Goal: Information Seeking & Learning: Learn about a topic

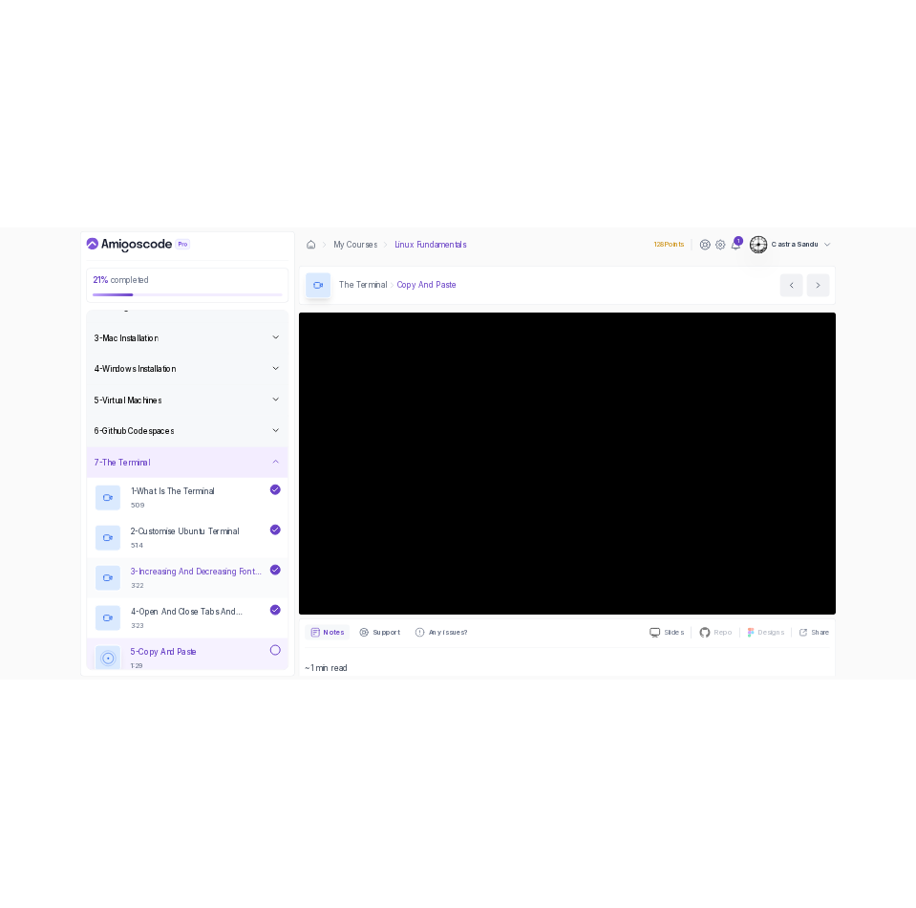
scroll to position [287, 0]
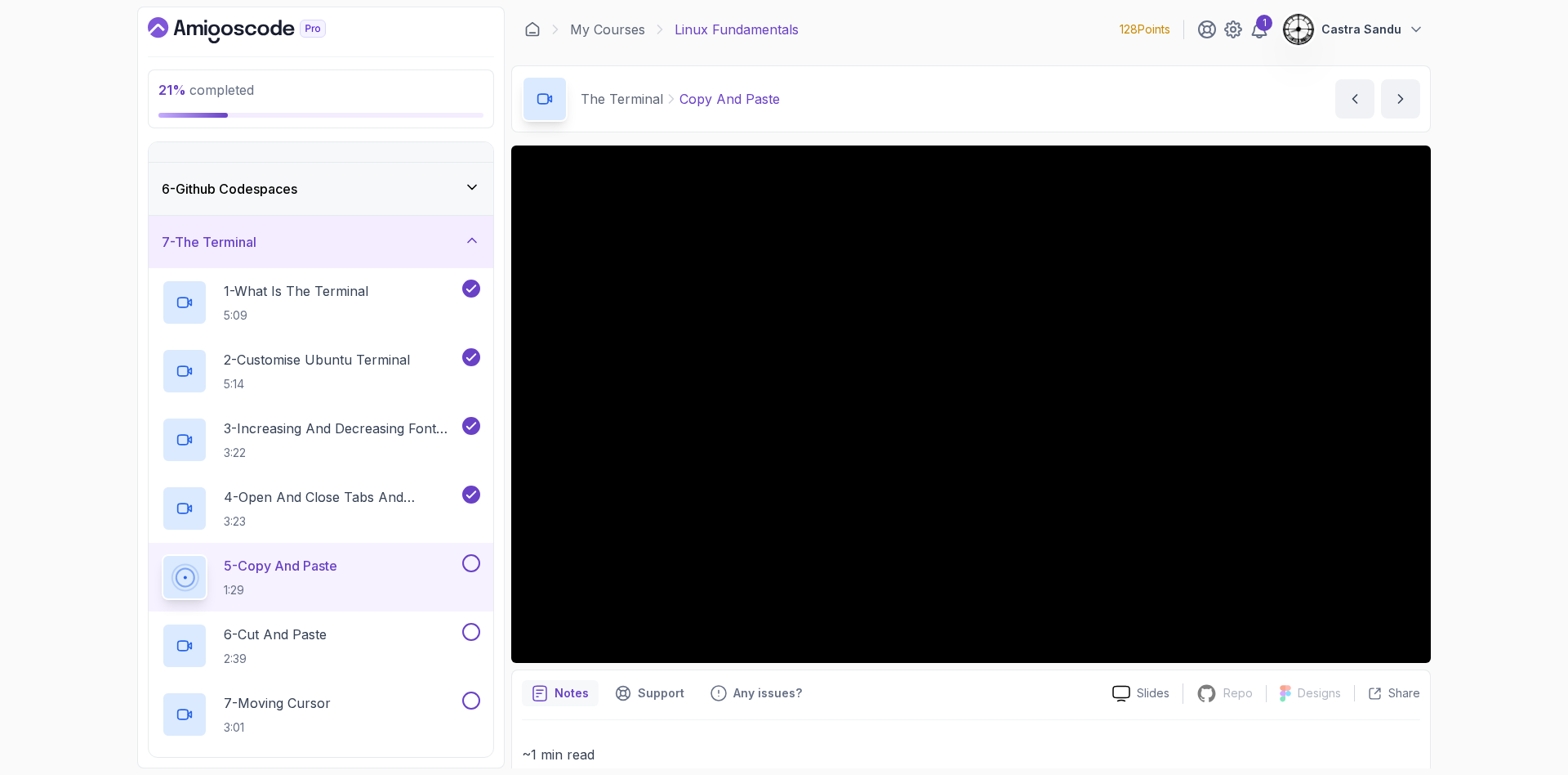
click at [1339, 665] on div "Slides Repo Repository not available Designs Design not available Share Notes S…" at bounding box center [971, 589] width 920 height 886
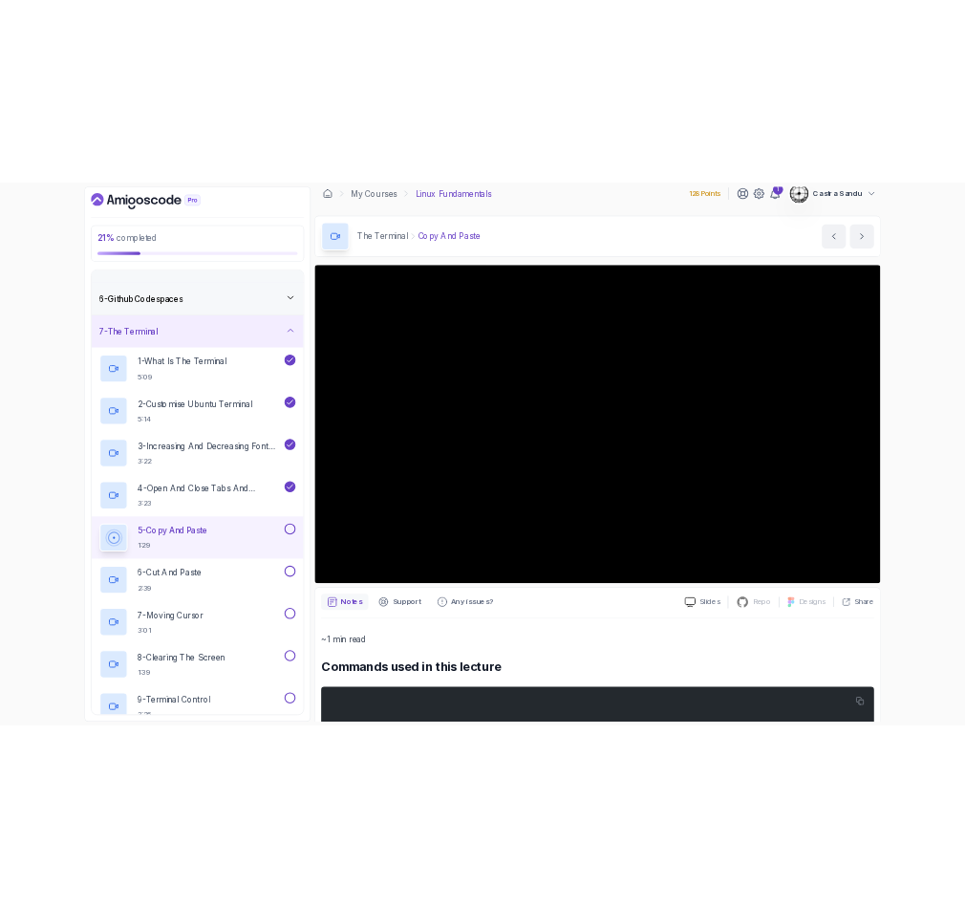
scroll to position [143, 0]
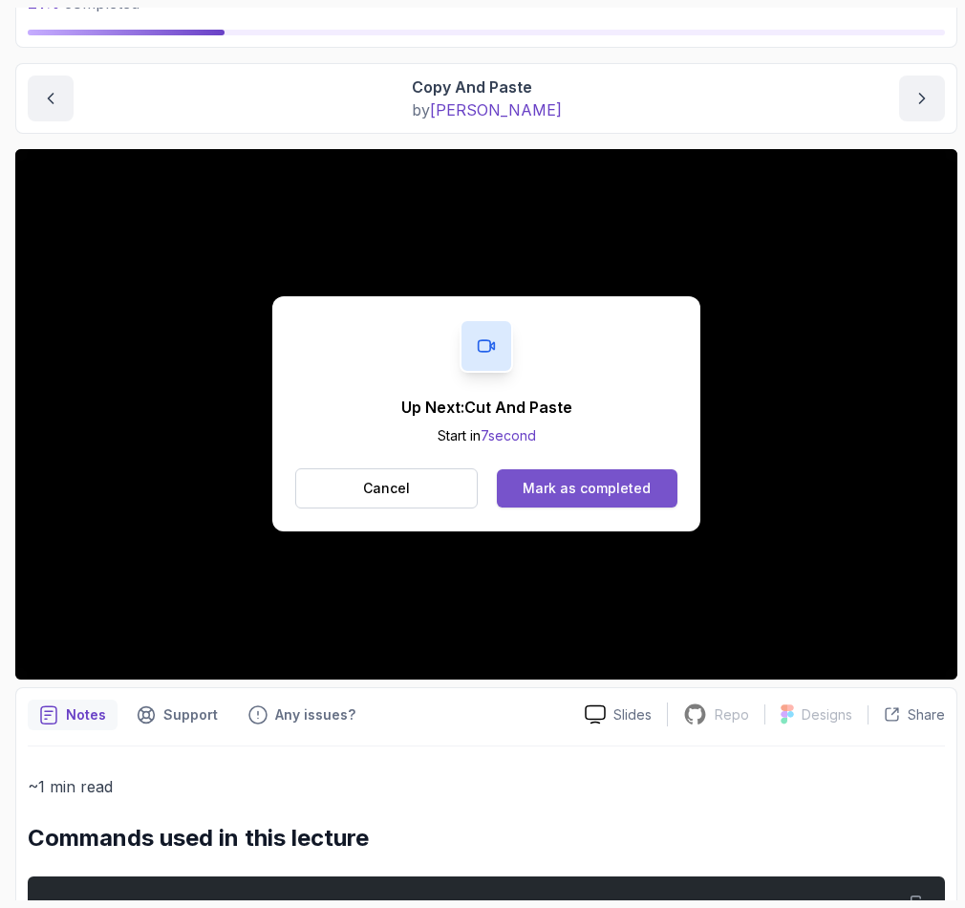
click at [513, 491] on button "Mark as completed" at bounding box center [587, 488] width 181 height 38
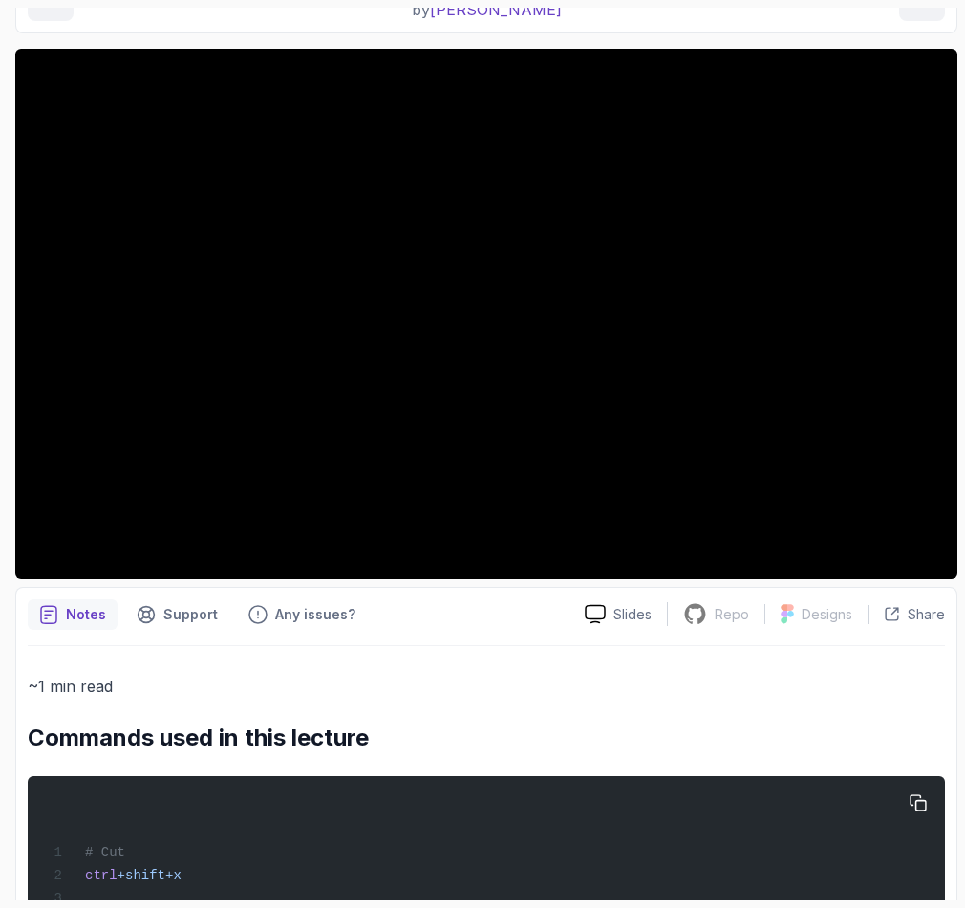
scroll to position [358, 0]
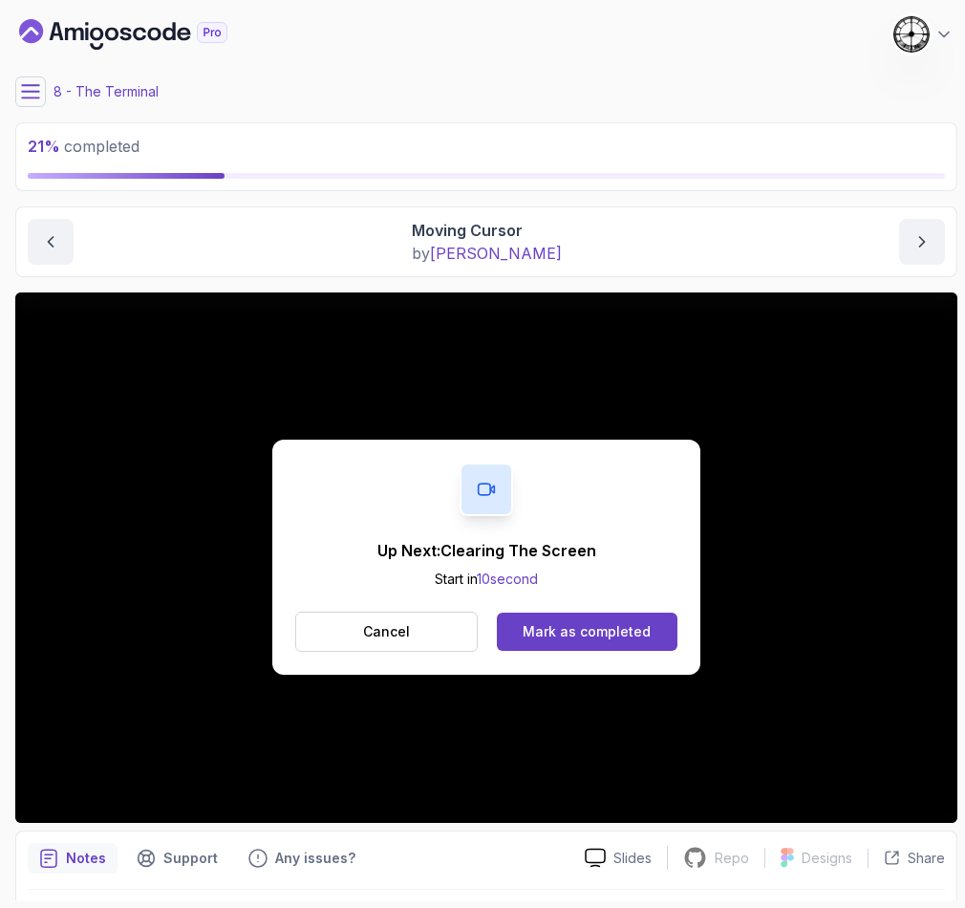
scroll to position [143, 0]
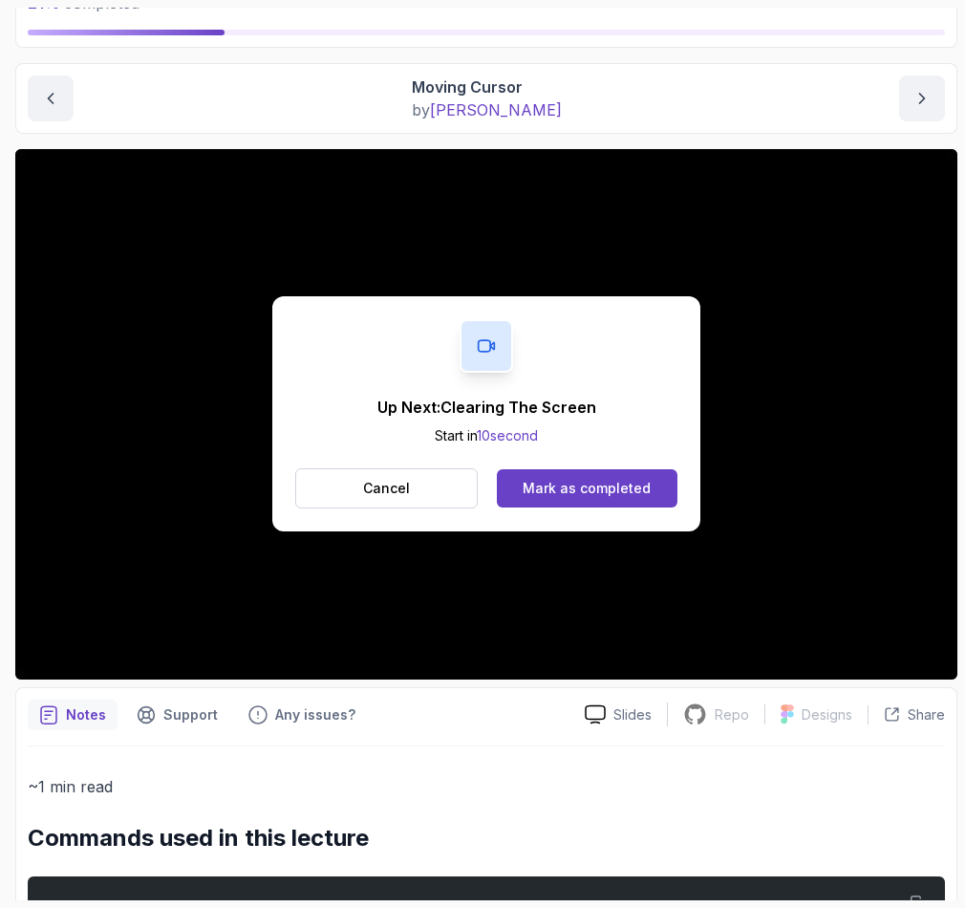
click at [591, 509] on div "Up Next: Clearing The Screen Start in 10 second Cancel Mark as completed" at bounding box center [486, 413] width 428 height 235
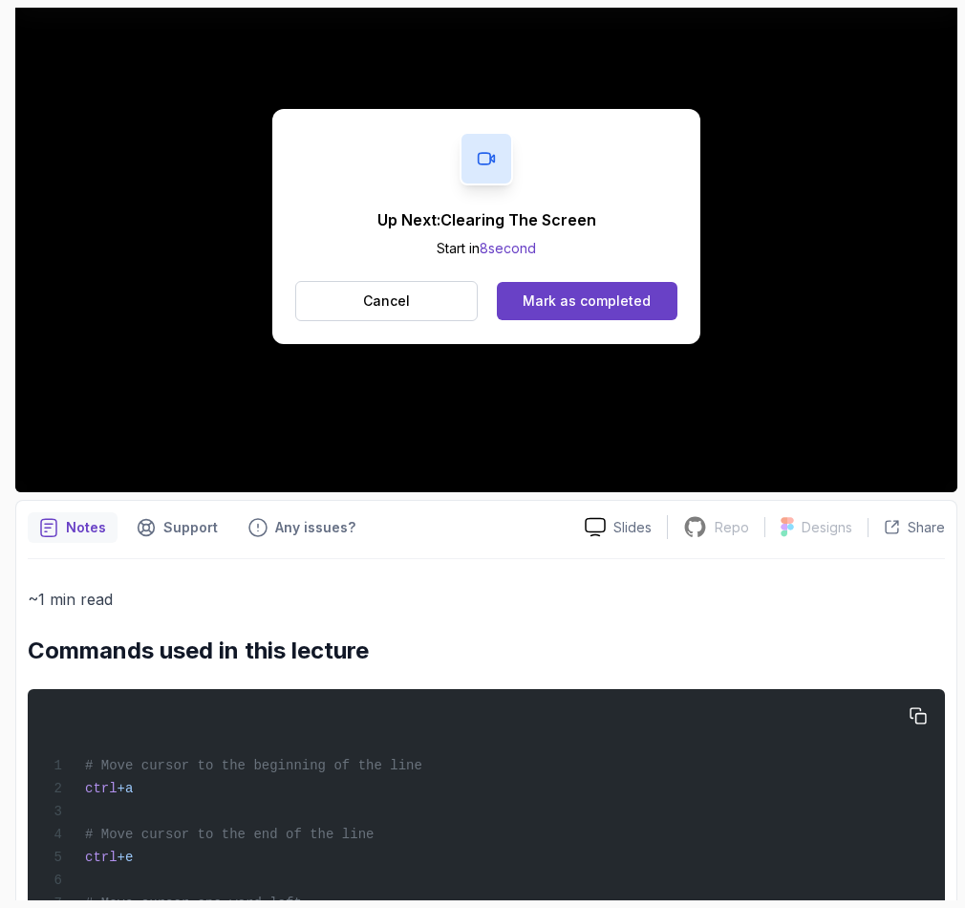
scroll to position [215, 0]
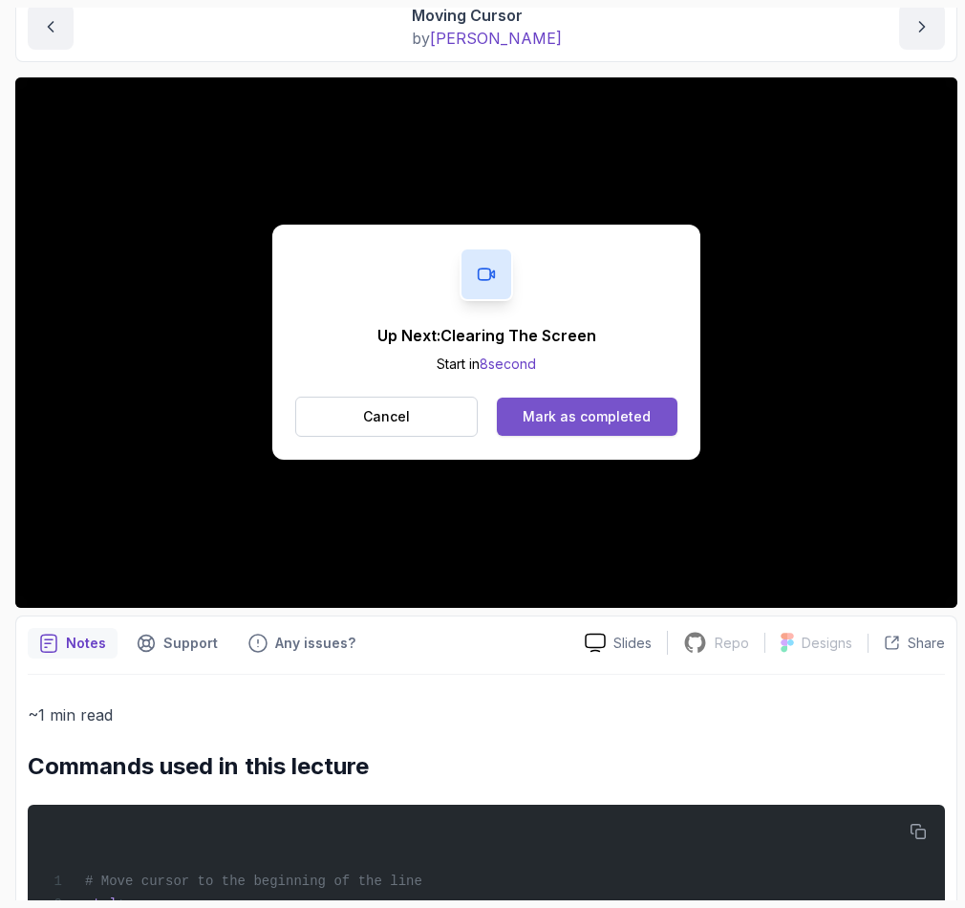
click at [560, 404] on button "Mark as completed" at bounding box center [587, 416] width 181 height 38
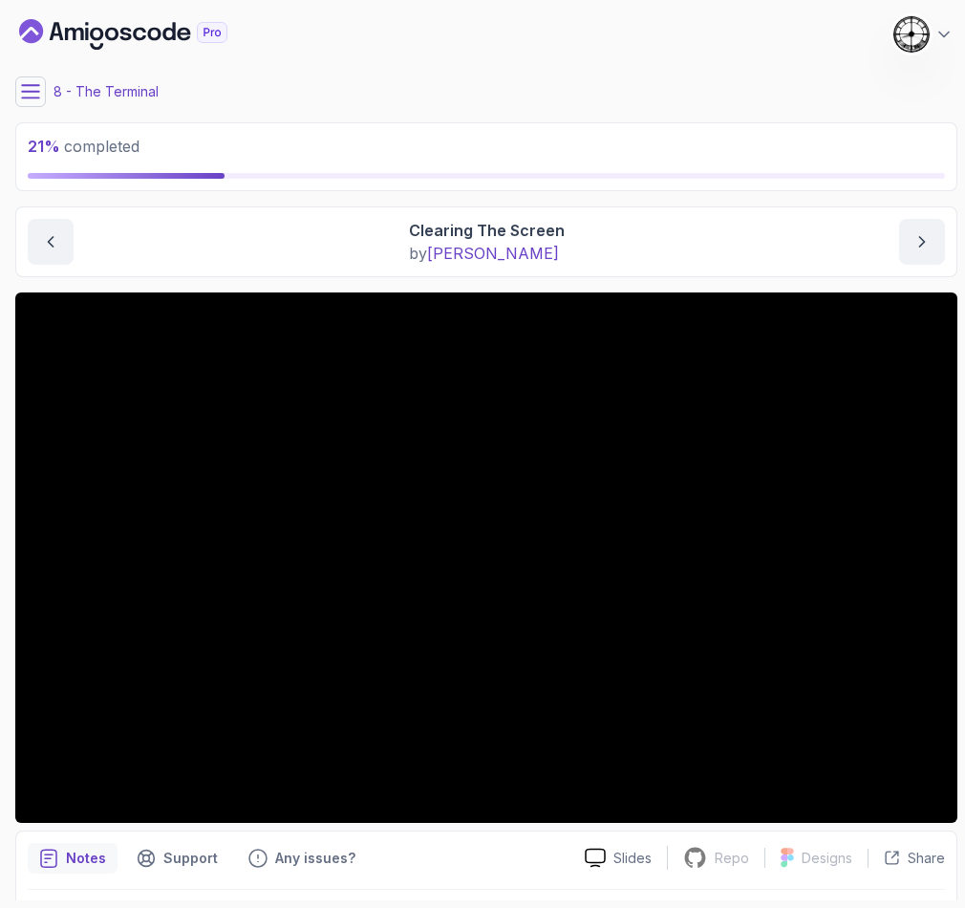
scroll to position [143, 0]
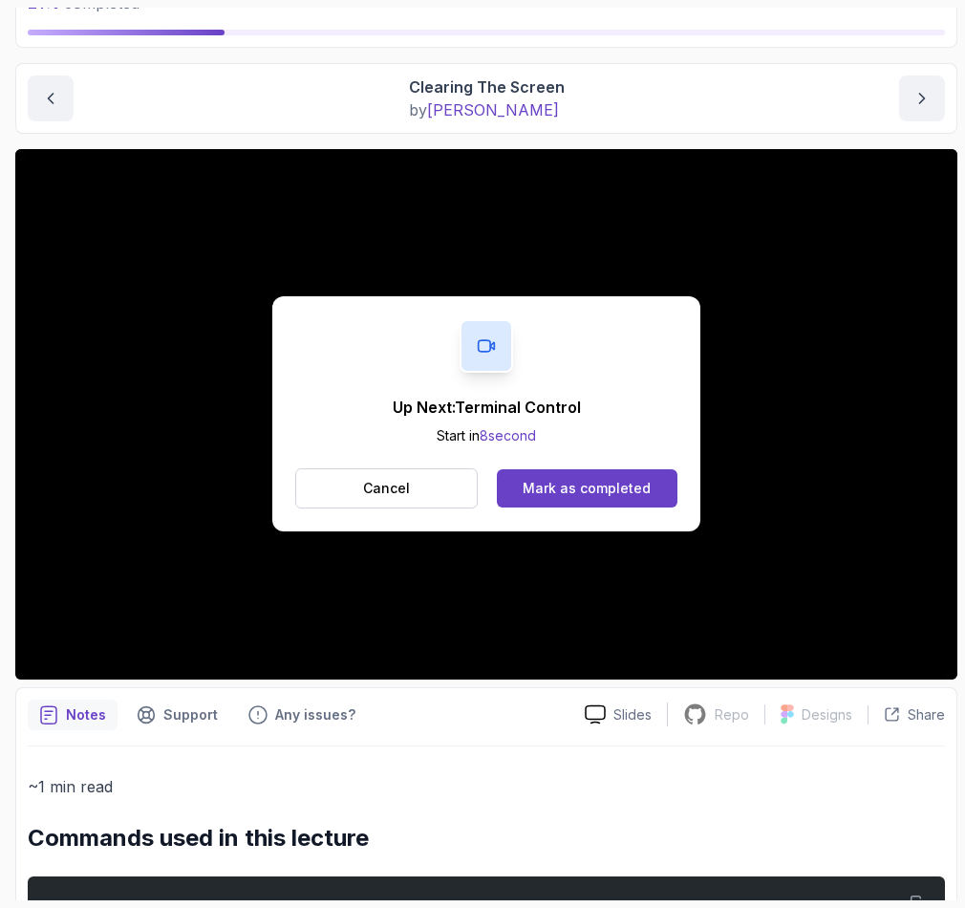
click at [551, 519] on div "Up Next: Terminal Control Start in 8 second Cancel Mark as completed" at bounding box center [486, 413] width 428 height 235
click at [568, 490] on div "Mark as completed" at bounding box center [587, 488] width 128 height 19
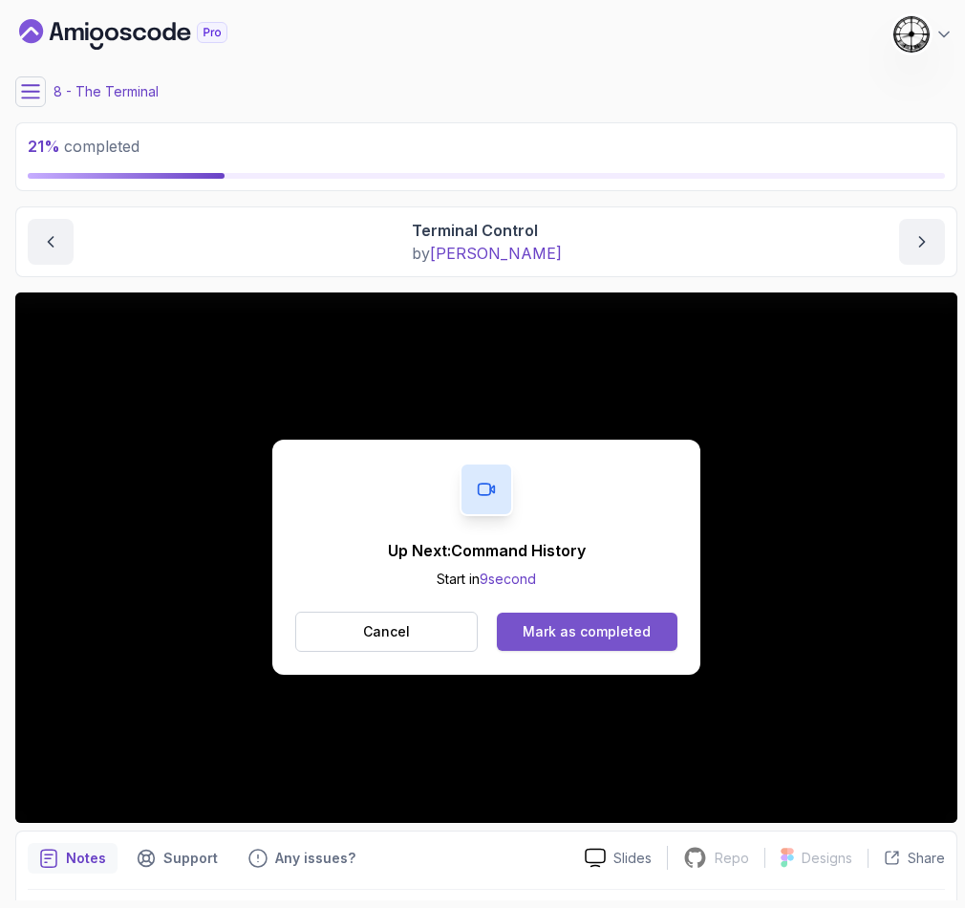
click at [585, 627] on div "Mark as completed" at bounding box center [587, 631] width 128 height 19
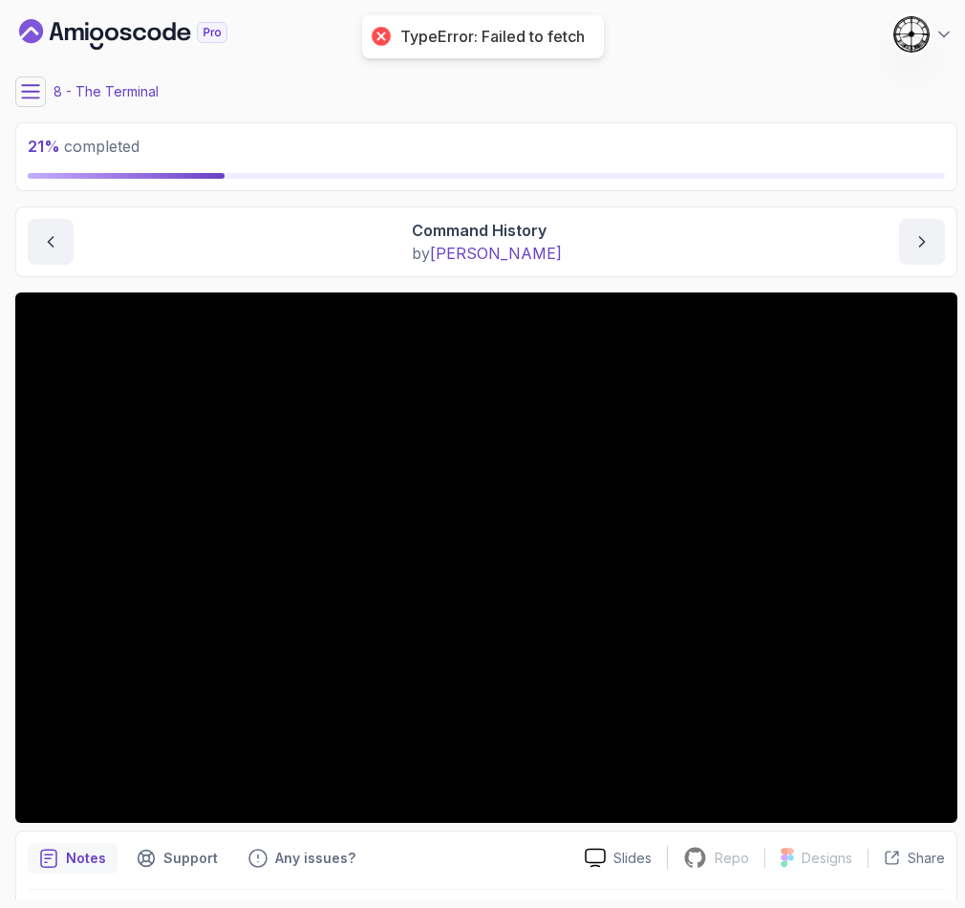
click at [780, 139] on p "21 % completed" at bounding box center [486, 146] width 917 height 23
click at [30, 96] on icon at bounding box center [30, 91] width 17 height 12
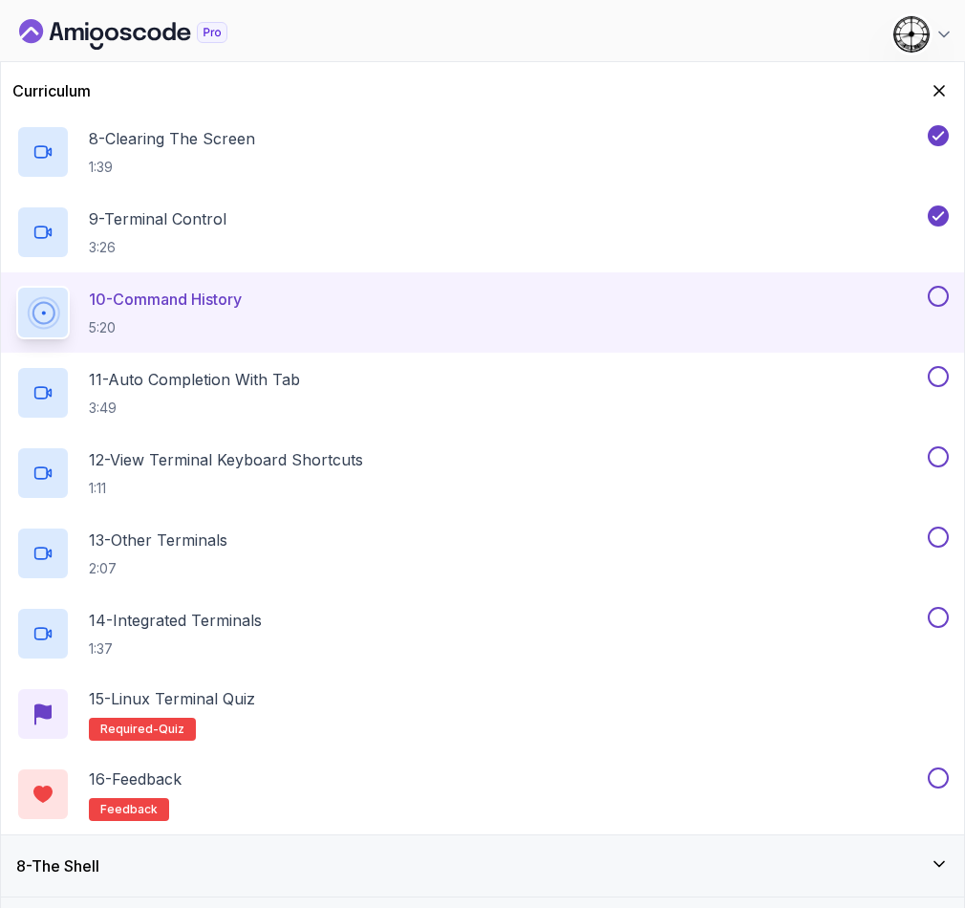
scroll to position [143, 0]
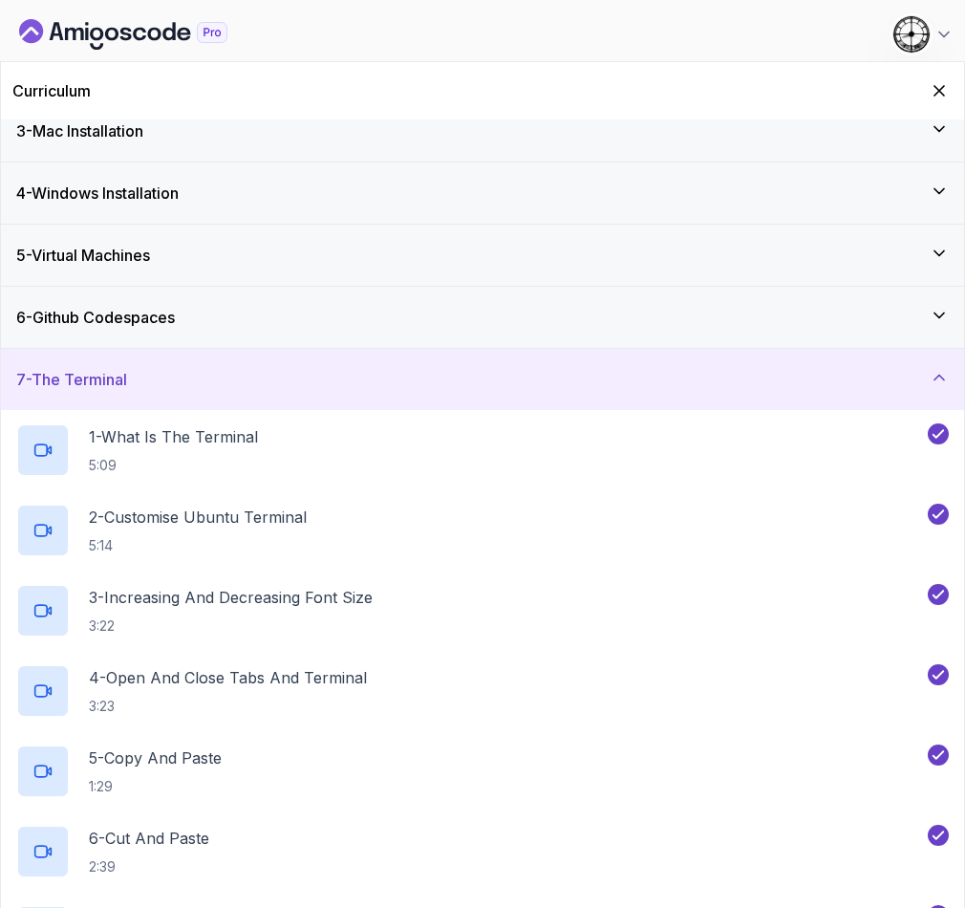
click at [151, 368] on div "7 - The Terminal" at bounding box center [482, 379] width 932 height 23
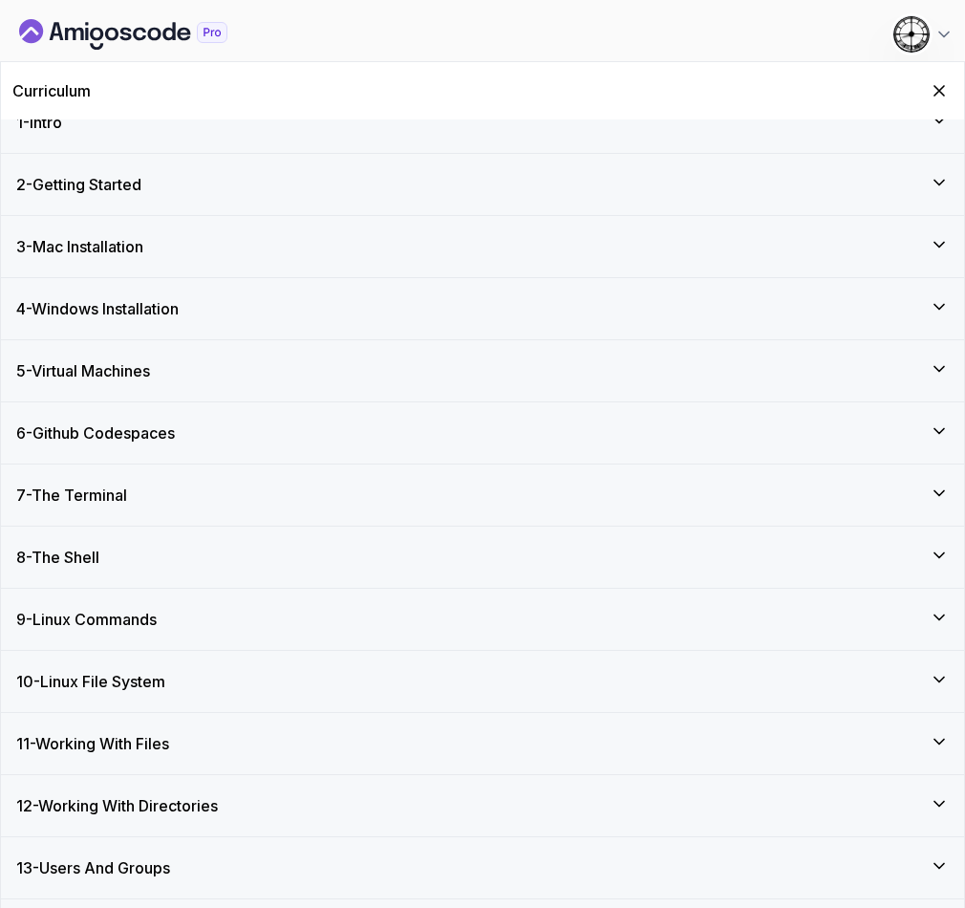
scroll to position [0, 0]
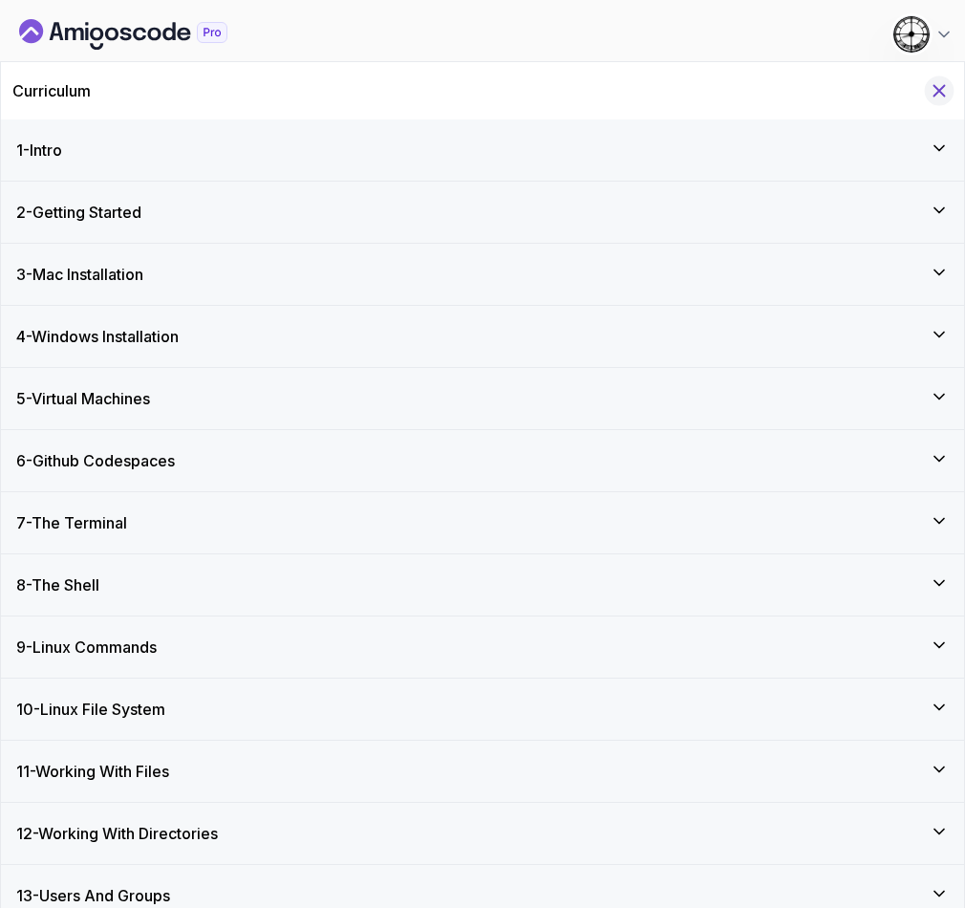
click at [934, 97] on icon "Hide Curriculum for mobile" at bounding box center [939, 90] width 21 height 21
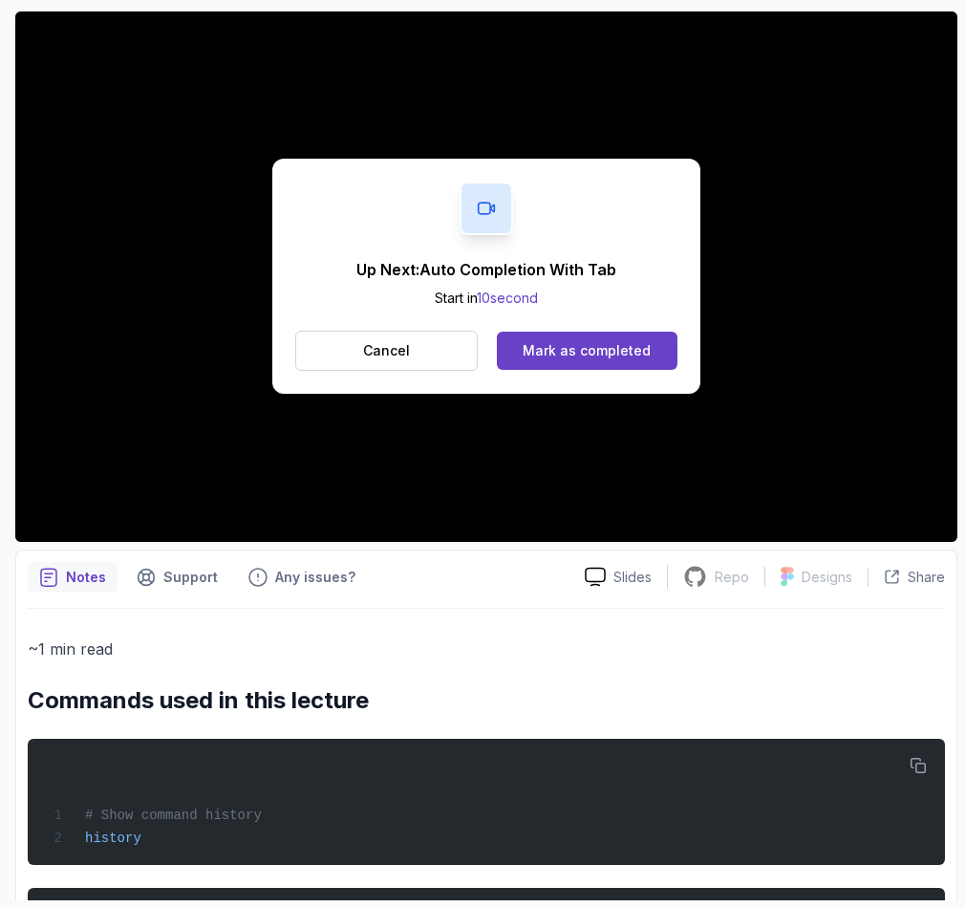
scroll to position [230, 0]
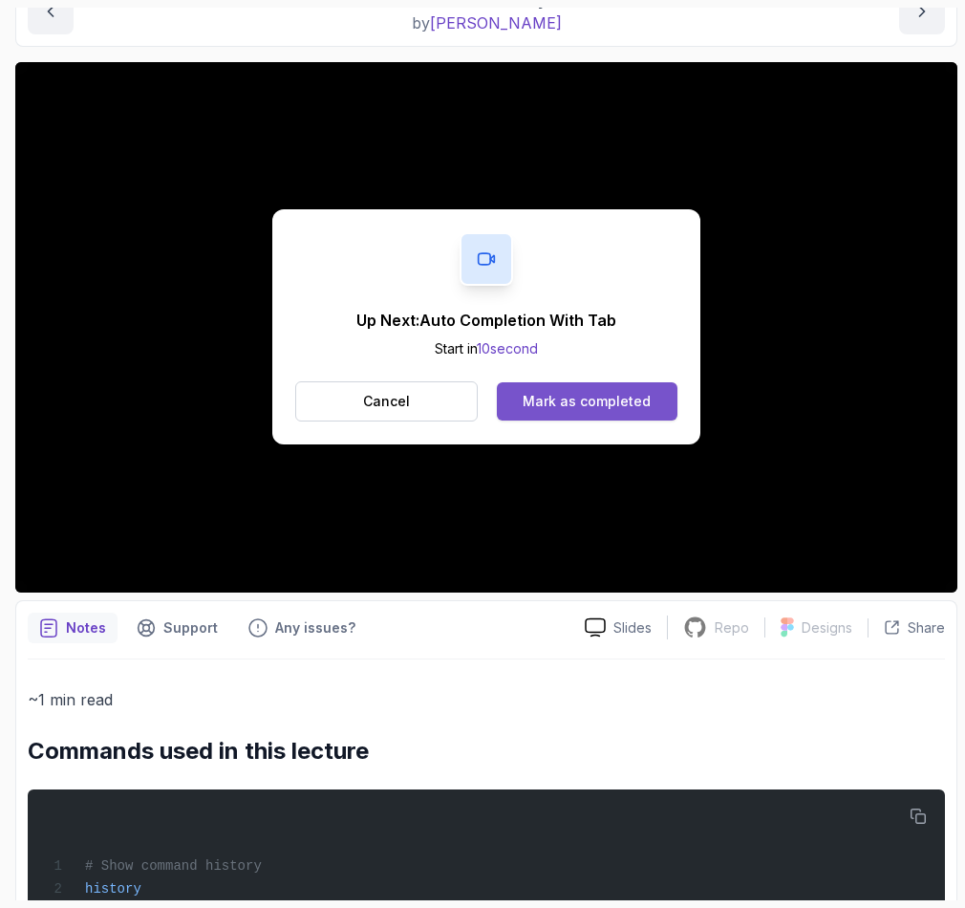
click at [665, 399] on button "Mark as completed" at bounding box center [587, 401] width 181 height 38
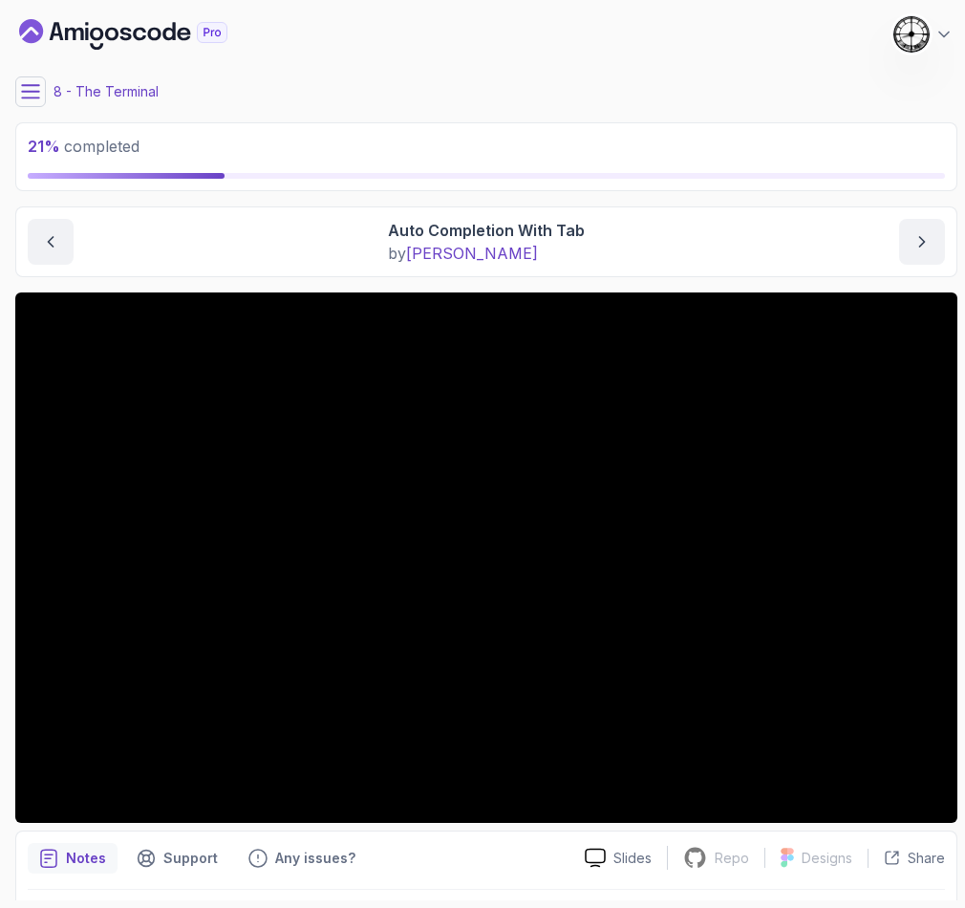
click at [24, 102] on button at bounding box center [30, 91] width 31 height 31
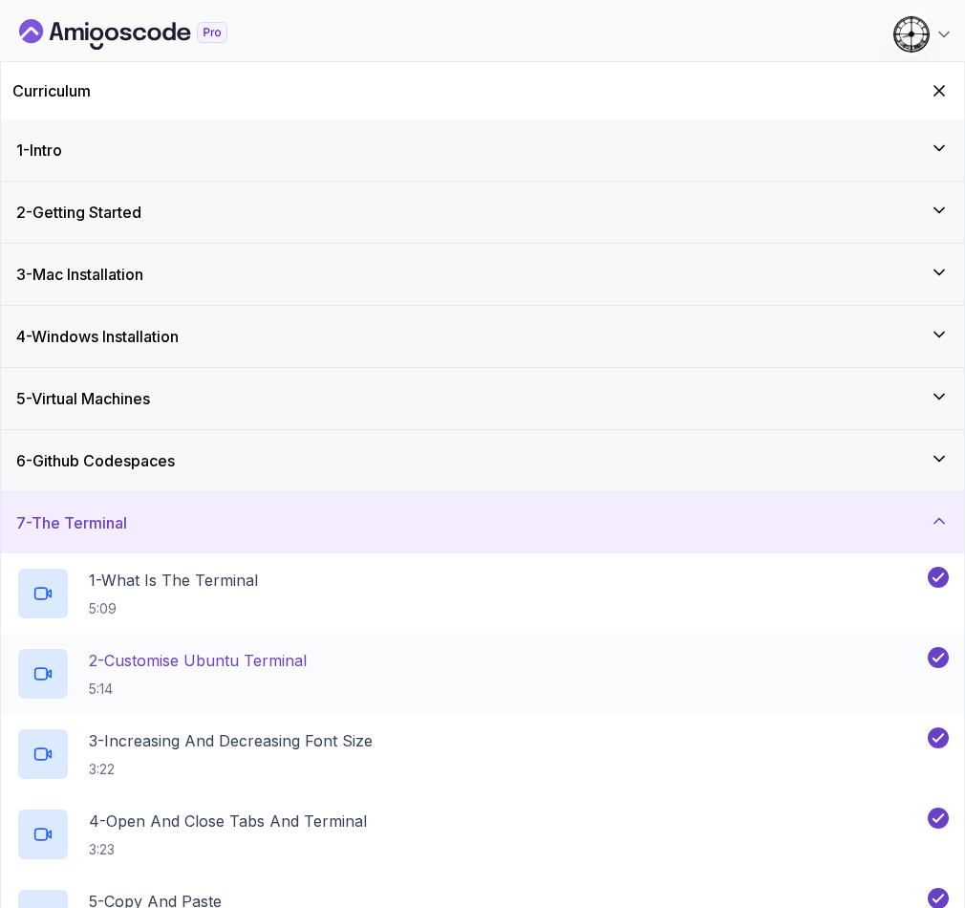
scroll to position [717, 0]
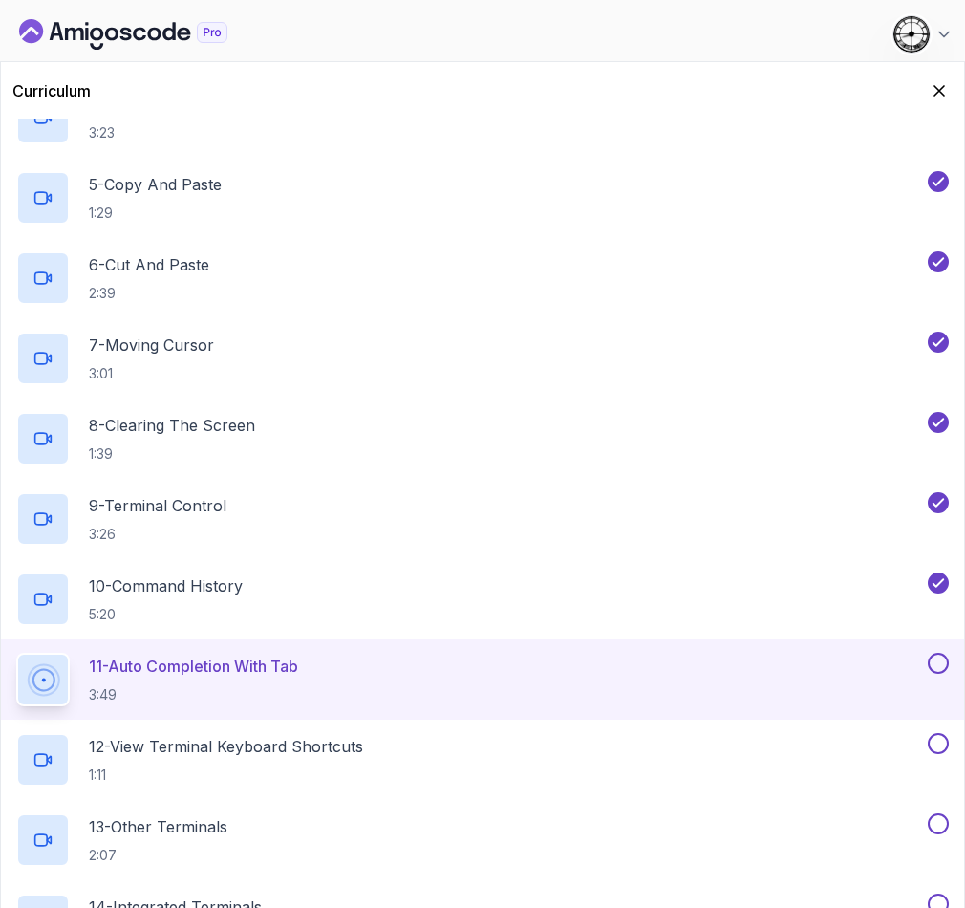
click at [924, 82] on div "Curriculum" at bounding box center [482, 90] width 963 height 57
click at [939, 95] on icon "Hide Curriculum for mobile" at bounding box center [939, 90] width 21 height 21
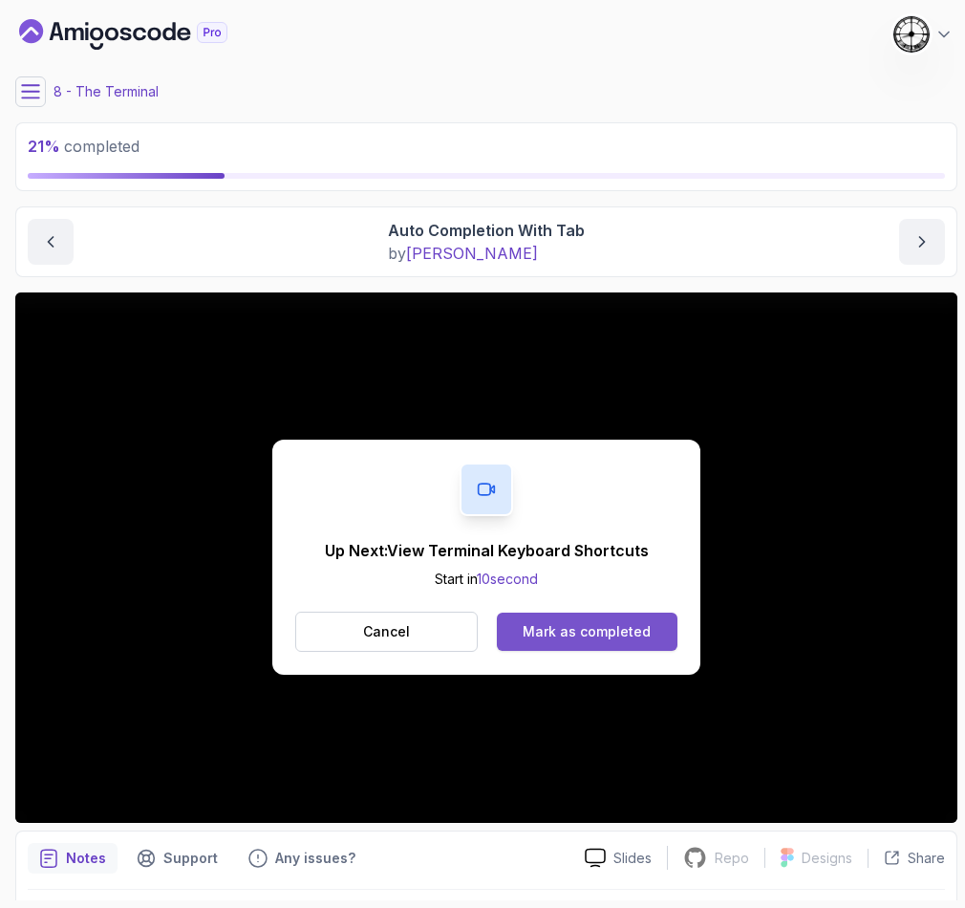
click at [603, 632] on div "Mark as completed" at bounding box center [587, 631] width 128 height 19
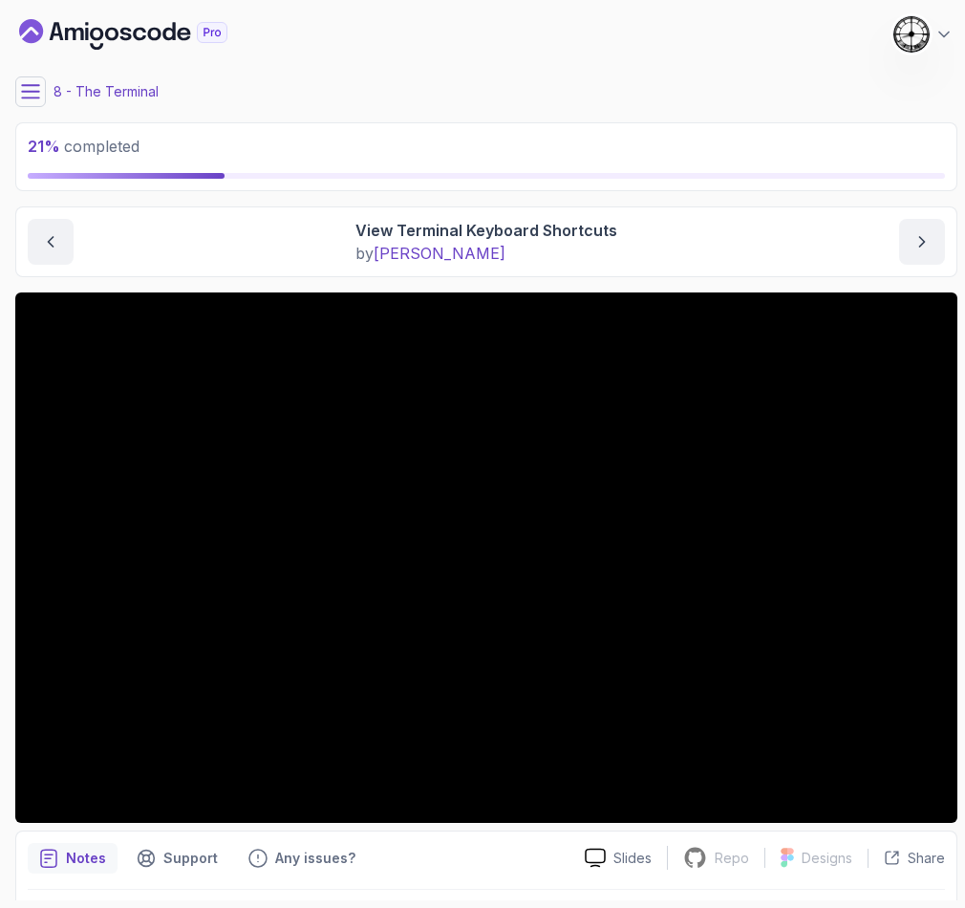
click at [30, 79] on button at bounding box center [30, 91] width 31 height 31
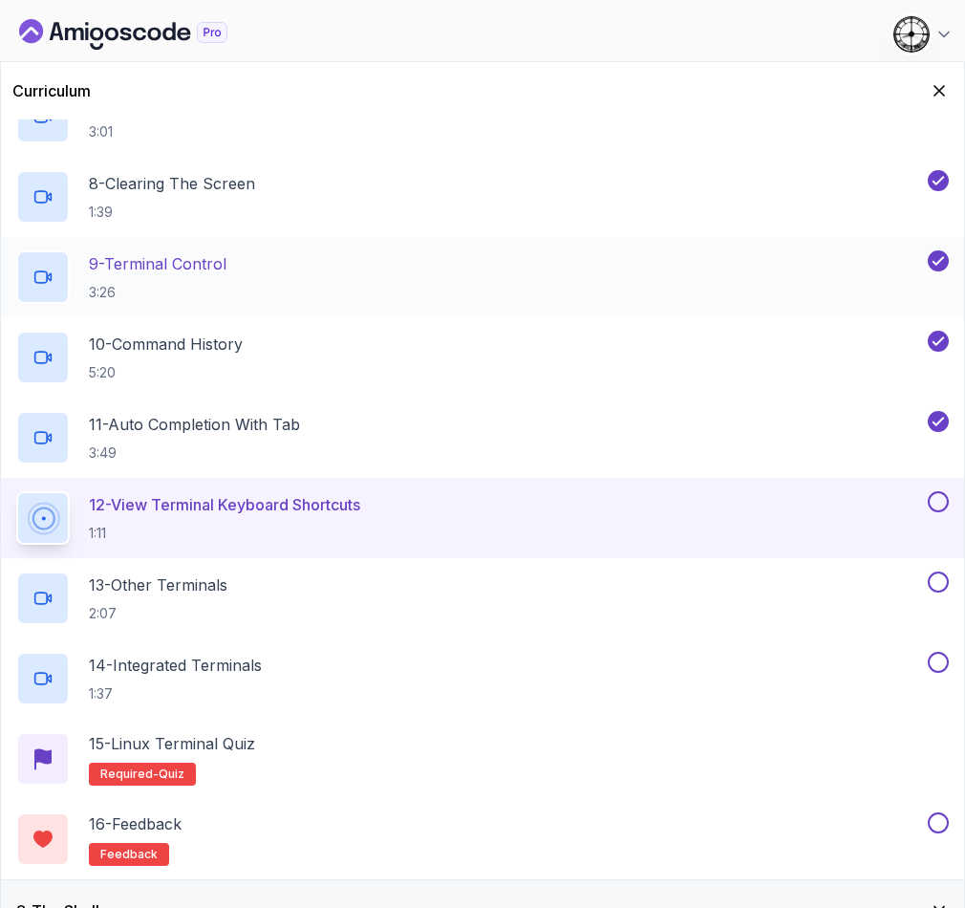
scroll to position [1003, 0]
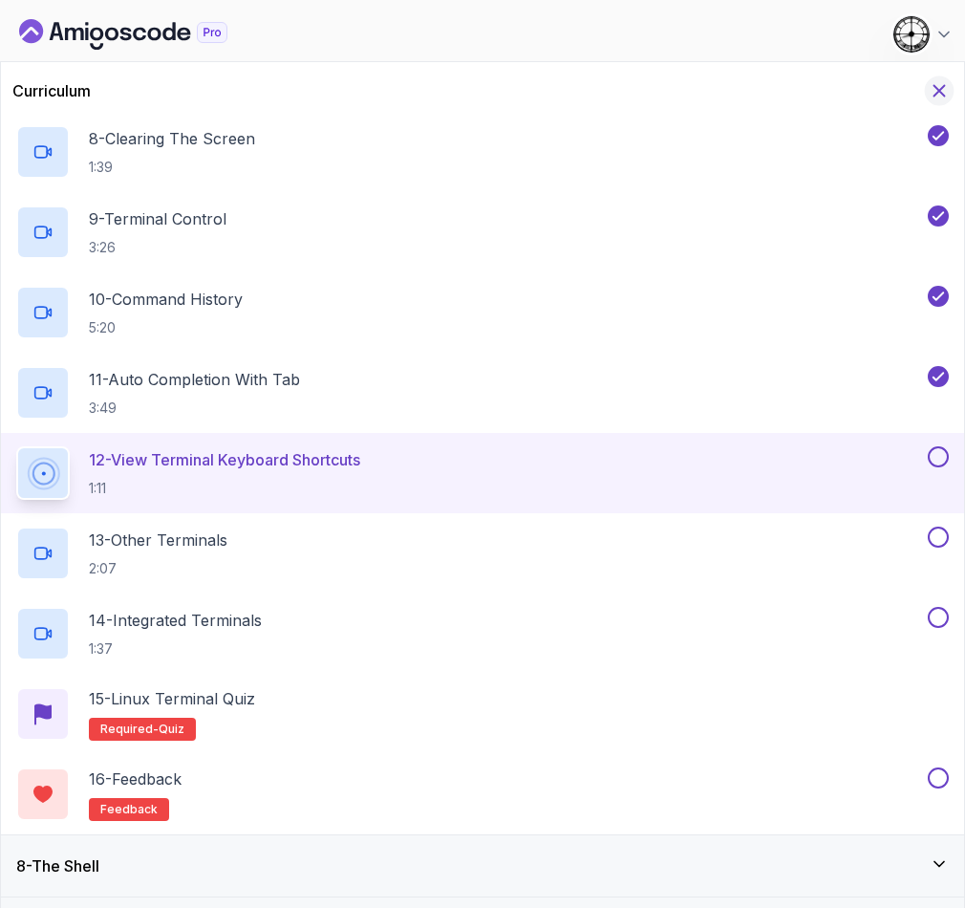
click at [938, 81] on icon "Hide Curriculum for mobile" at bounding box center [939, 90] width 21 height 21
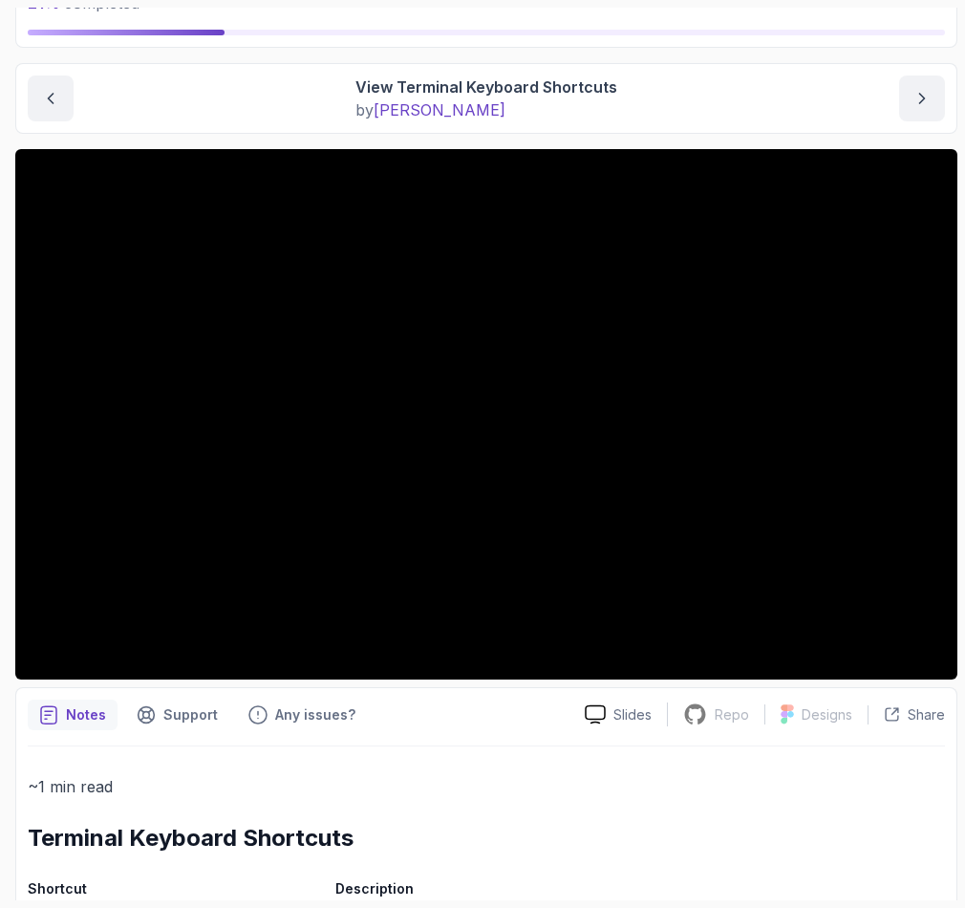
scroll to position [0, 0]
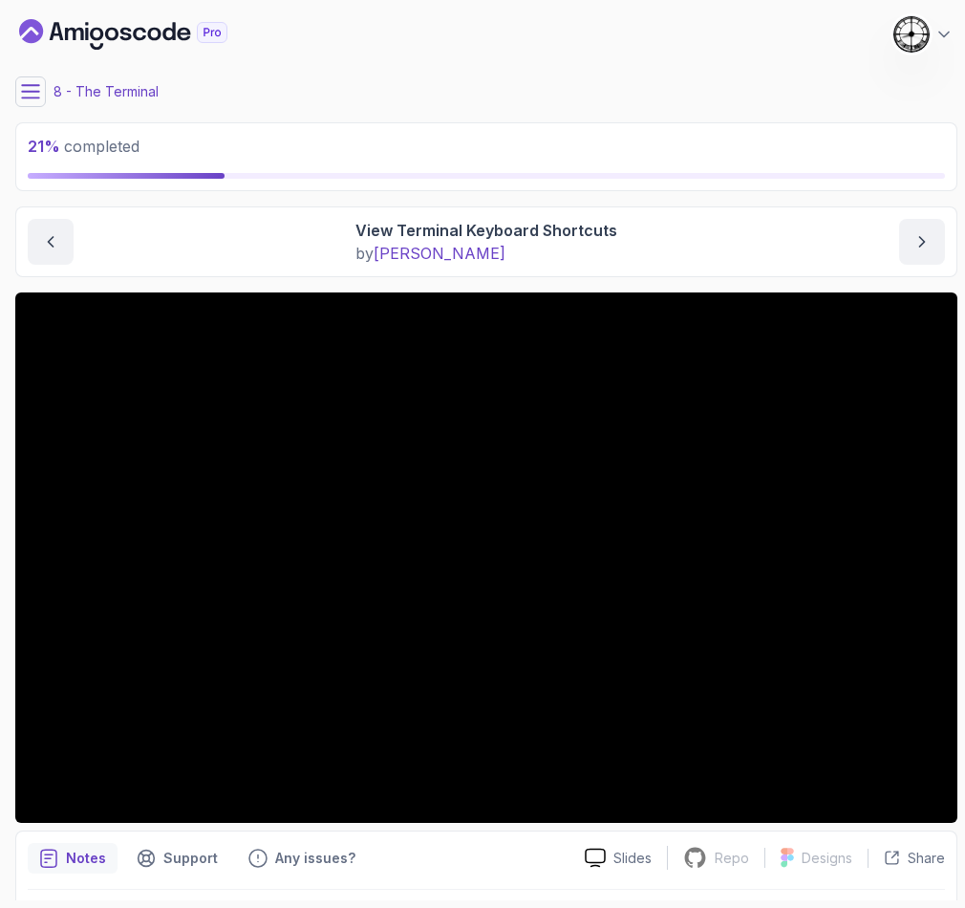
click at [36, 168] on div "21 % completed" at bounding box center [486, 157] width 917 height 44
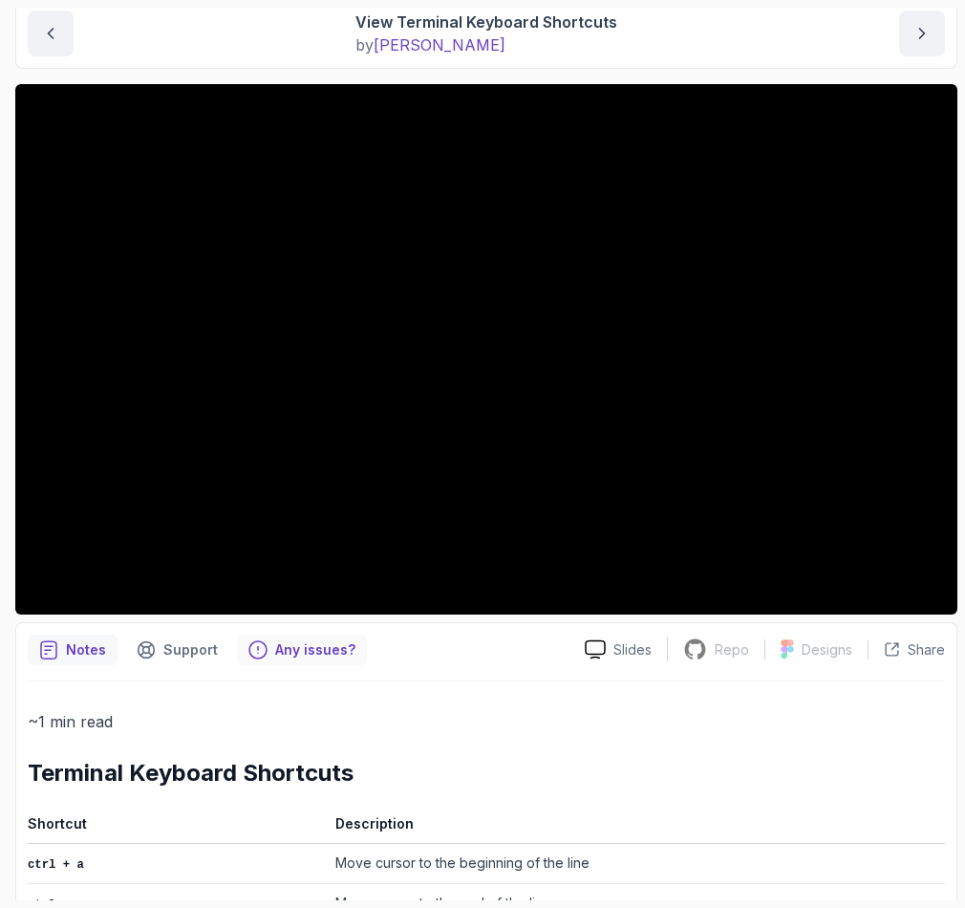
scroll to position [143, 0]
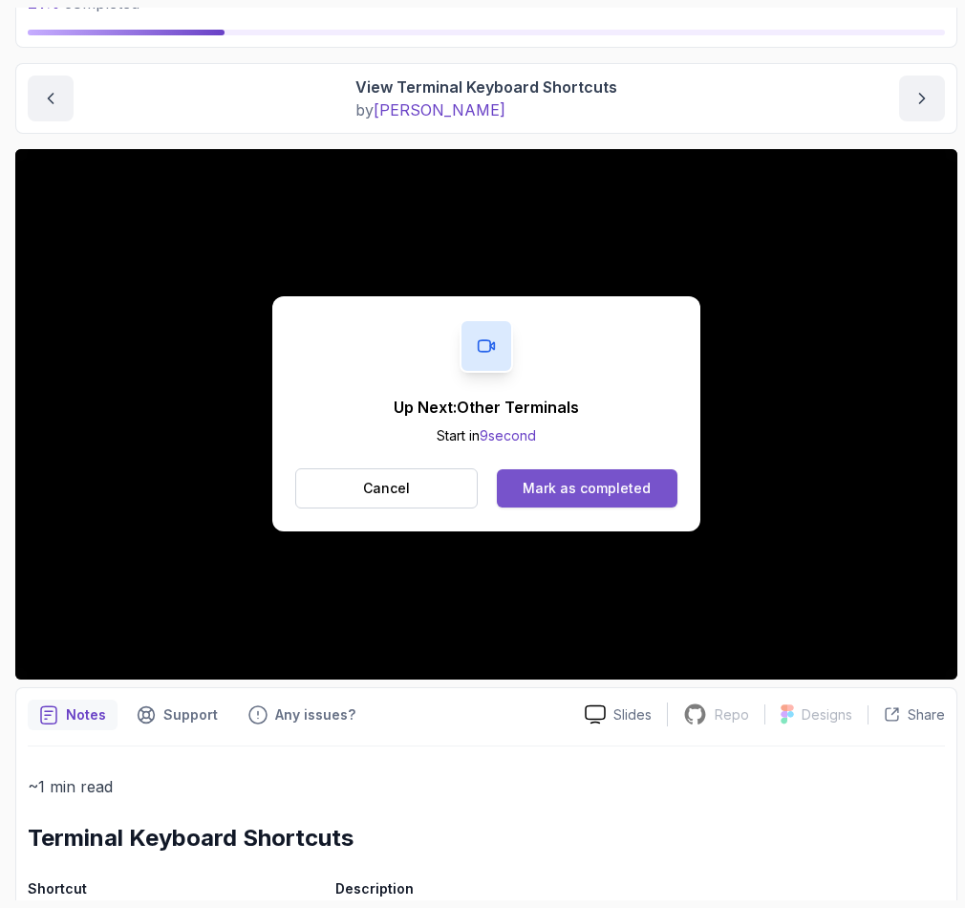
click at [605, 485] on div "Mark as completed" at bounding box center [587, 488] width 128 height 19
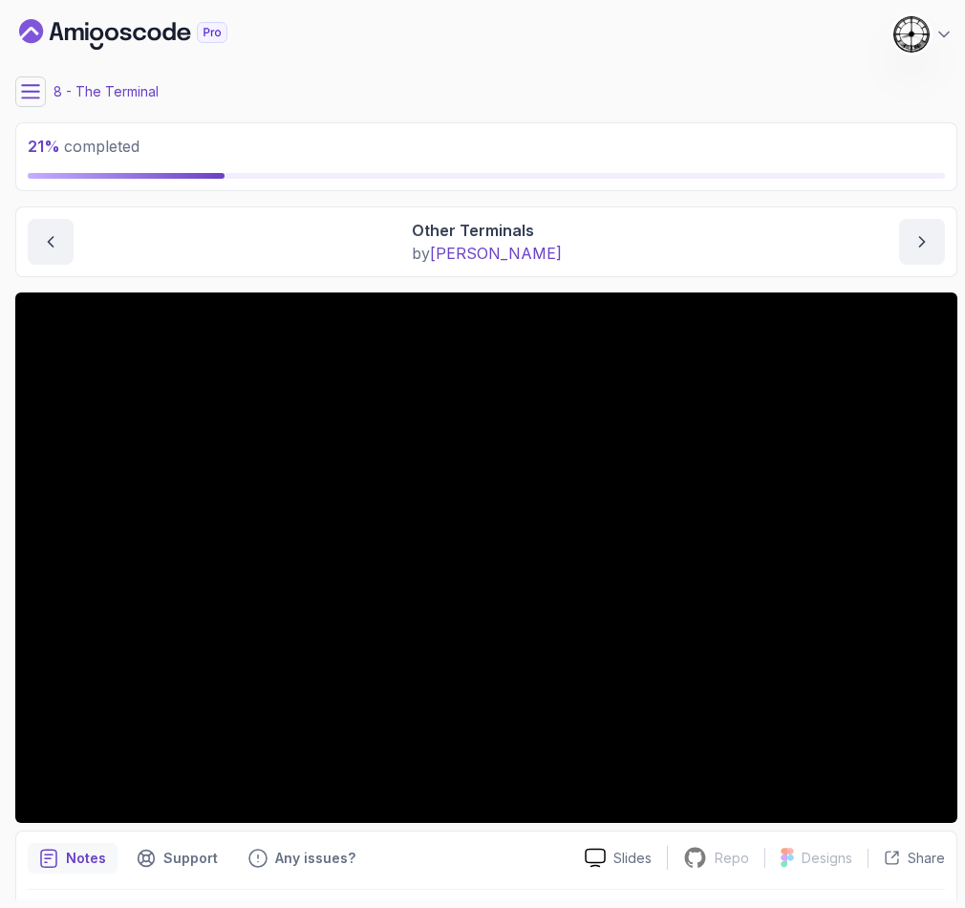
click at [398, 144] on p "21 % completed" at bounding box center [486, 146] width 917 height 23
click at [15, 94] on button at bounding box center [30, 91] width 31 height 31
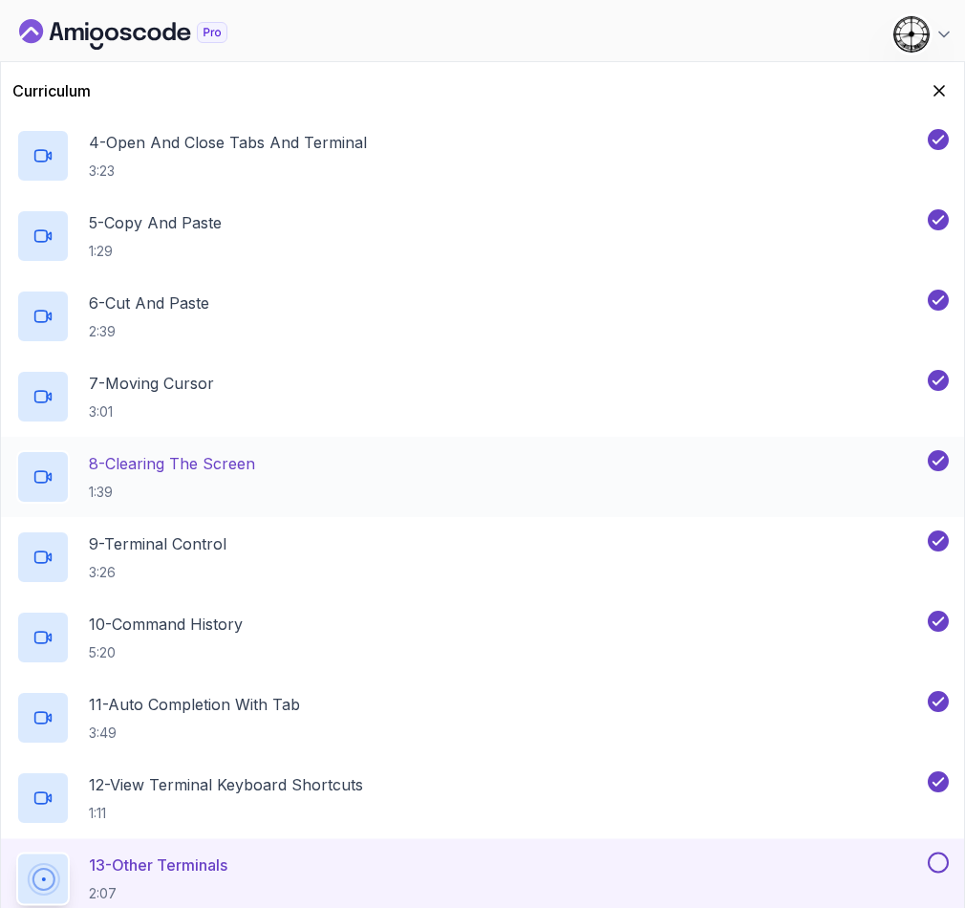
scroll to position [860, 0]
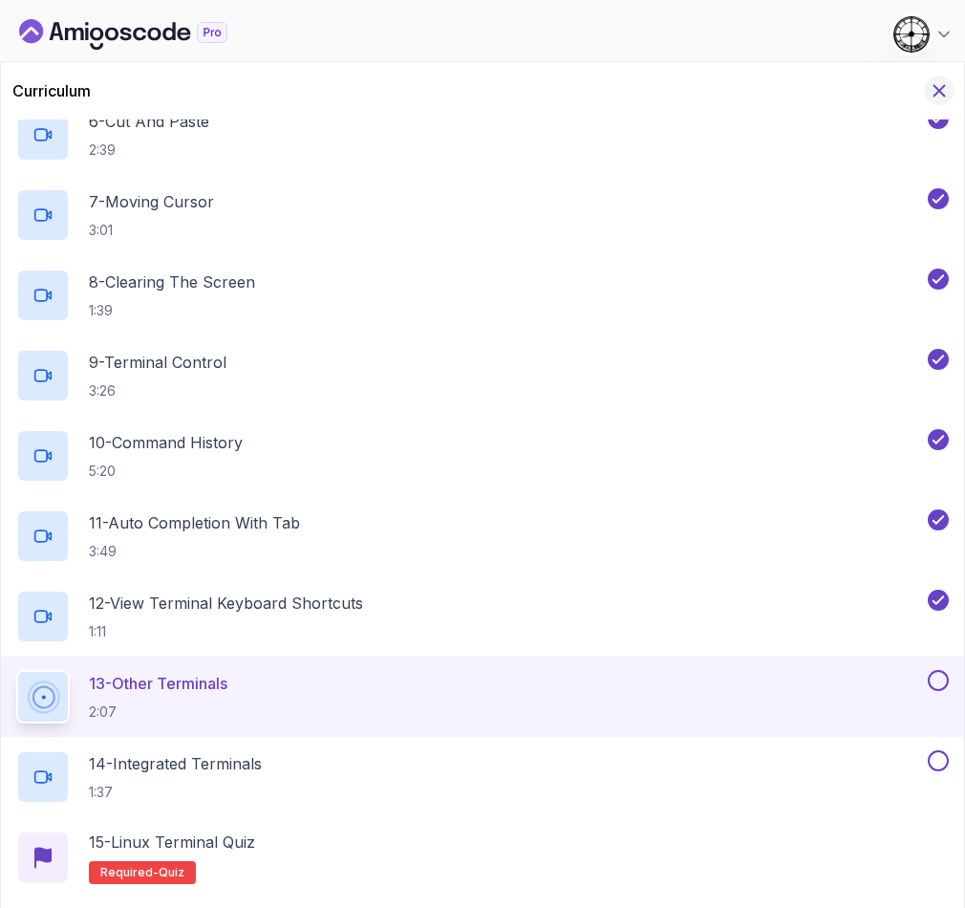
click at [944, 86] on icon "Hide Curriculum for mobile" at bounding box center [939, 91] width 11 height 11
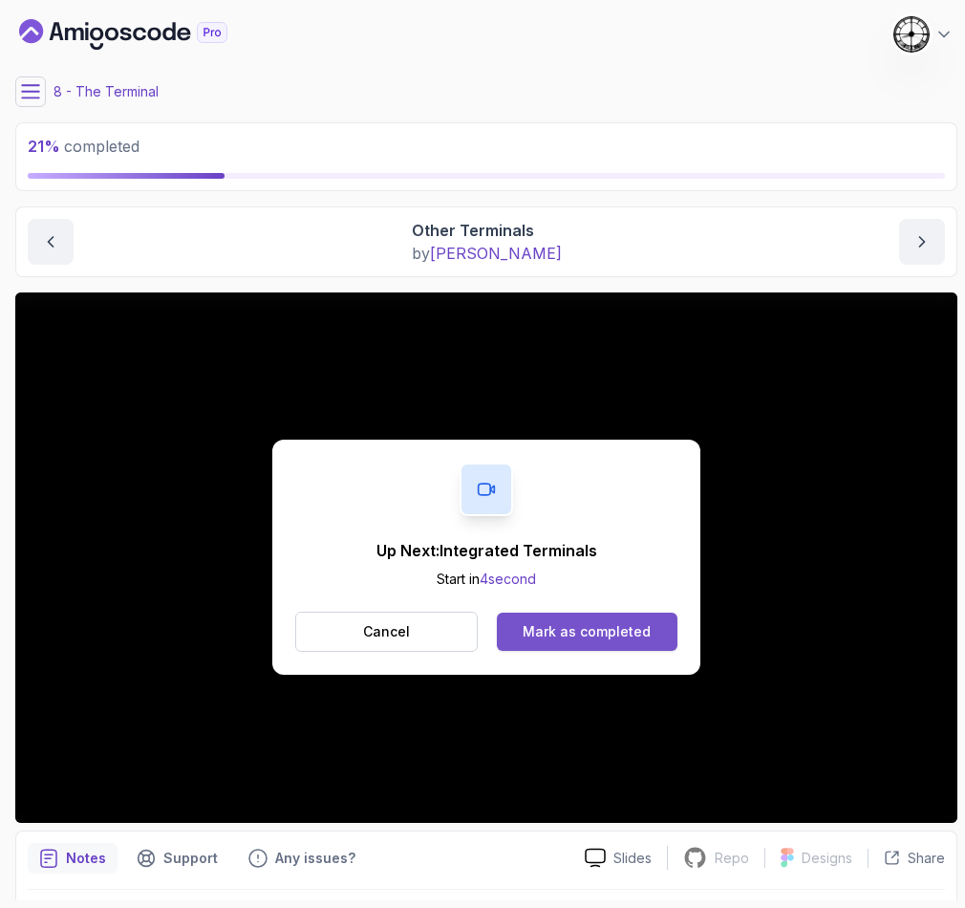
click at [589, 637] on div "Mark as completed" at bounding box center [587, 631] width 128 height 19
drag, startPoint x: 580, startPoint y: 644, endPoint x: 589, endPoint y: 643, distance: 9.6
click at [589, 643] on button "Mark as completed" at bounding box center [587, 631] width 181 height 38
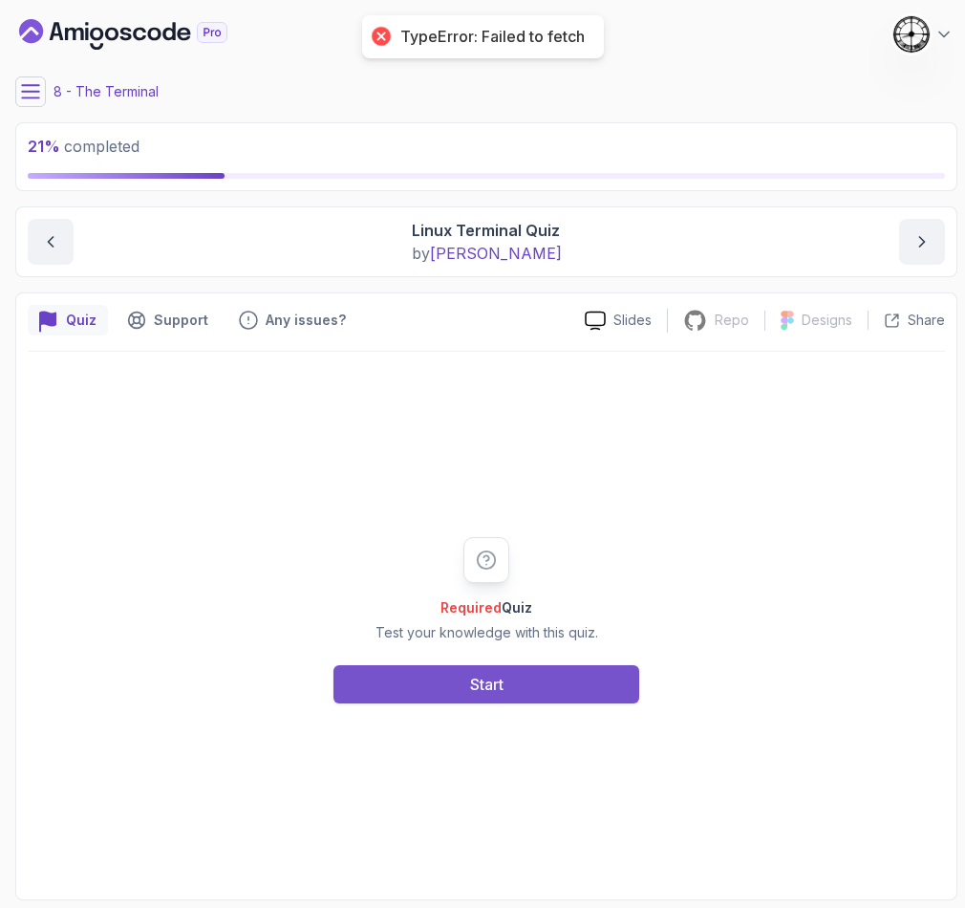
click at [483, 675] on div "Start" at bounding box center [486, 684] width 33 height 23
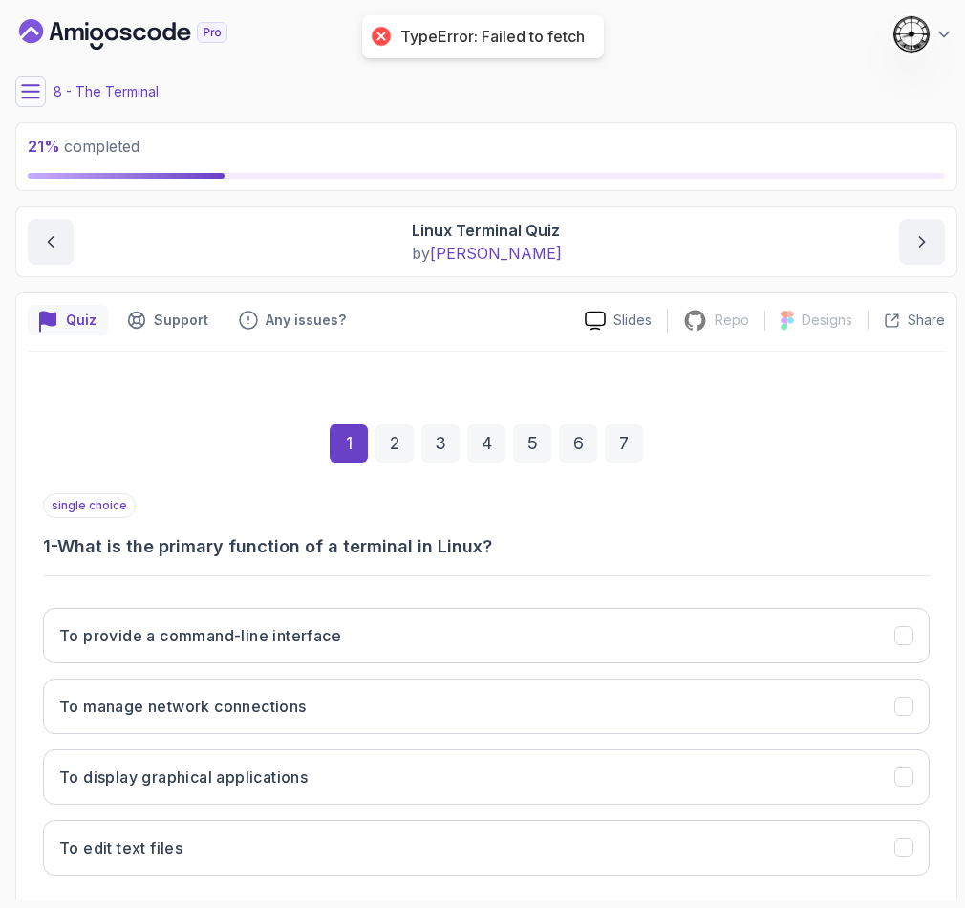
scroll to position [98, 0]
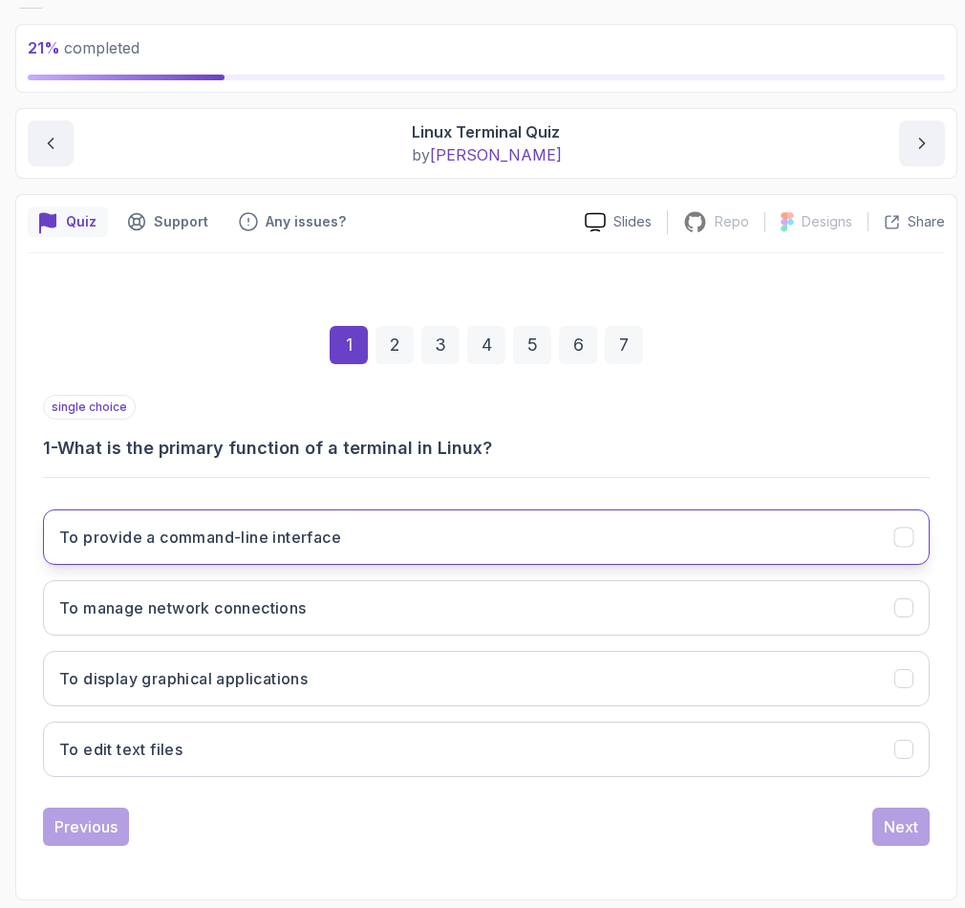
click at [167, 539] on h3 "To provide a command-line interface" at bounding box center [200, 536] width 282 height 23
click at [905, 819] on div "Next" at bounding box center [901, 826] width 34 height 23
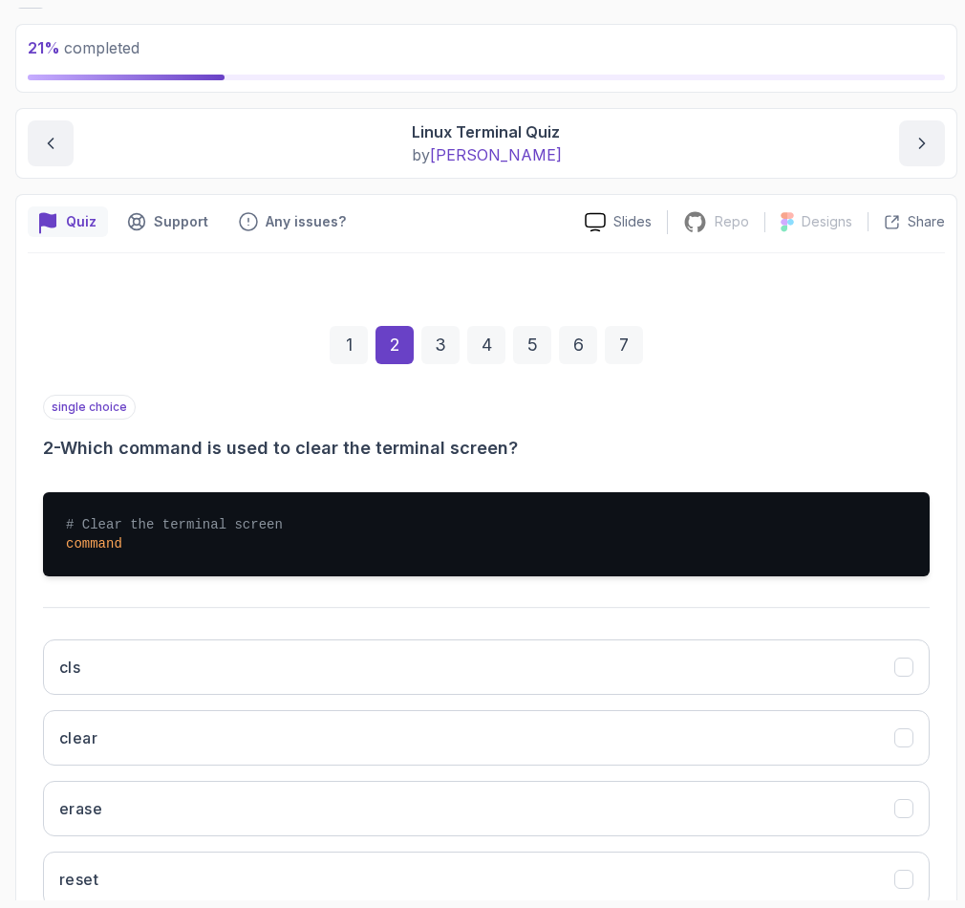
scroll to position [228, 0]
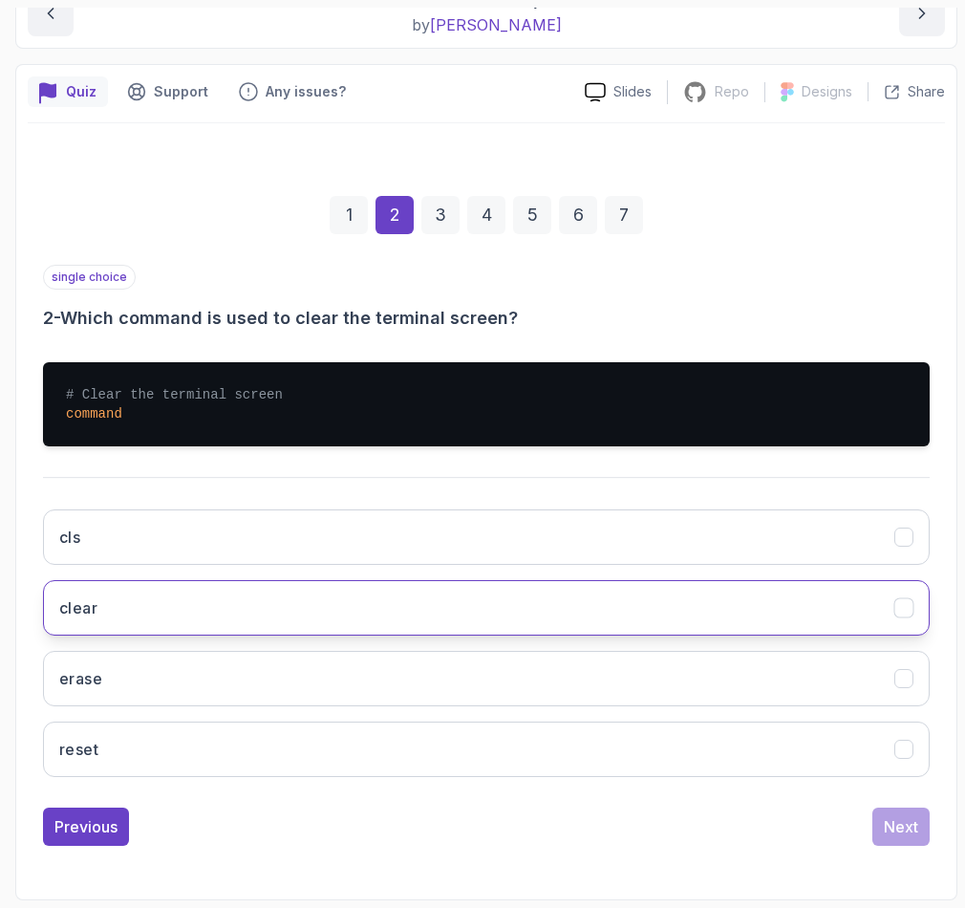
click at [160, 603] on button "clear" at bounding box center [486, 607] width 887 height 55
click at [922, 830] on button "Next" at bounding box center [900, 826] width 57 height 38
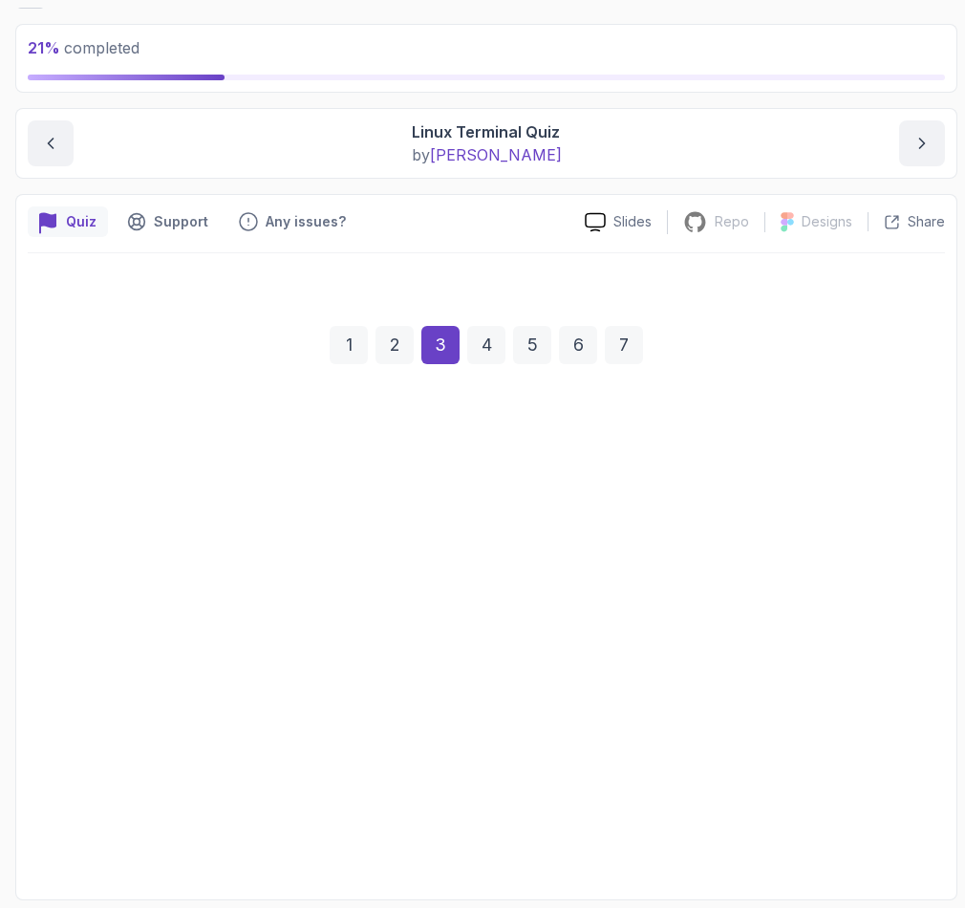
scroll to position [98, 0]
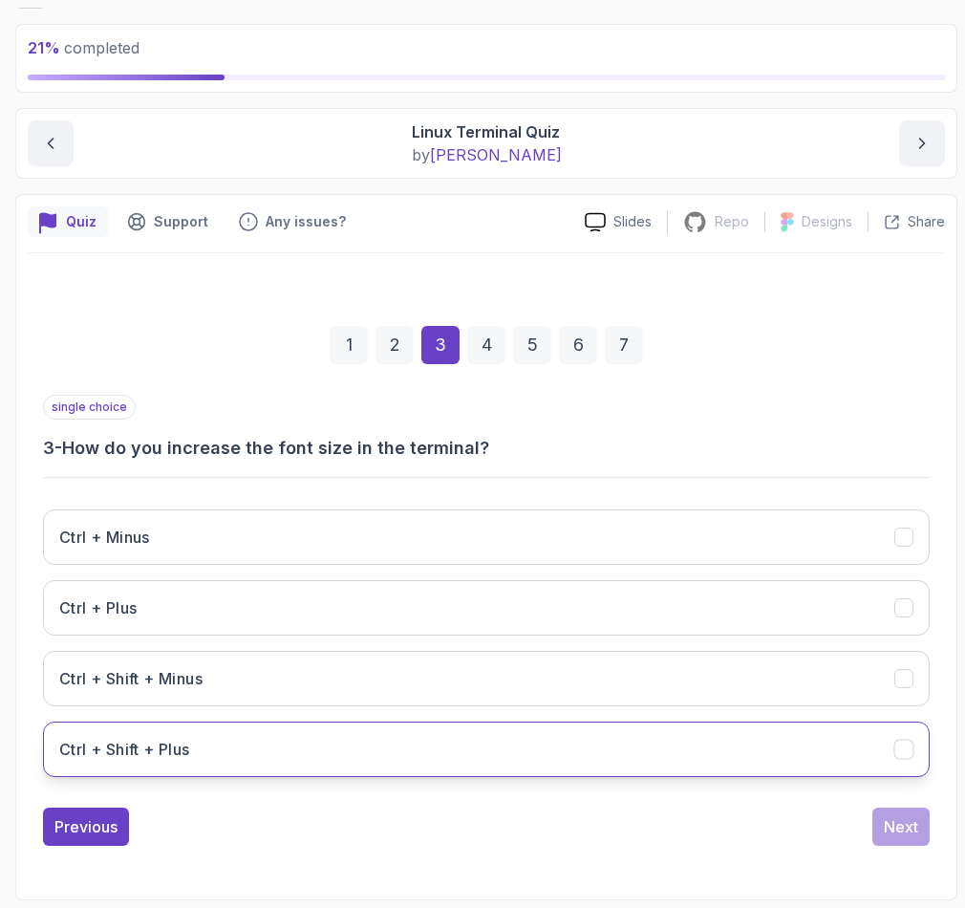
click at [95, 751] on h3 "Ctrl + Shift + Plus" at bounding box center [124, 749] width 131 height 23
click at [921, 831] on button "Next" at bounding box center [900, 826] width 57 height 38
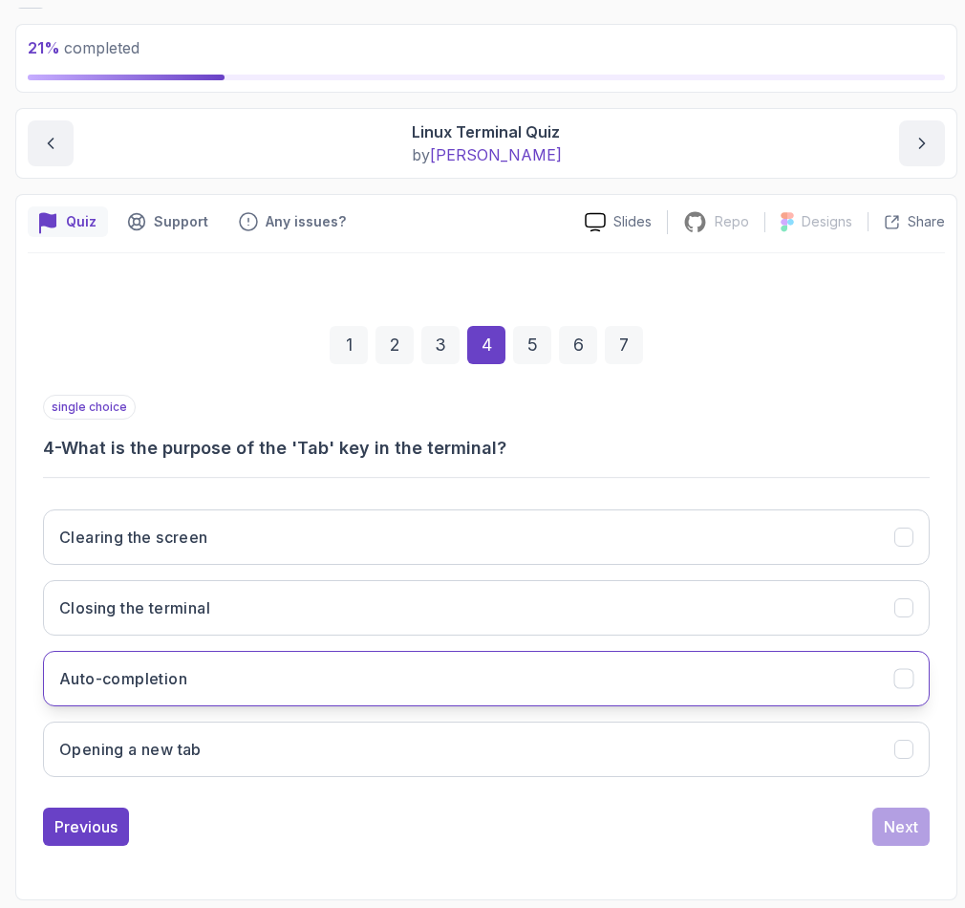
click at [116, 692] on button "Auto-completion" at bounding box center [486, 678] width 887 height 55
click at [903, 822] on div "Next" at bounding box center [901, 826] width 34 height 23
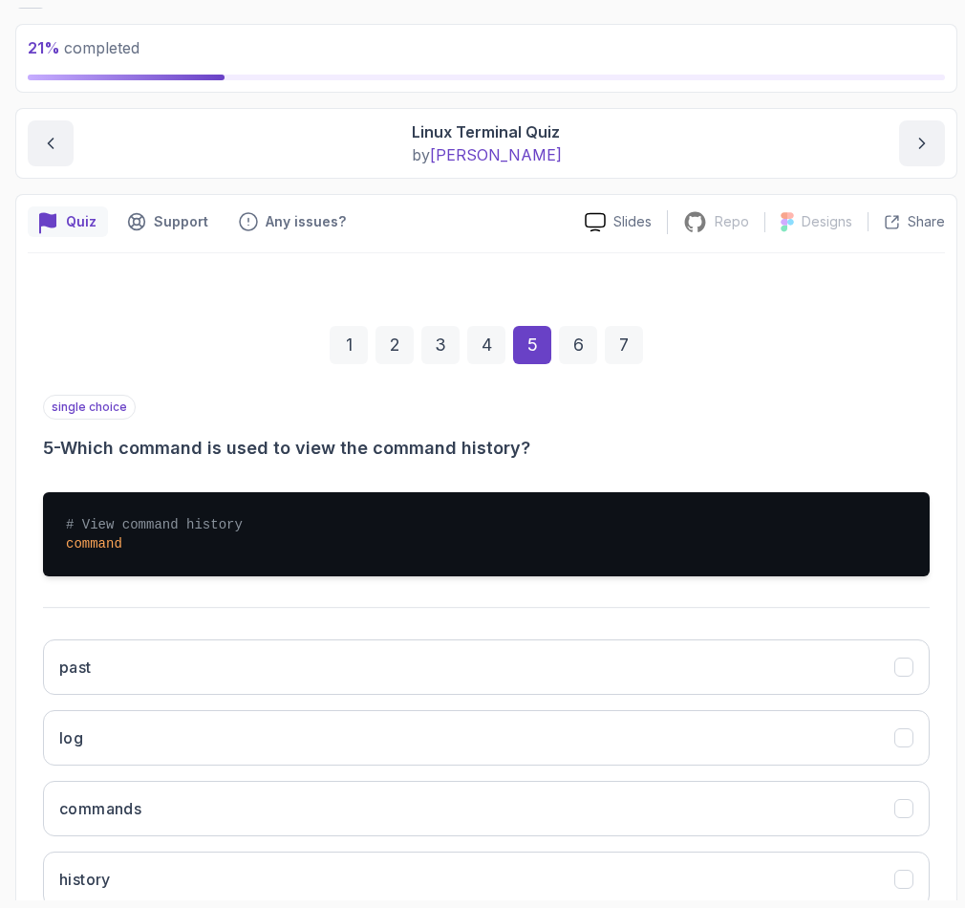
scroll to position [228, 0]
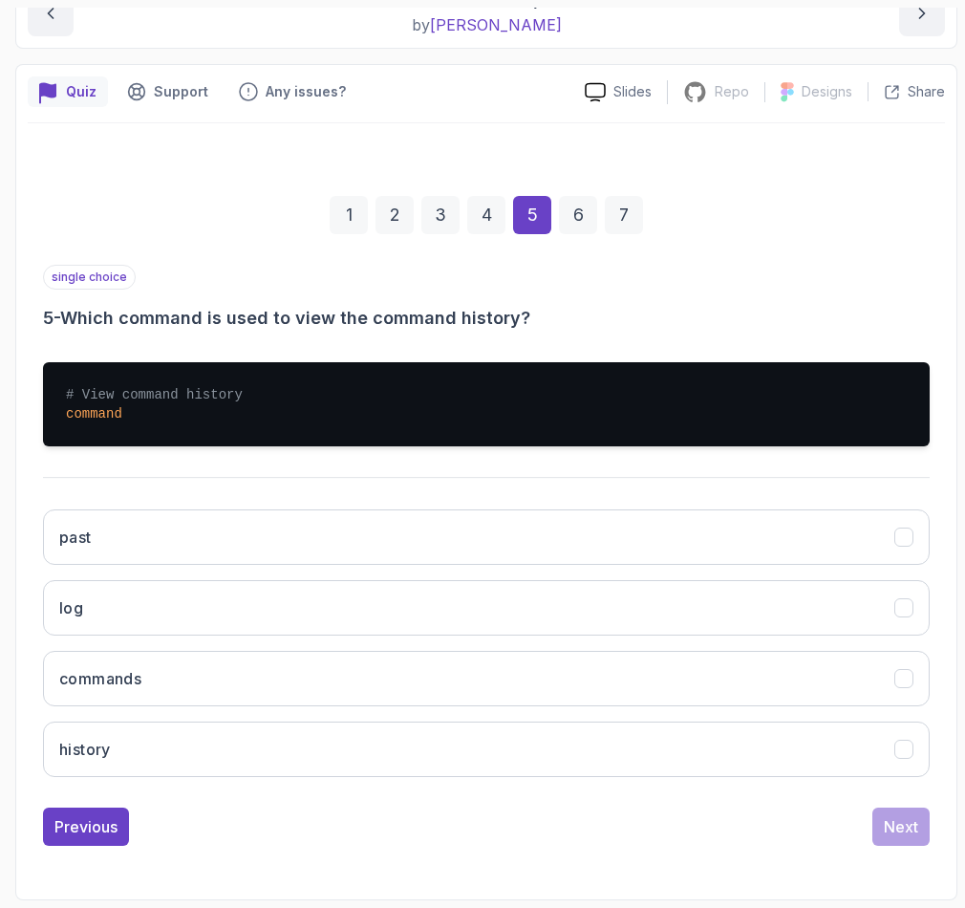
drag, startPoint x: 184, startPoint y: 753, endPoint x: 208, endPoint y: 782, distance: 38.0
click at [190, 757] on button "history" at bounding box center [486, 748] width 887 height 55
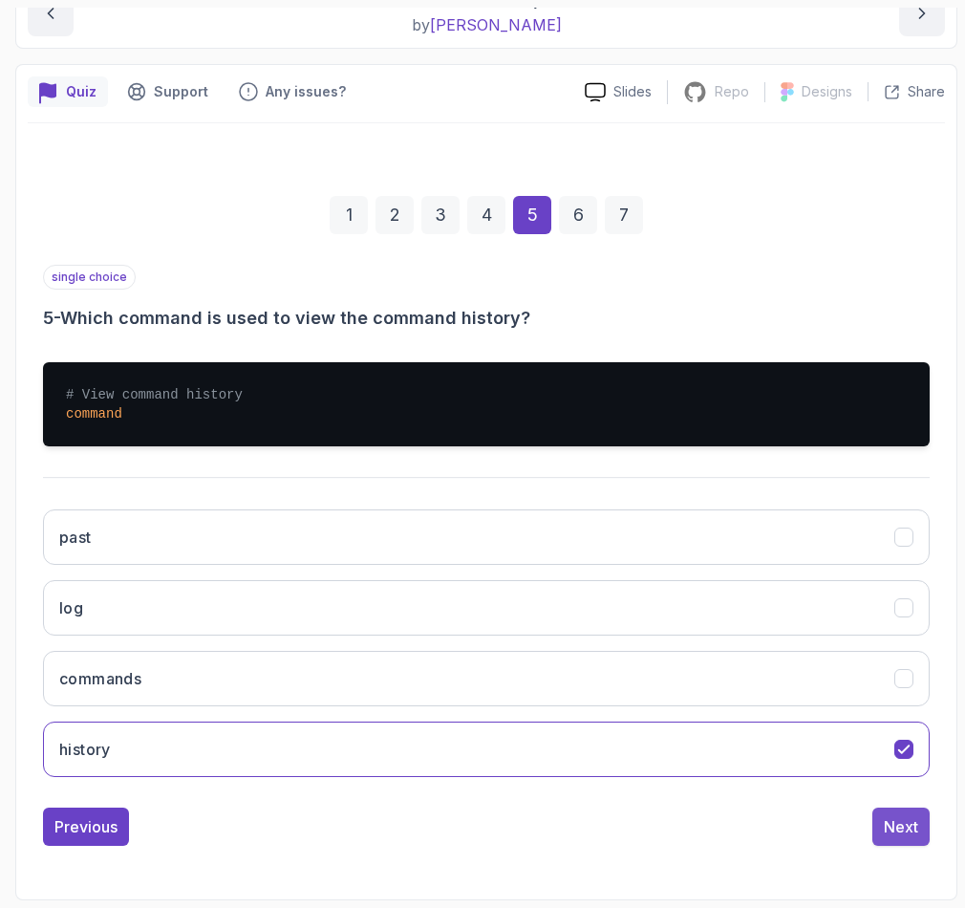
click at [906, 836] on button "Next" at bounding box center [900, 826] width 57 height 38
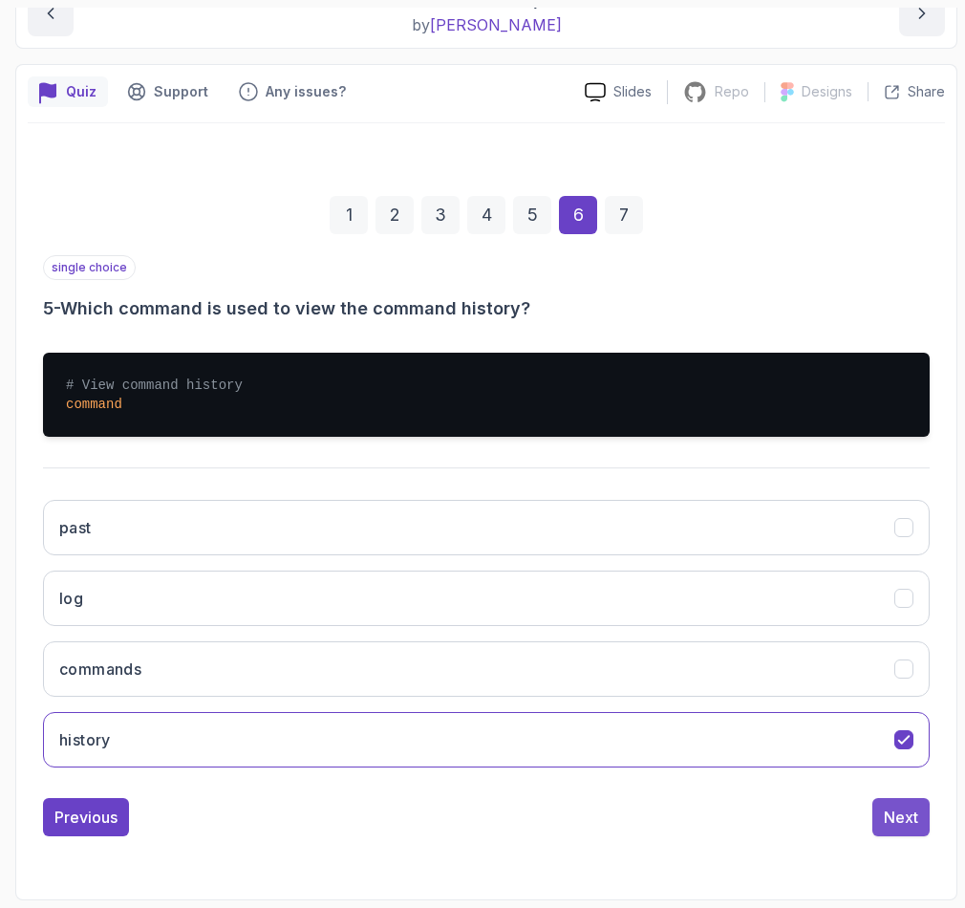
scroll to position [98, 0]
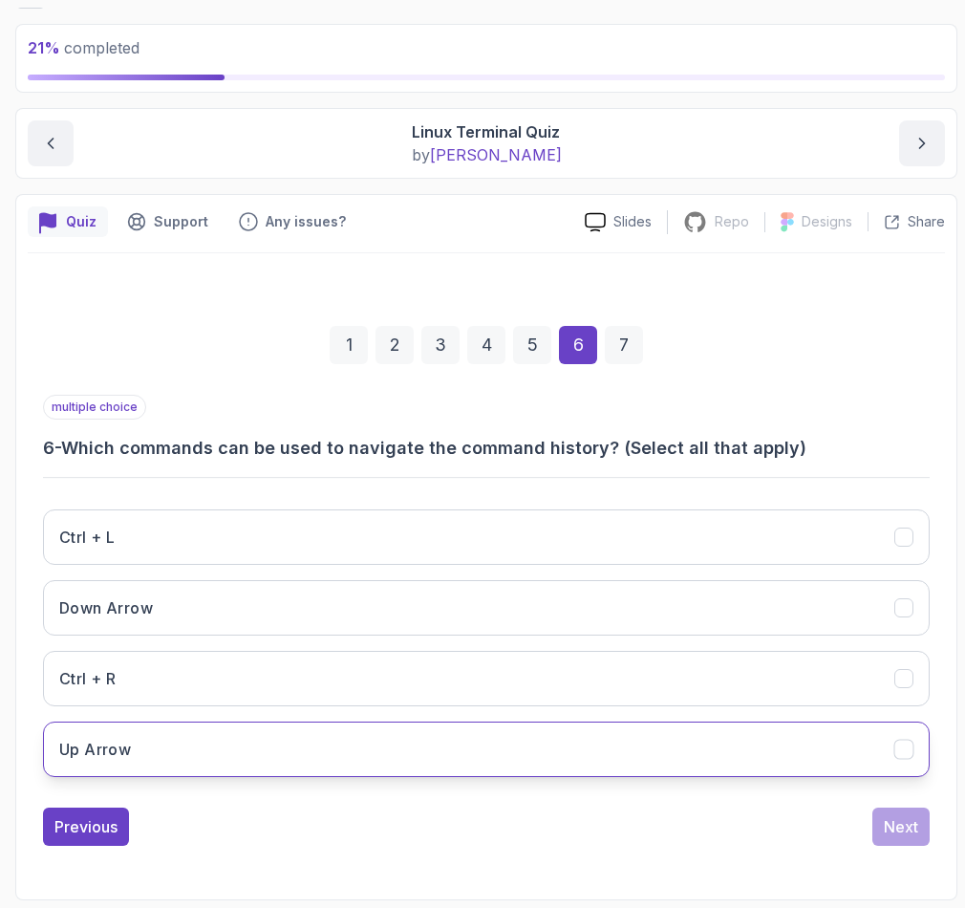
click at [174, 754] on button "Up Arrow" at bounding box center [486, 748] width 887 height 55
click at [878, 832] on button "Next" at bounding box center [900, 826] width 57 height 38
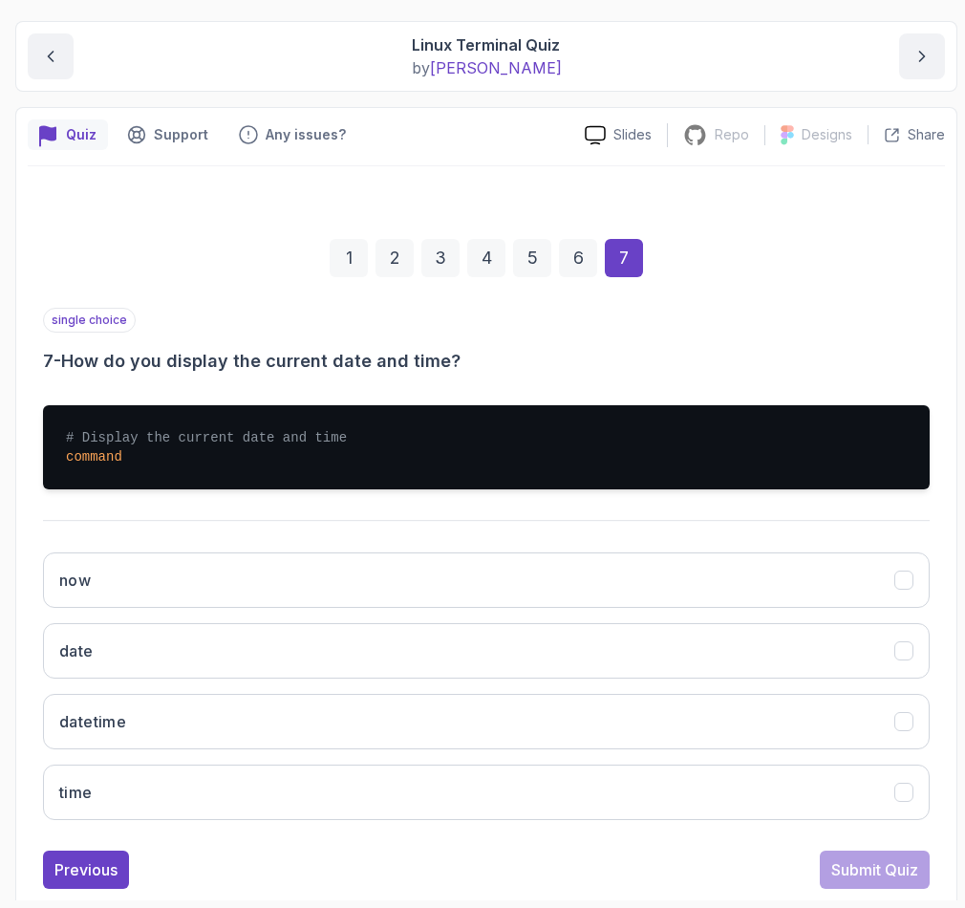
scroll to position [228, 0]
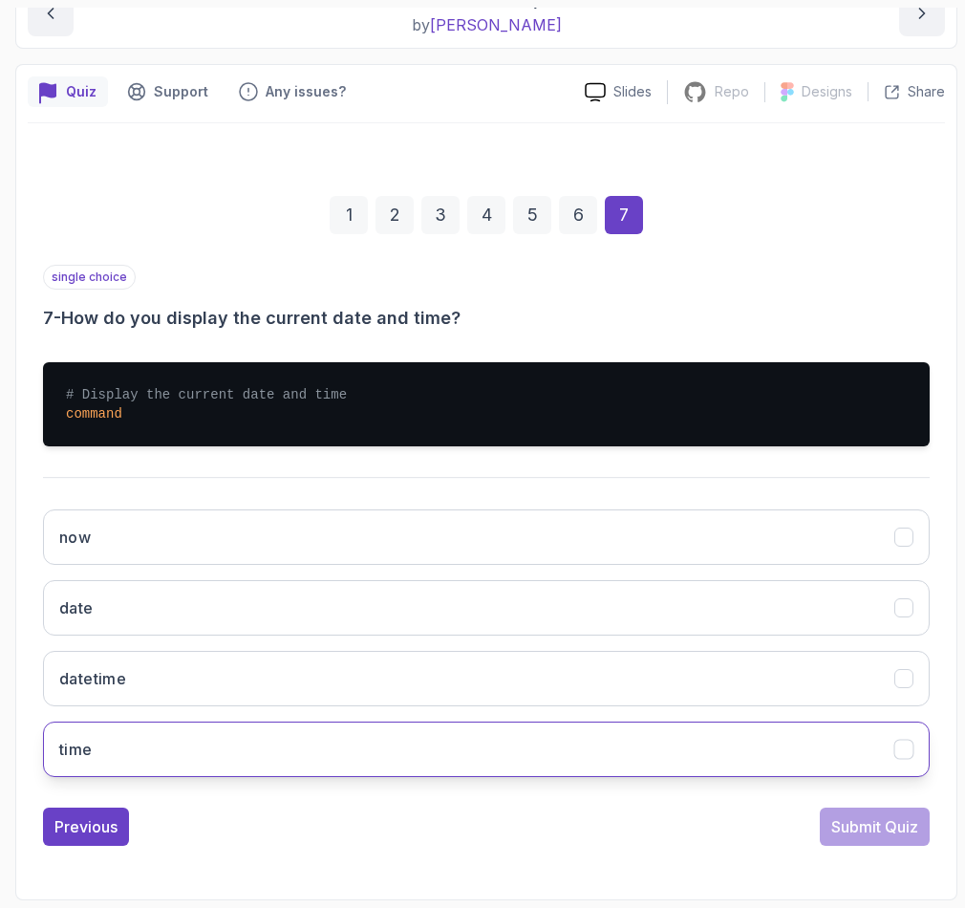
click at [219, 738] on button "time" at bounding box center [486, 748] width 887 height 55
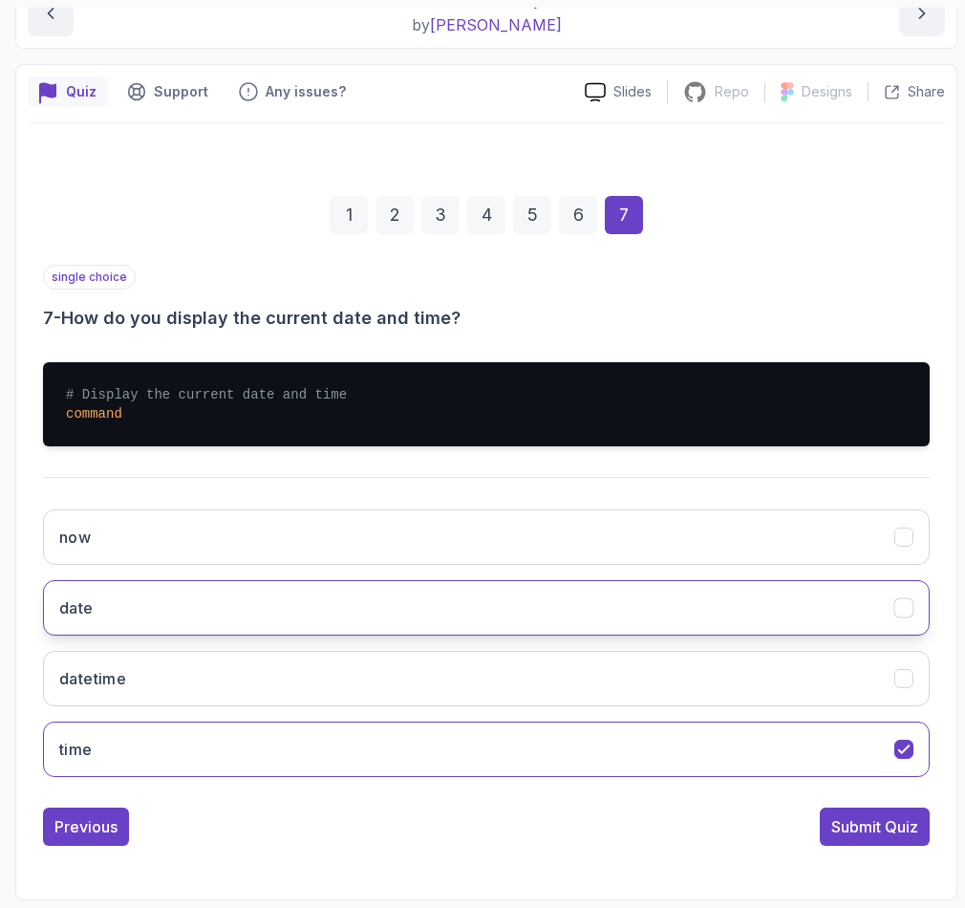
drag, startPoint x: 219, startPoint y: 558, endPoint x: 227, endPoint y: 579, distance: 22.7
click at [220, 558] on button "now" at bounding box center [486, 536] width 887 height 55
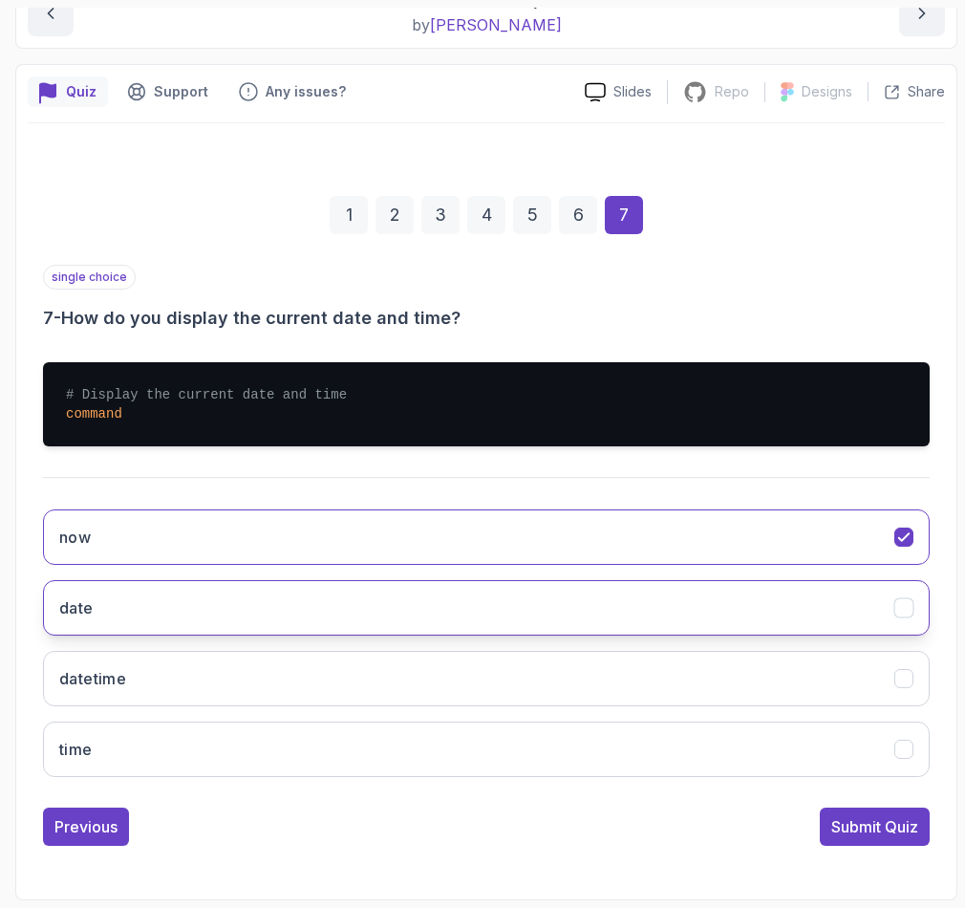
click at [231, 589] on button "date" at bounding box center [486, 607] width 887 height 55
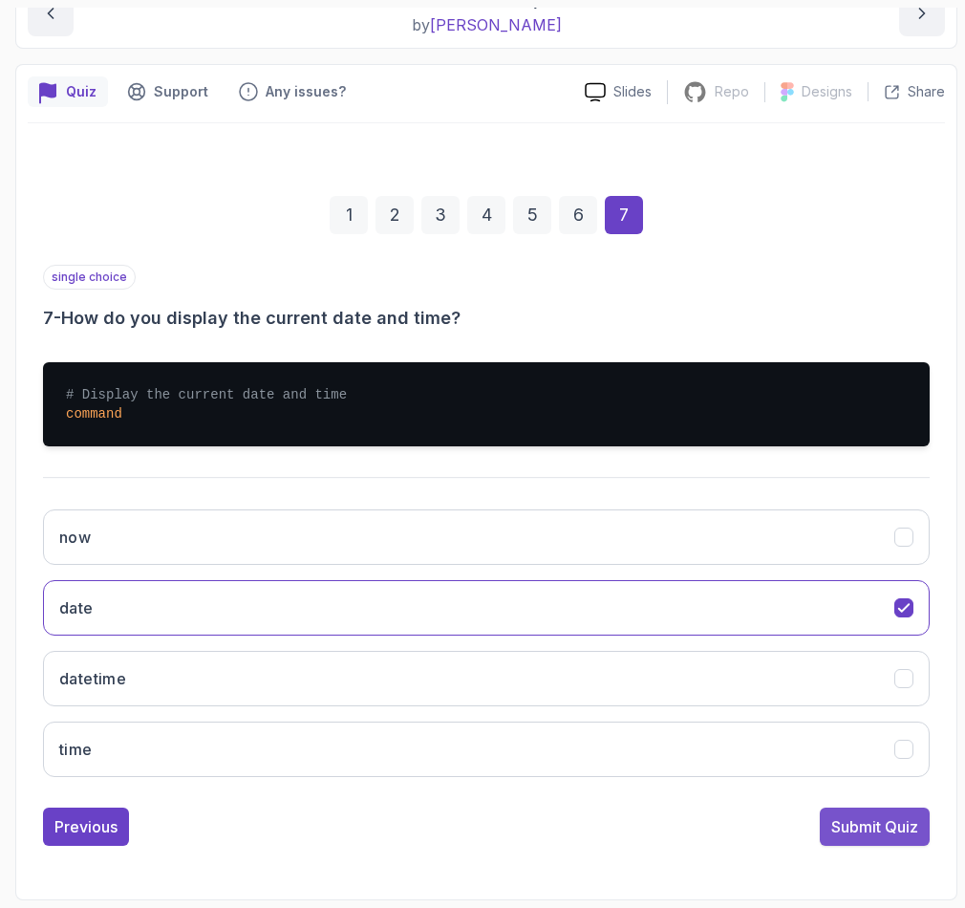
click at [858, 830] on div "Submit Quiz" at bounding box center [874, 826] width 87 height 23
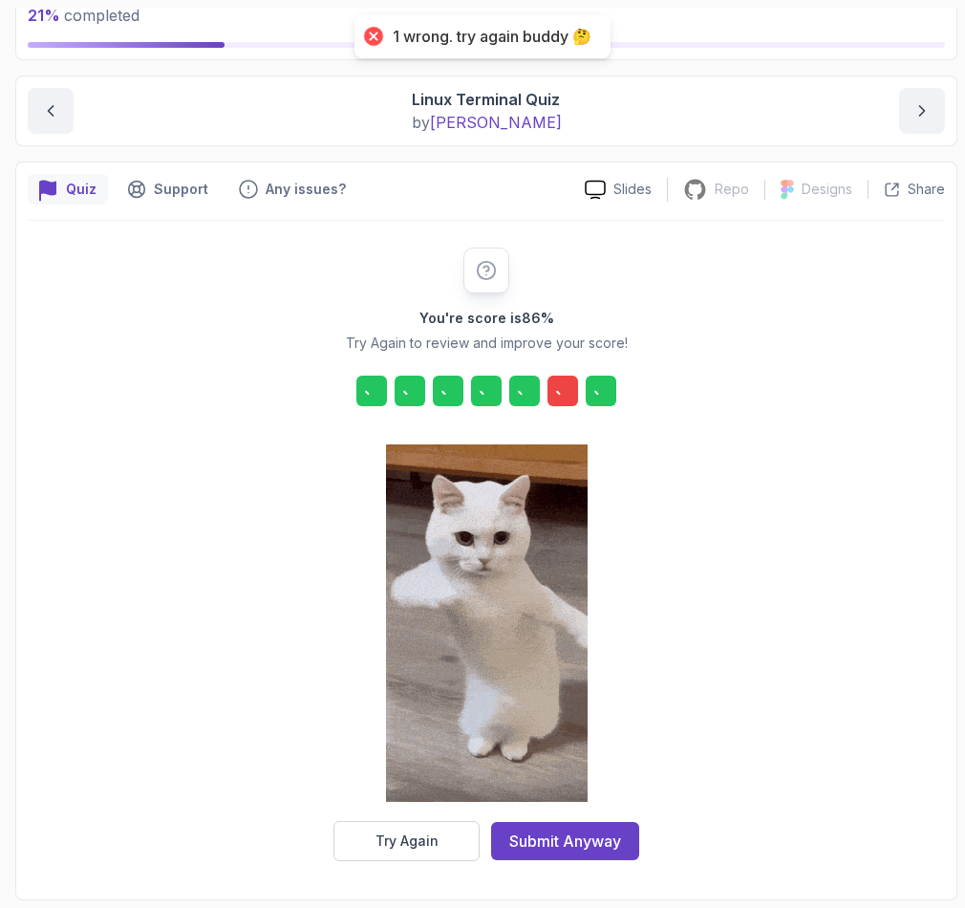
scroll to position [131, 0]
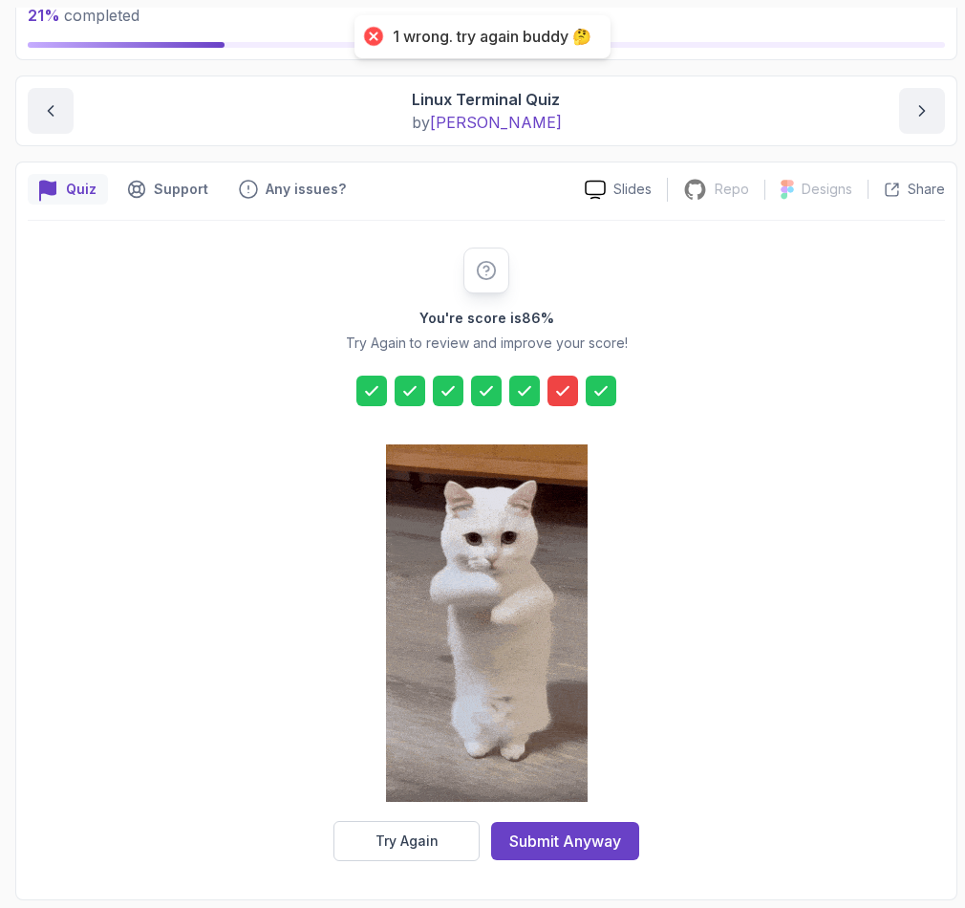
click at [567, 403] on div at bounding box center [562, 390] width 31 height 31
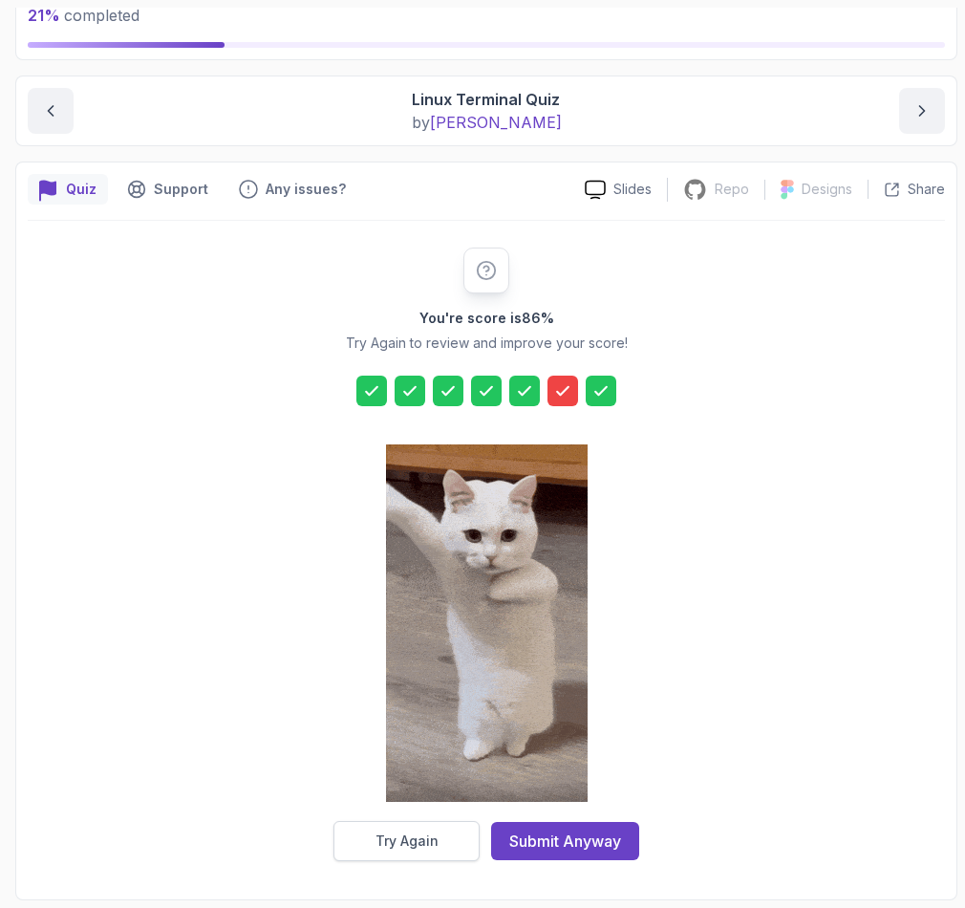
click at [405, 839] on div "Try Again" at bounding box center [406, 840] width 63 height 19
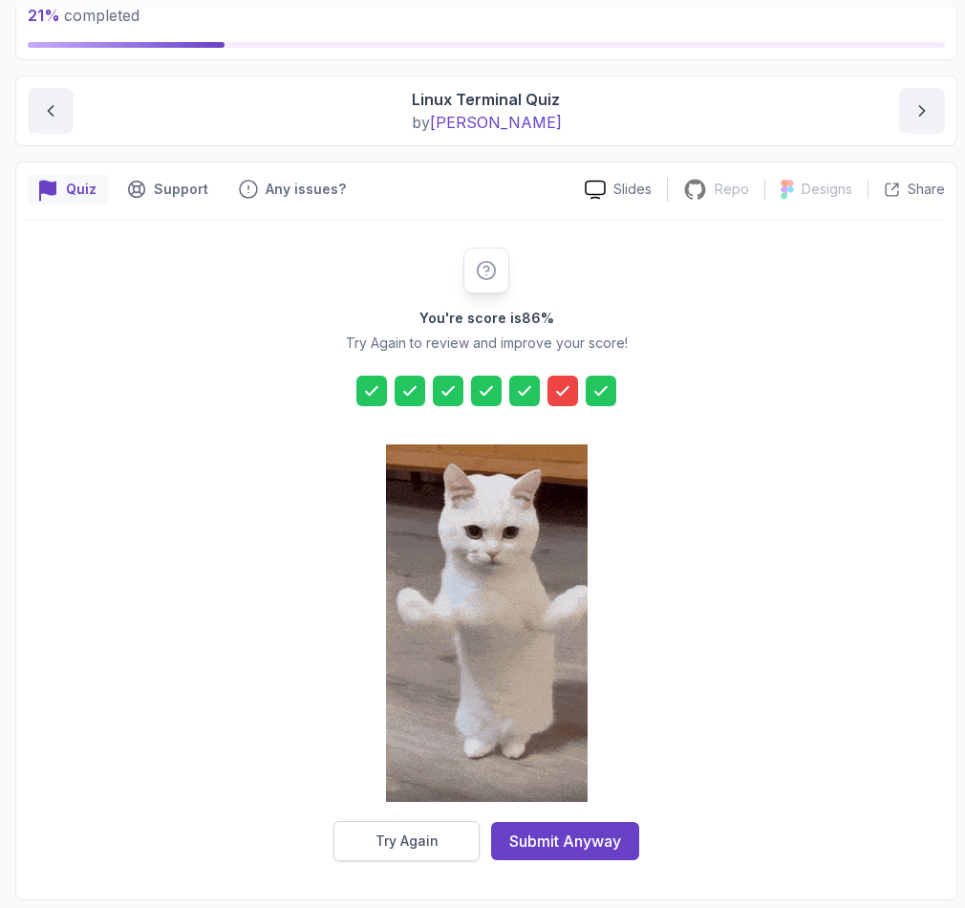
scroll to position [98, 0]
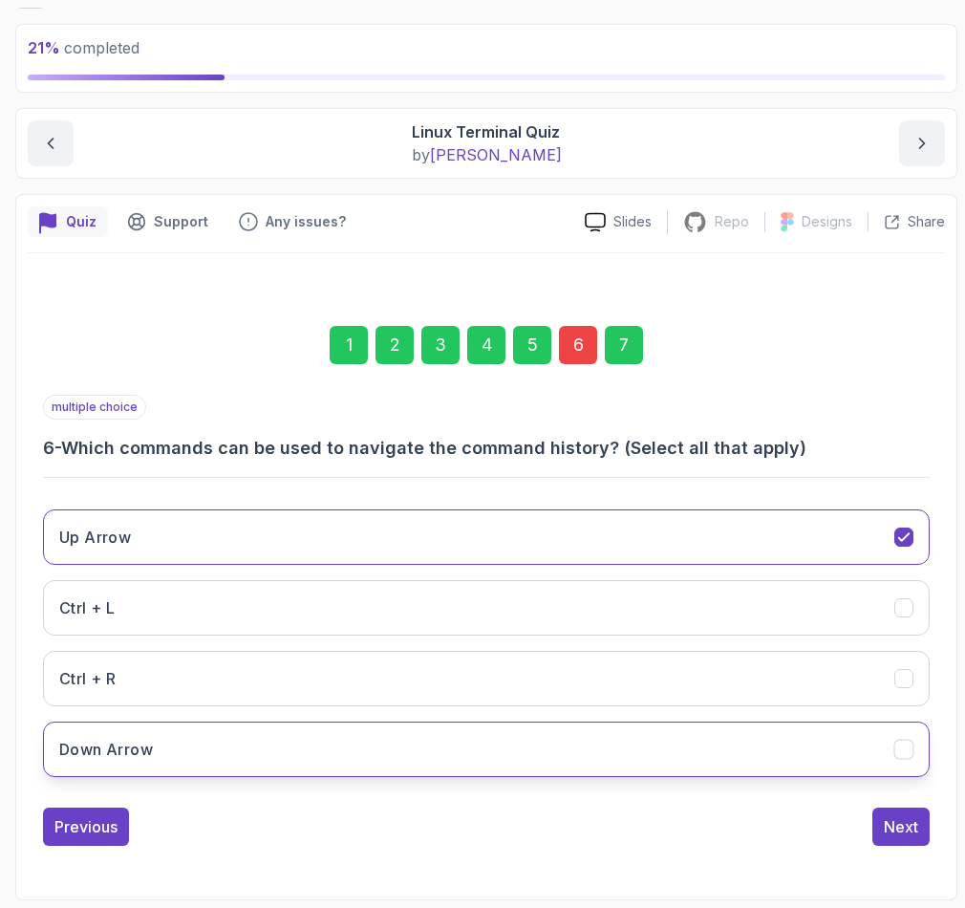
click at [161, 748] on button "Down Arrow" at bounding box center [486, 748] width 887 height 55
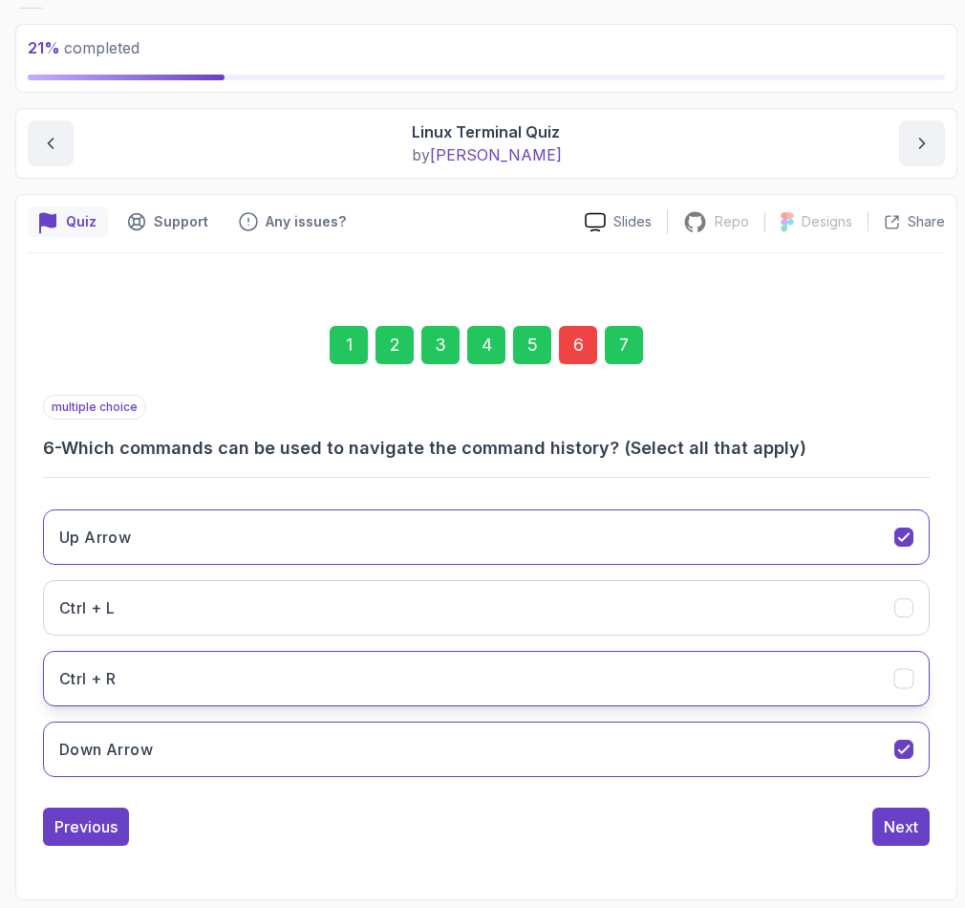
drag, startPoint x: 151, startPoint y: 690, endPoint x: 205, endPoint y: 698, distance: 55.1
click at [153, 689] on button "Ctrl + R" at bounding box center [486, 678] width 887 height 55
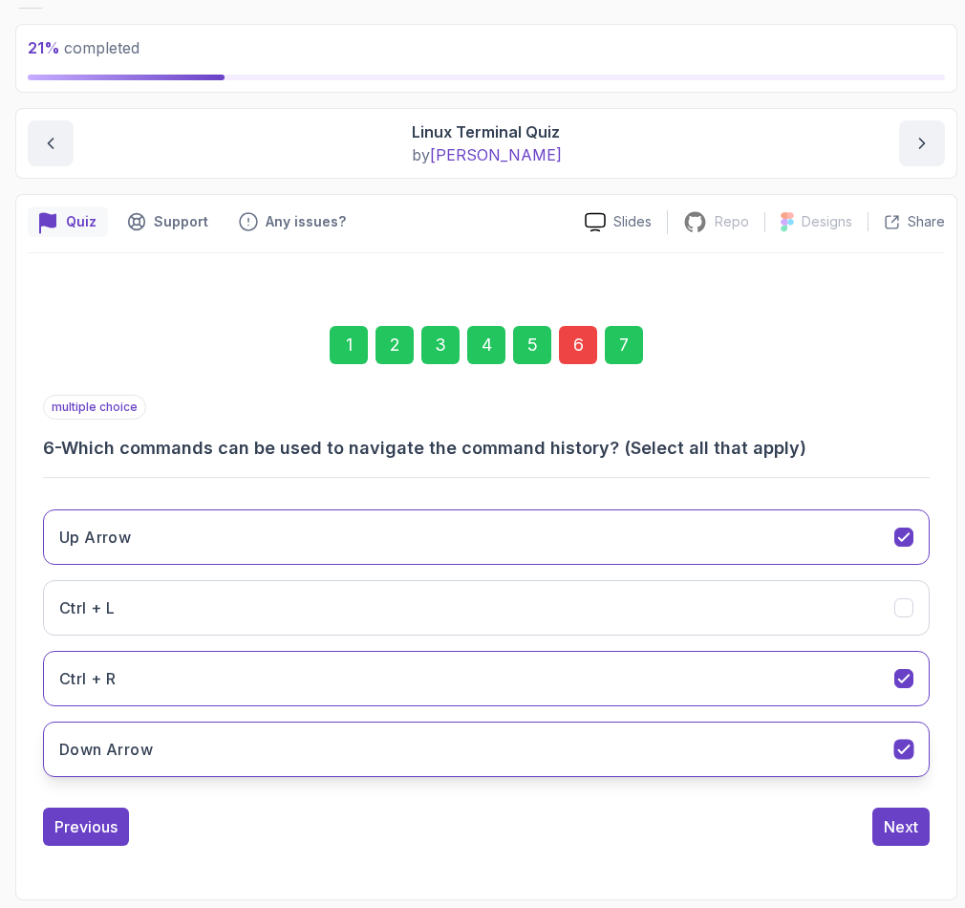
drag, startPoint x: 921, startPoint y: 747, endPoint x: 909, endPoint y: 753, distance: 13.7
click at [915, 747] on button "Down Arrow" at bounding box center [486, 748] width 887 height 55
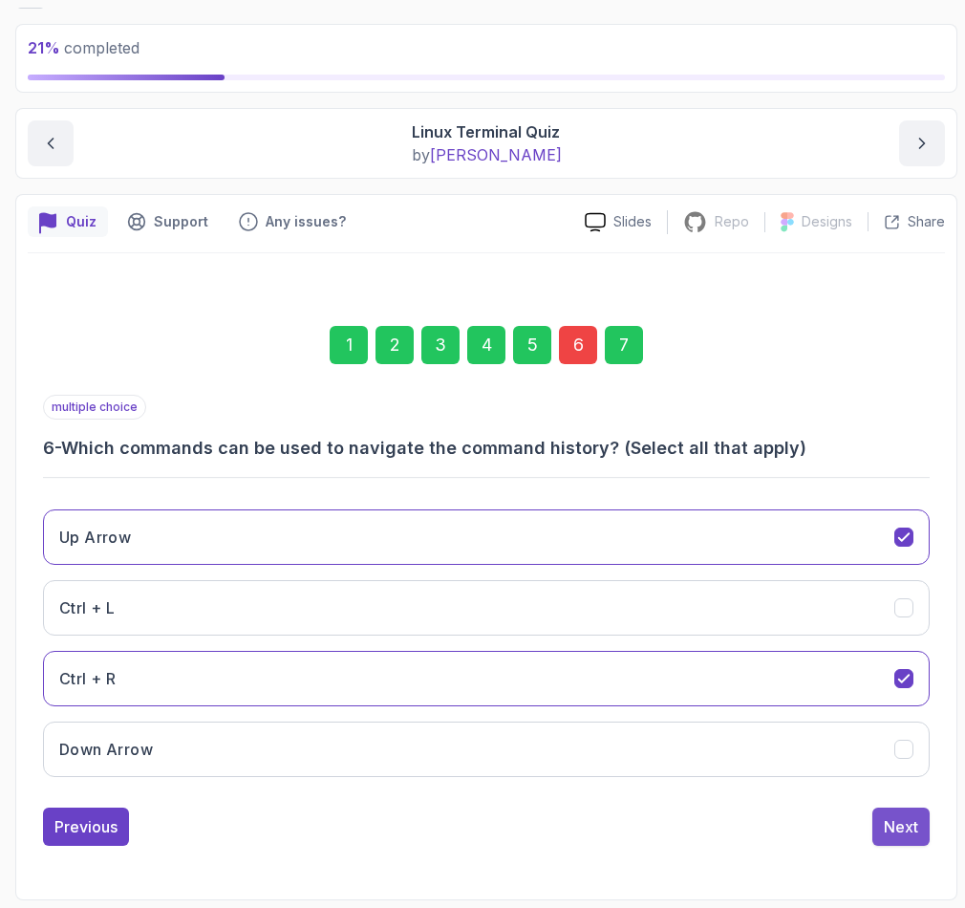
click at [881, 821] on button "Next" at bounding box center [900, 826] width 57 height 38
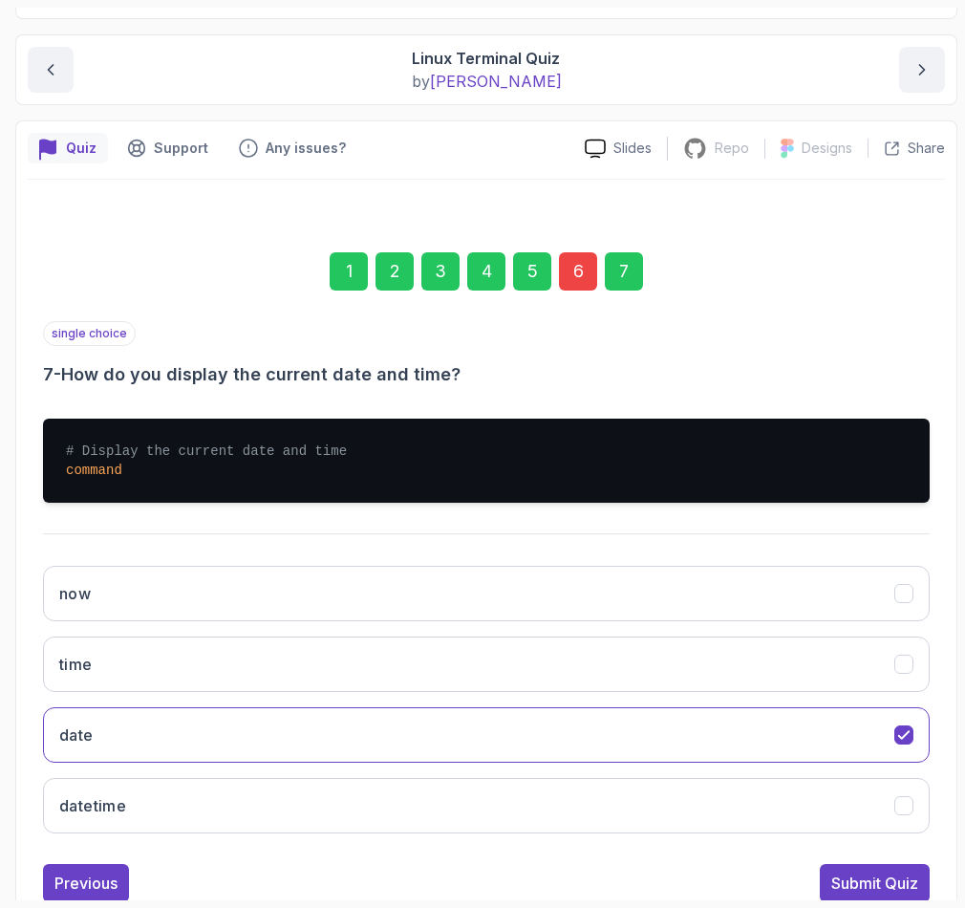
scroll to position [228, 0]
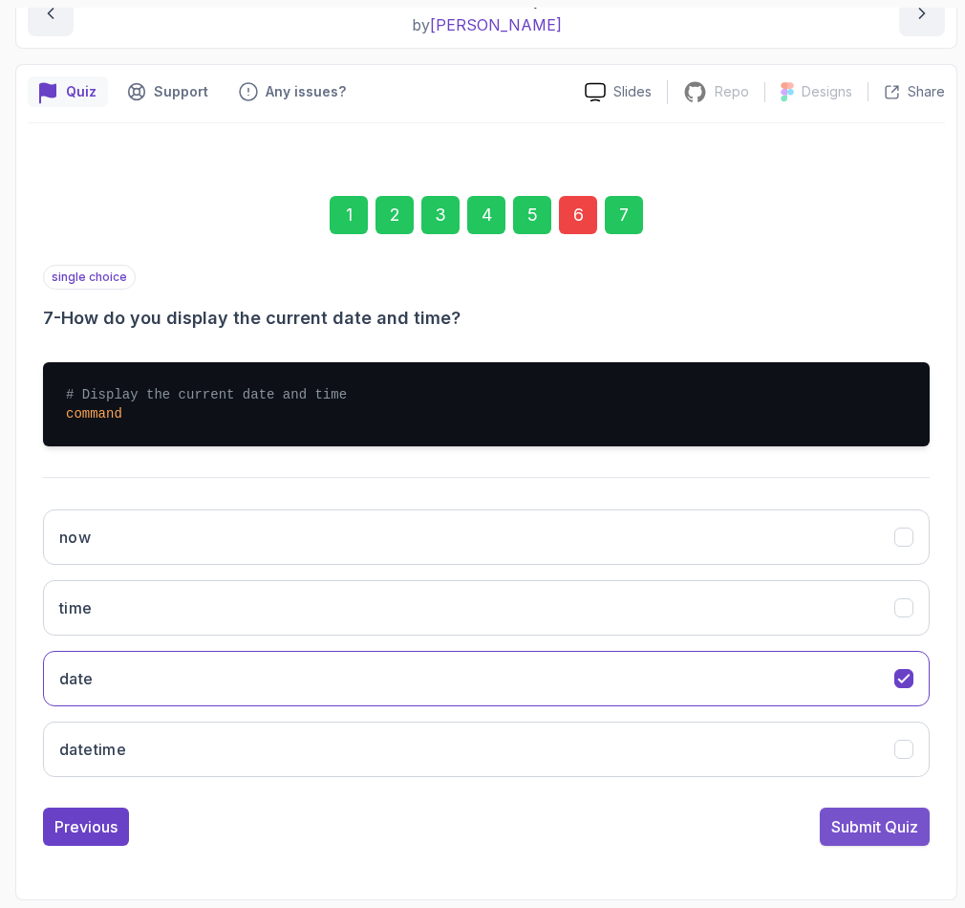
click at [874, 827] on div "Submit Quiz" at bounding box center [874, 826] width 87 height 23
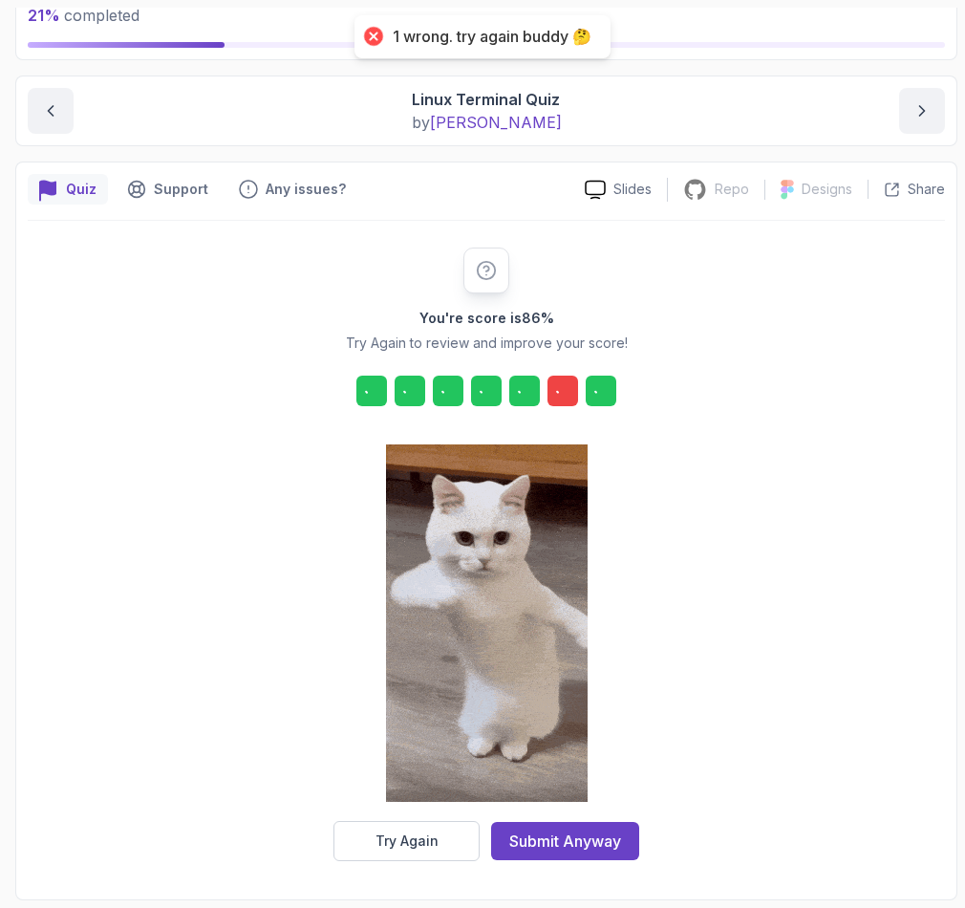
scroll to position [131, 0]
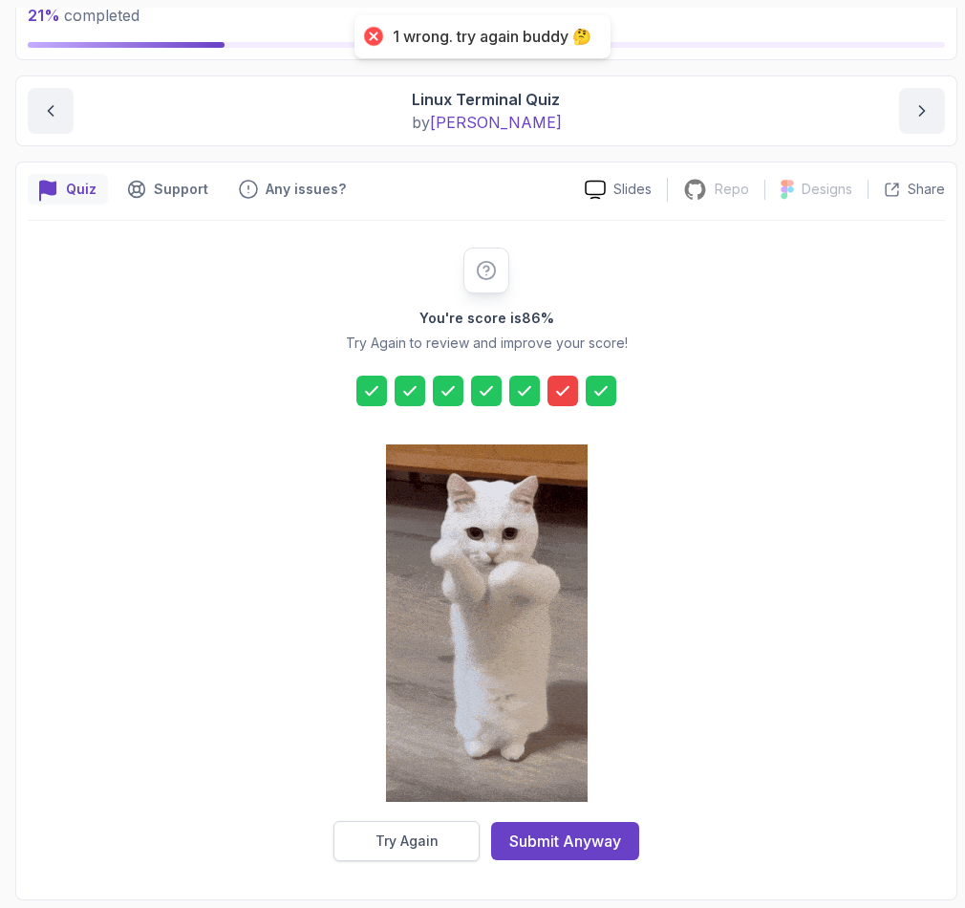
click at [419, 836] on div "Try Again" at bounding box center [406, 840] width 63 height 19
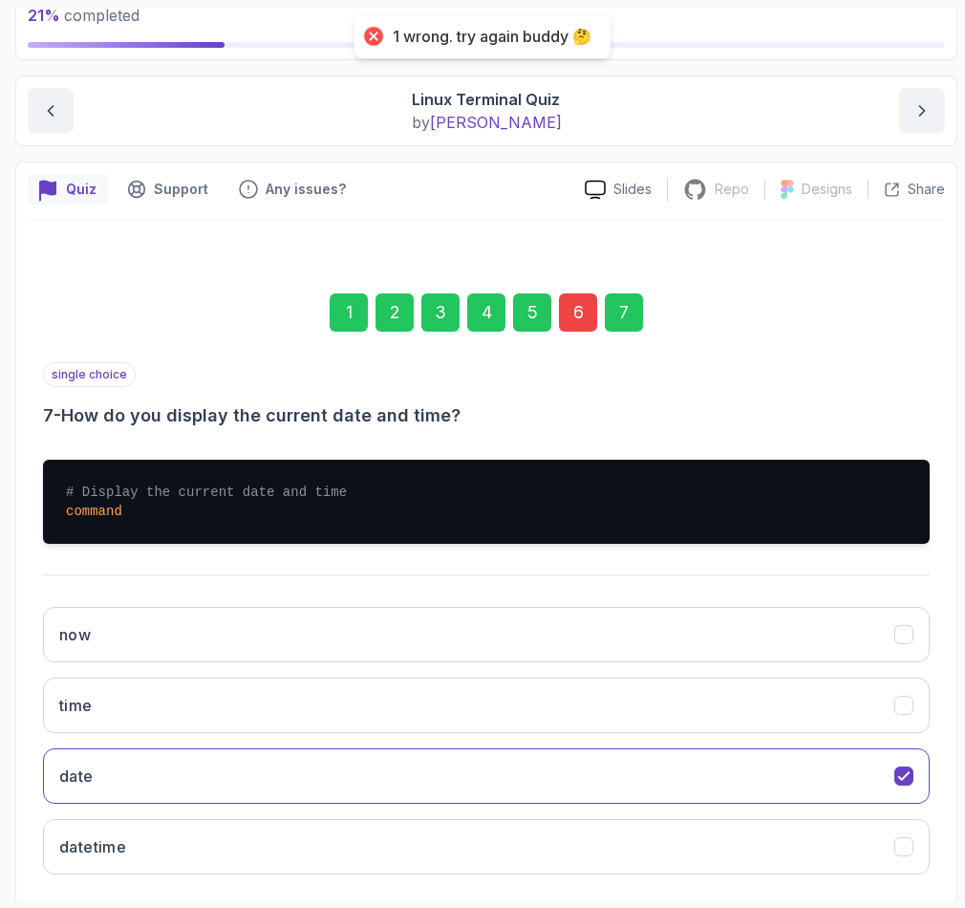
click at [578, 332] on div "1 2 3 4 5 6 7" at bounding box center [486, 312] width 887 height 99
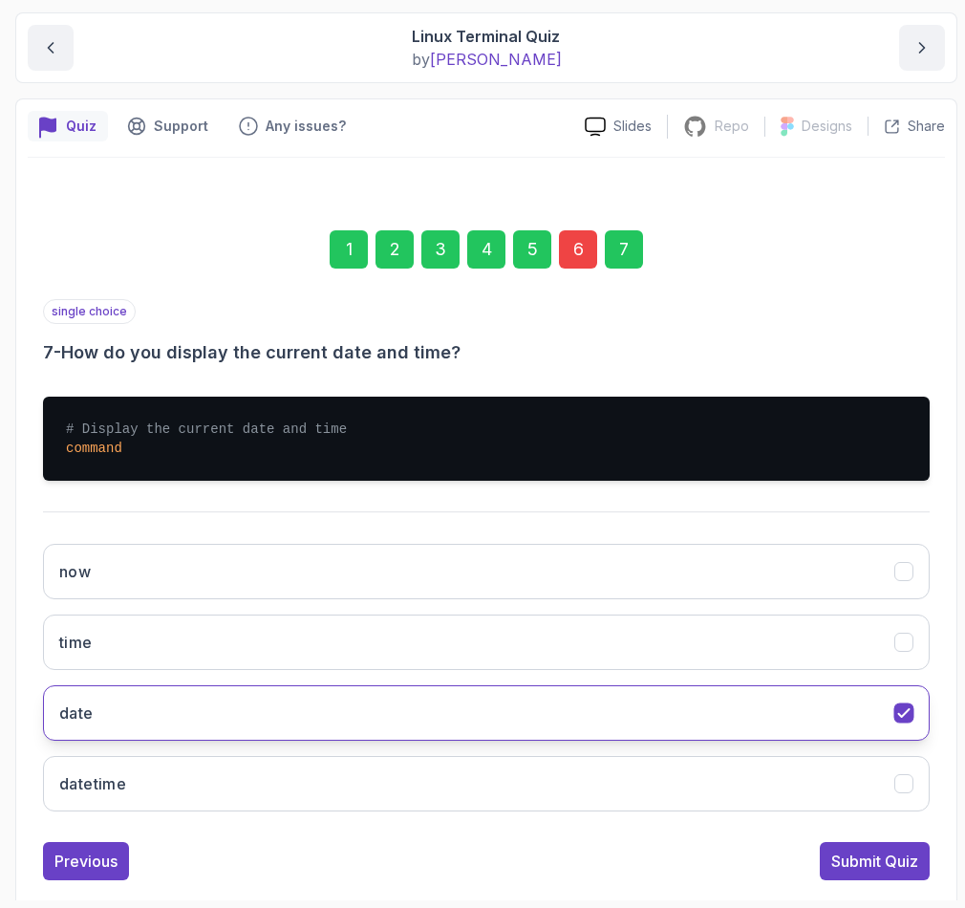
scroll to position [228, 0]
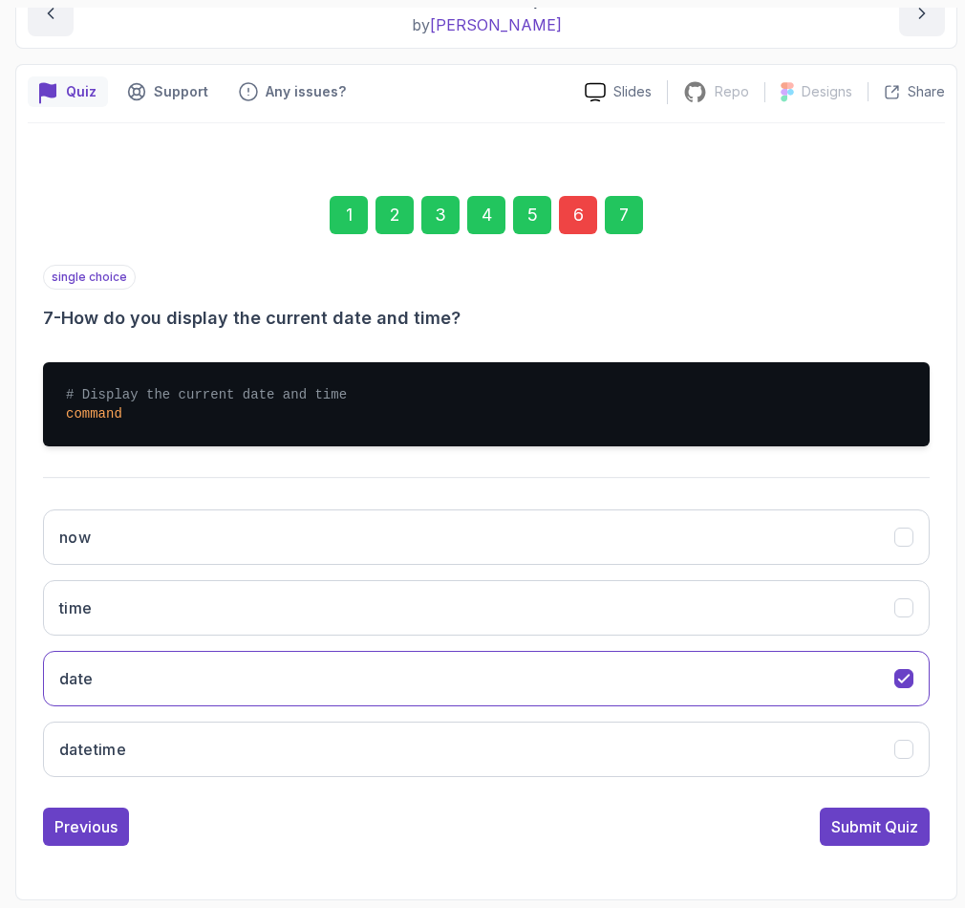
click at [589, 220] on div "6" at bounding box center [578, 215] width 38 height 38
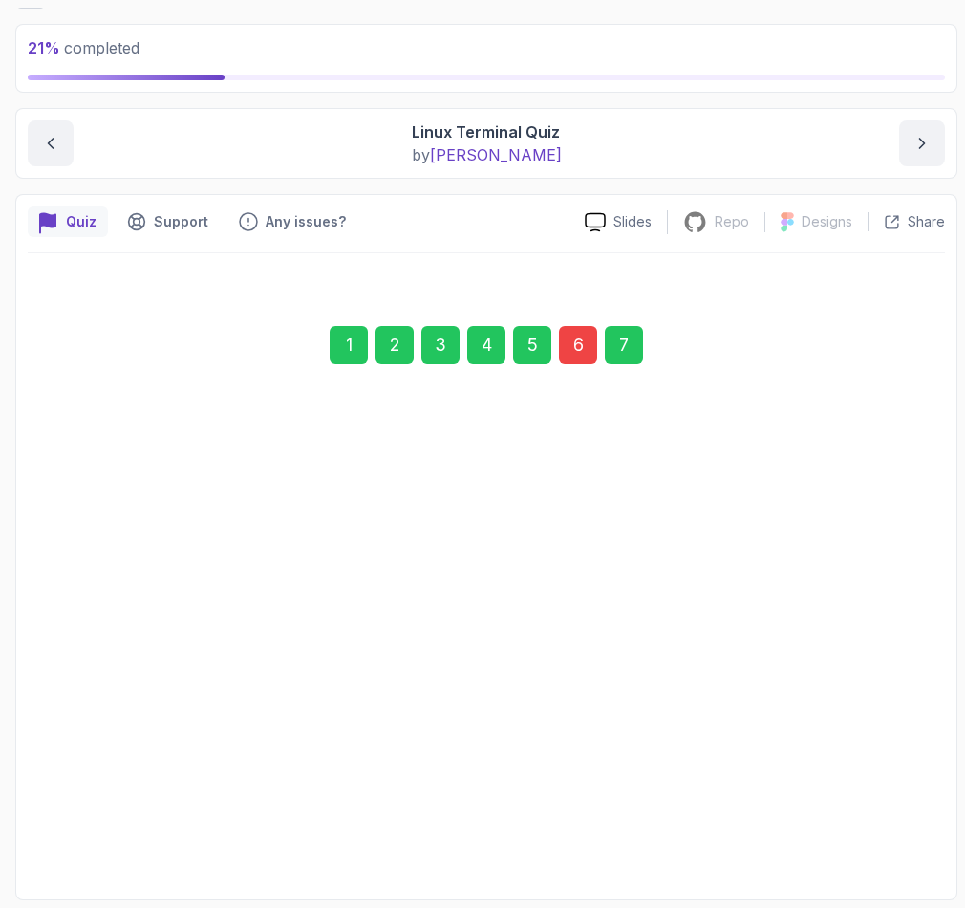
scroll to position [98, 0]
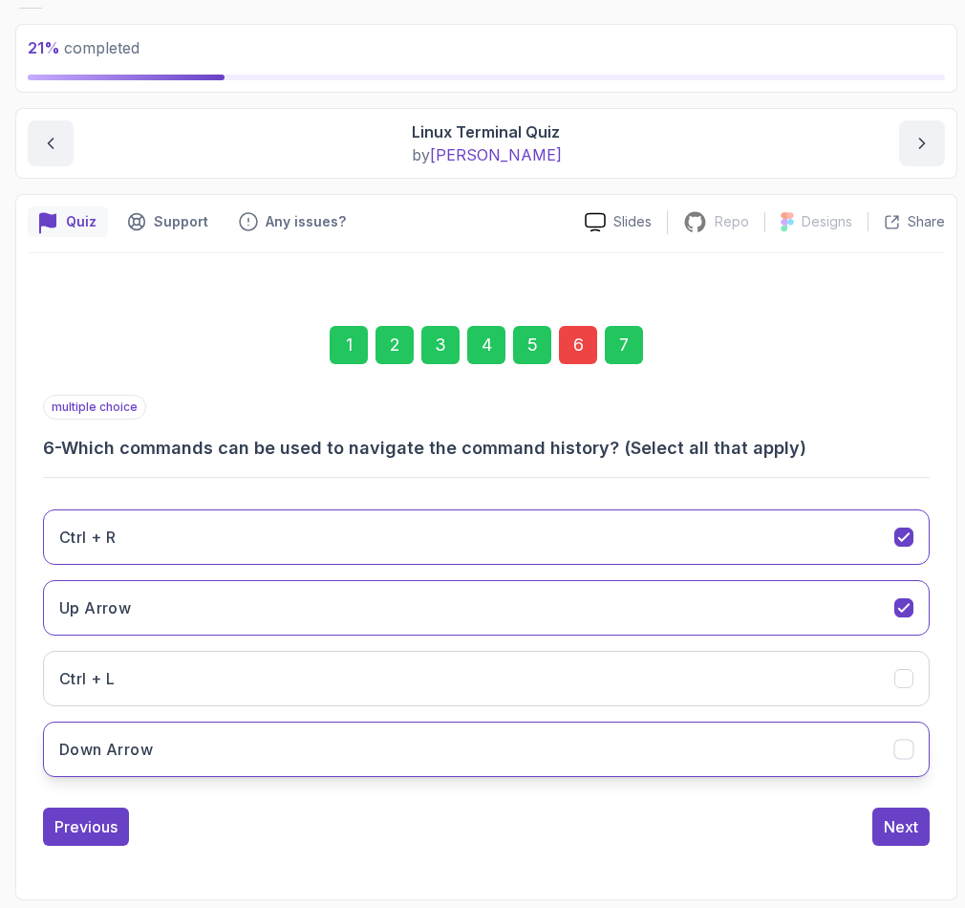
drag, startPoint x: 149, startPoint y: 756, endPoint x: 167, endPoint y: 762, distance: 19.3
click at [147, 756] on h3 "Down Arrow" at bounding box center [106, 749] width 94 height 23
click at [894, 822] on div "Next" at bounding box center [901, 826] width 34 height 23
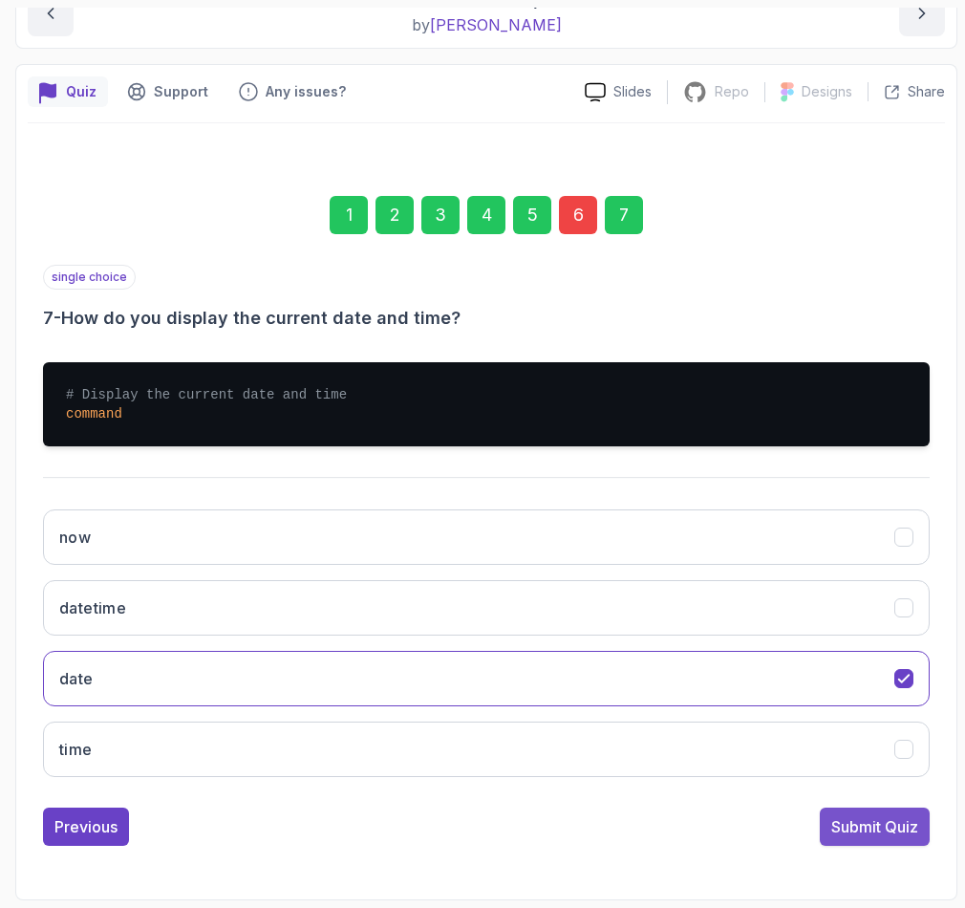
click at [870, 823] on div "Submit Quiz" at bounding box center [874, 826] width 87 height 23
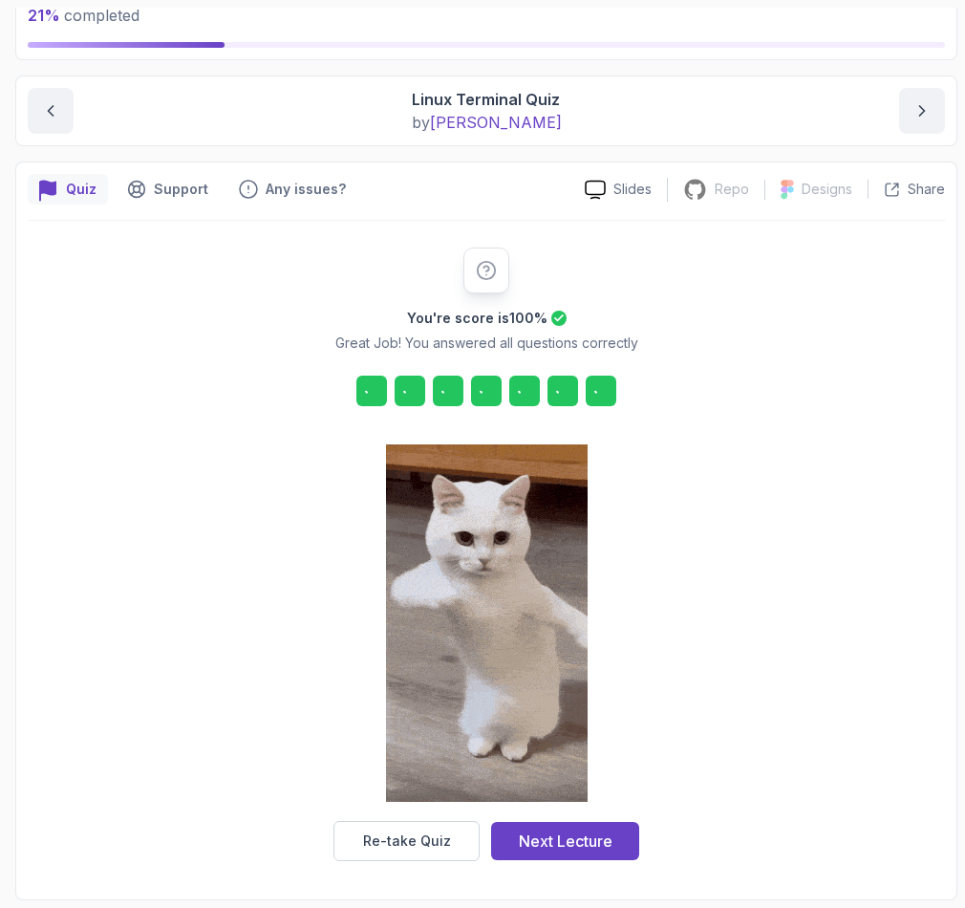
scroll to position [131, 0]
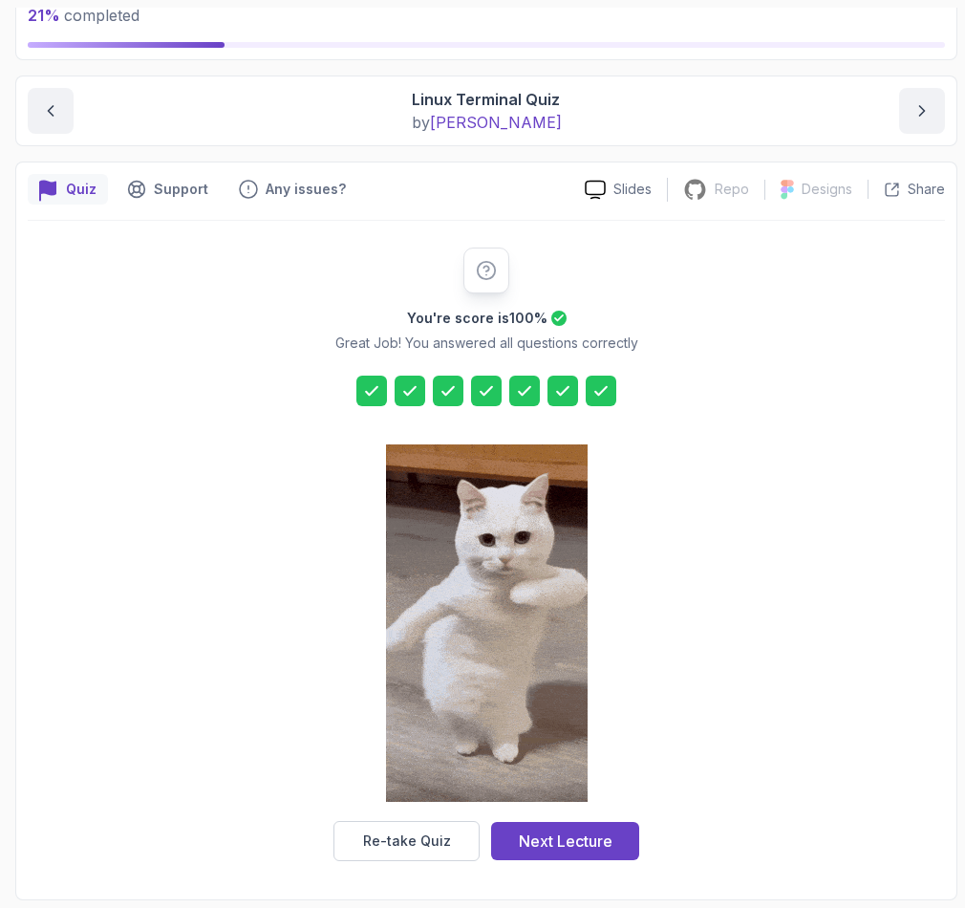
click at [554, 839] on div "Next Lecture" at bounding box center [566, 840] width 94 height 23
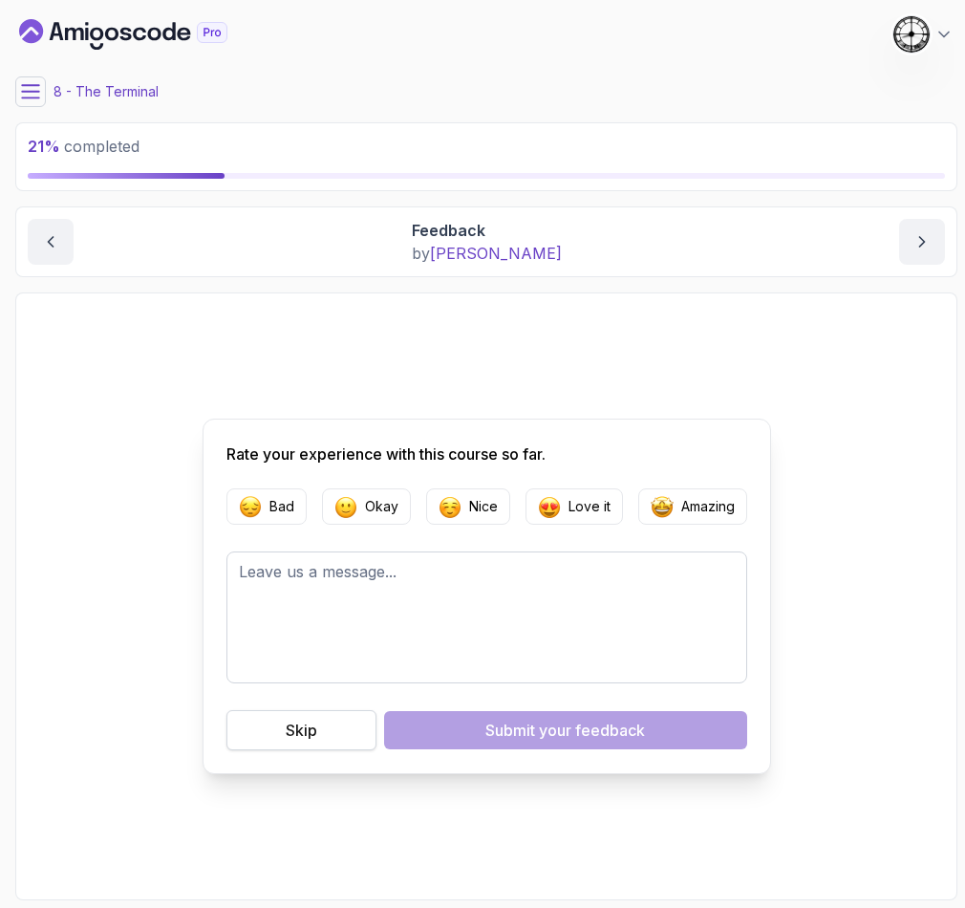
click at [247, 727] on button "Skip" at bounding box center [301, 730] width 150 height 40
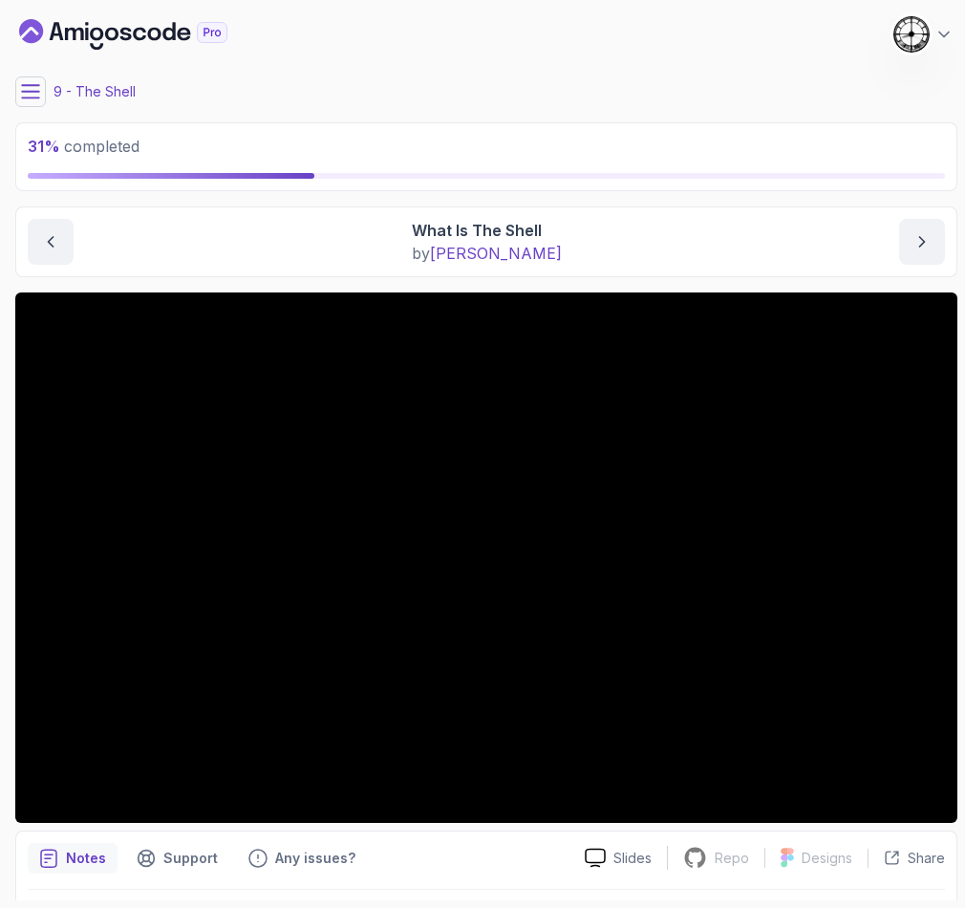
click at [30, 116] on main "My Courses Linux Fundamentals 132 Points 1 Castra Sandu 9 - The Shell 31 % comp…" at bounding box center [486, 454] width 942 height 892
click at [27, 87] on icon at bounding box center [30, 91] width 19 height 19
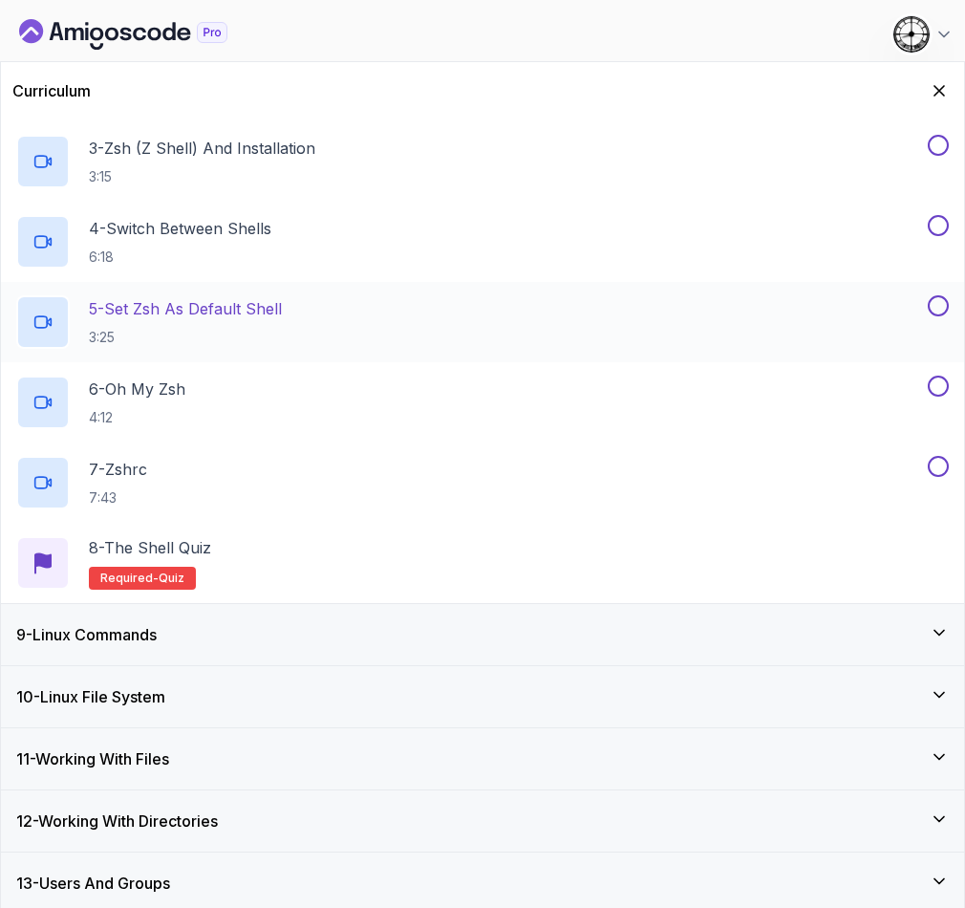
scroll to position [724, 0]
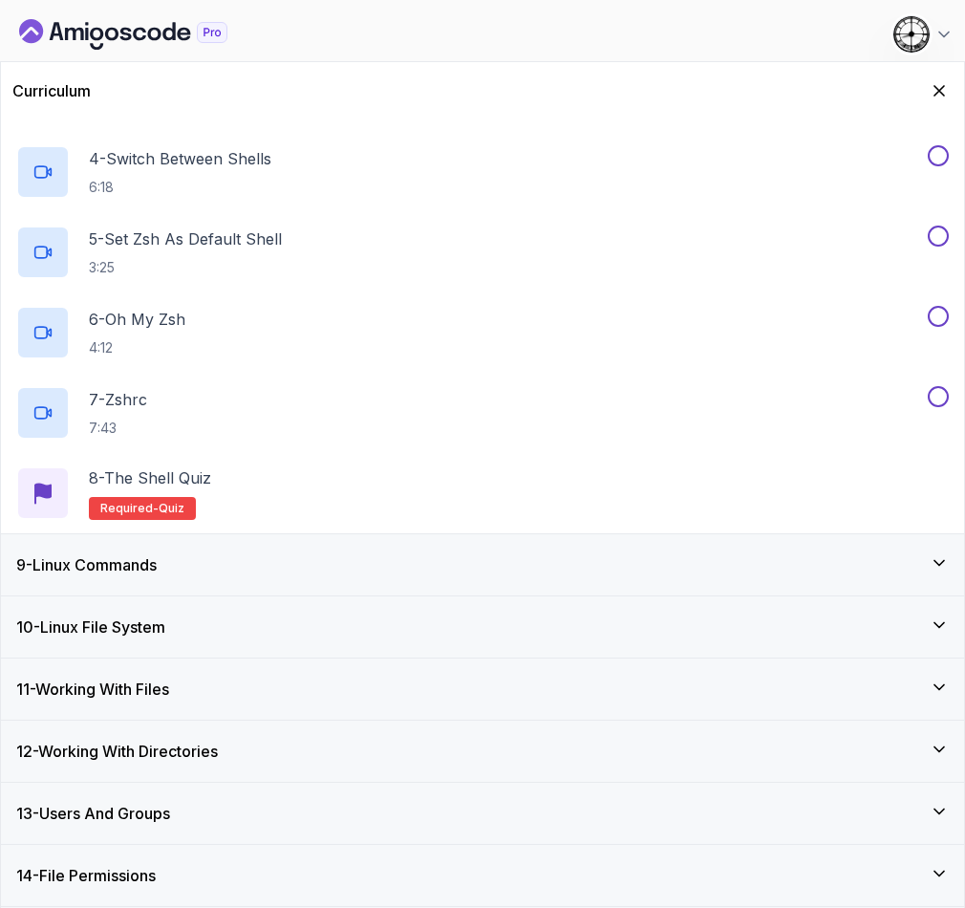
click at [161, 535] on div "9 - Linux Commands" at bounding box center [482, 564] width 963 height 61
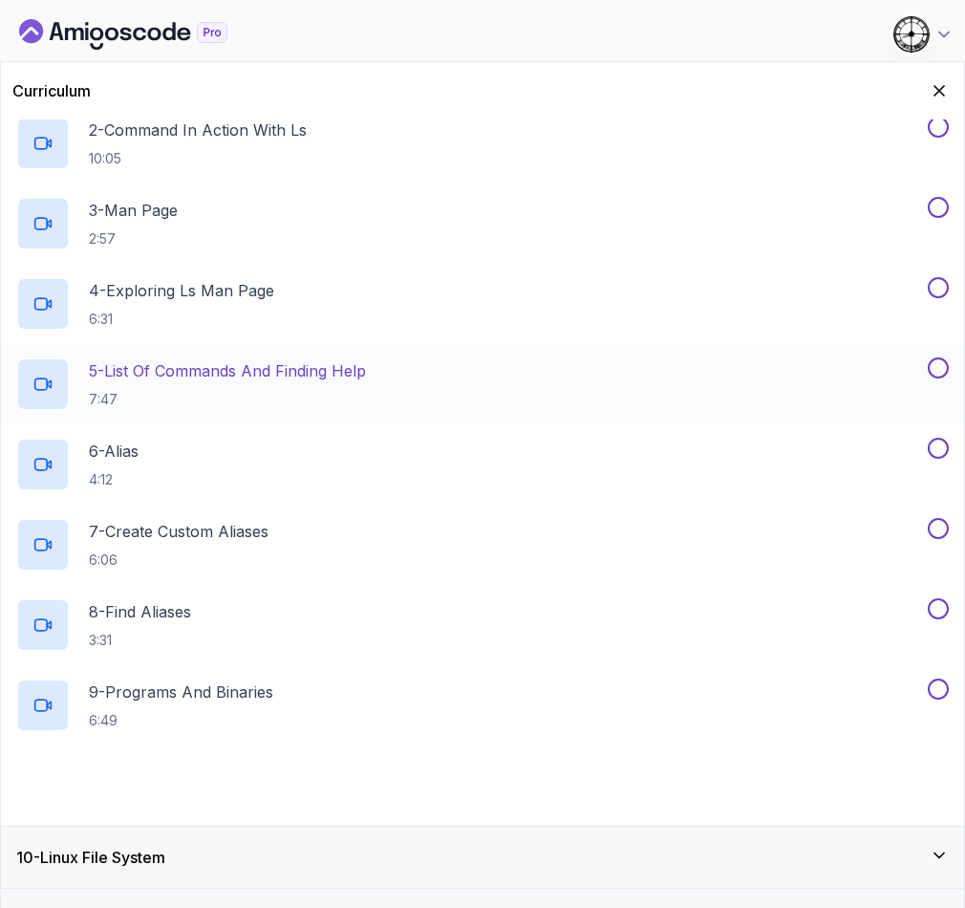
scroll to position [655, 0]
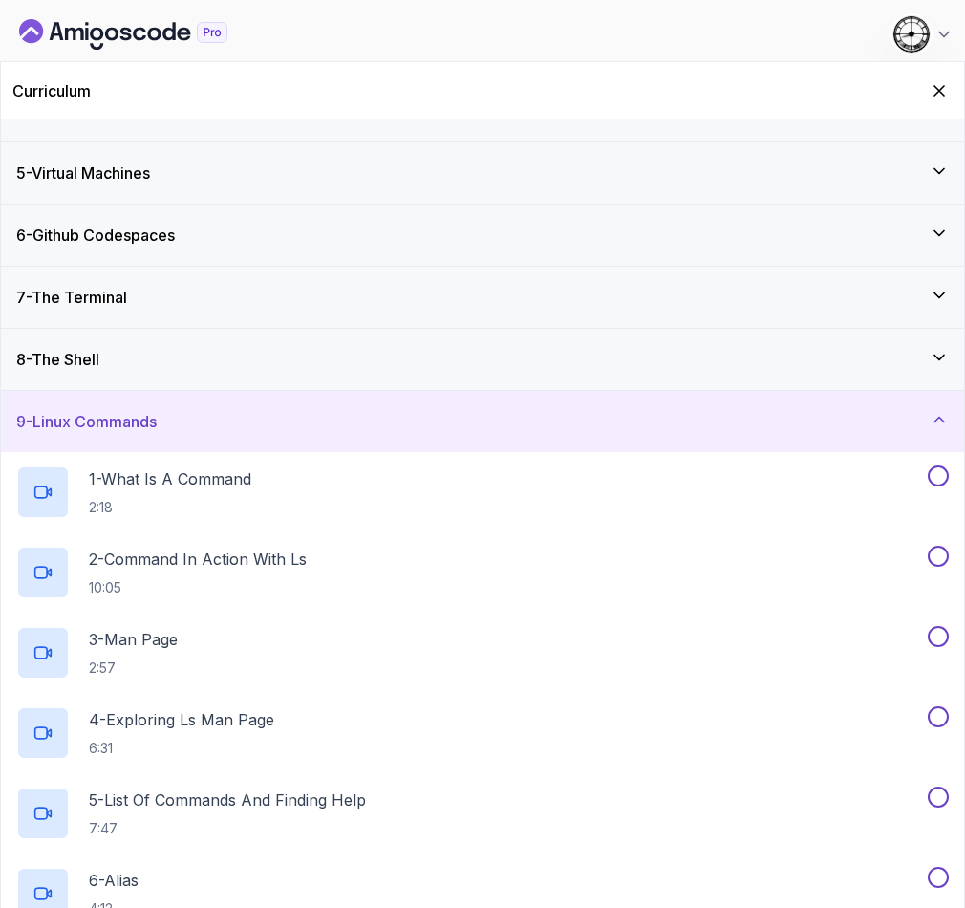
click at [301, 412] on div "9 - Linux Commands" at bounding box center [482, 421] width 932 height 23
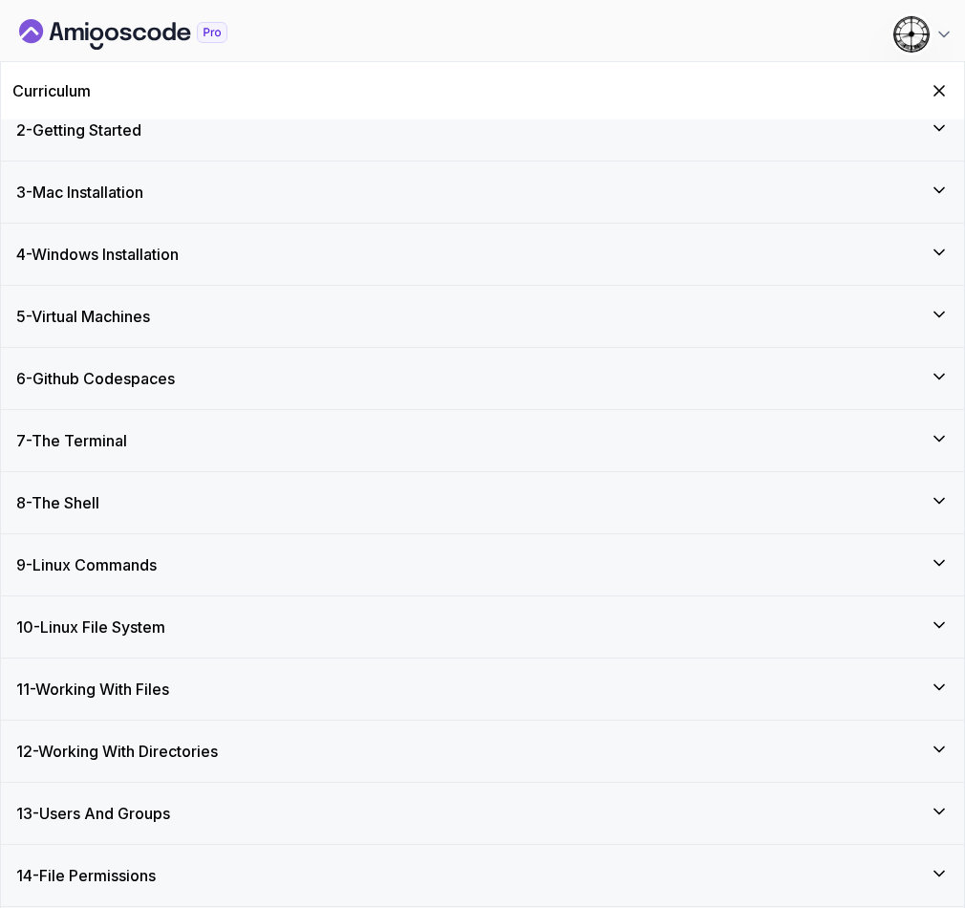
scroll to position [0, 0]
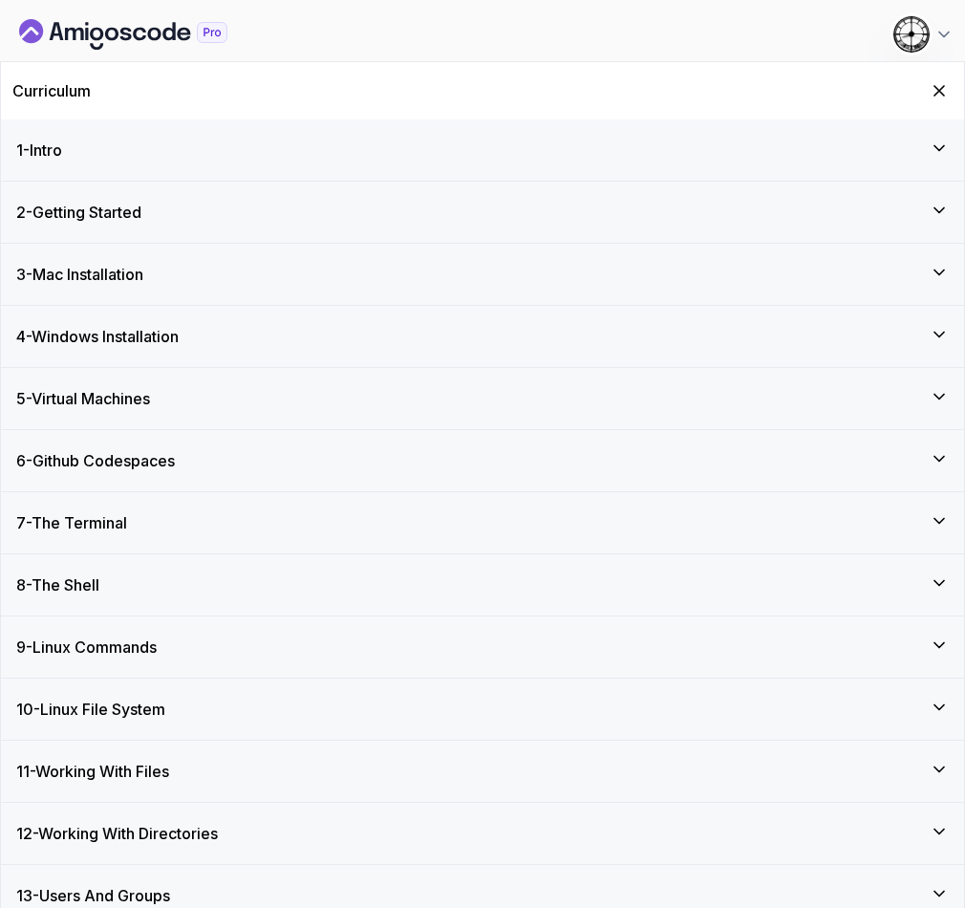
click at [96, 598] on div "8 - The Shell" at bounding box center [482, 584] width 963 height 61
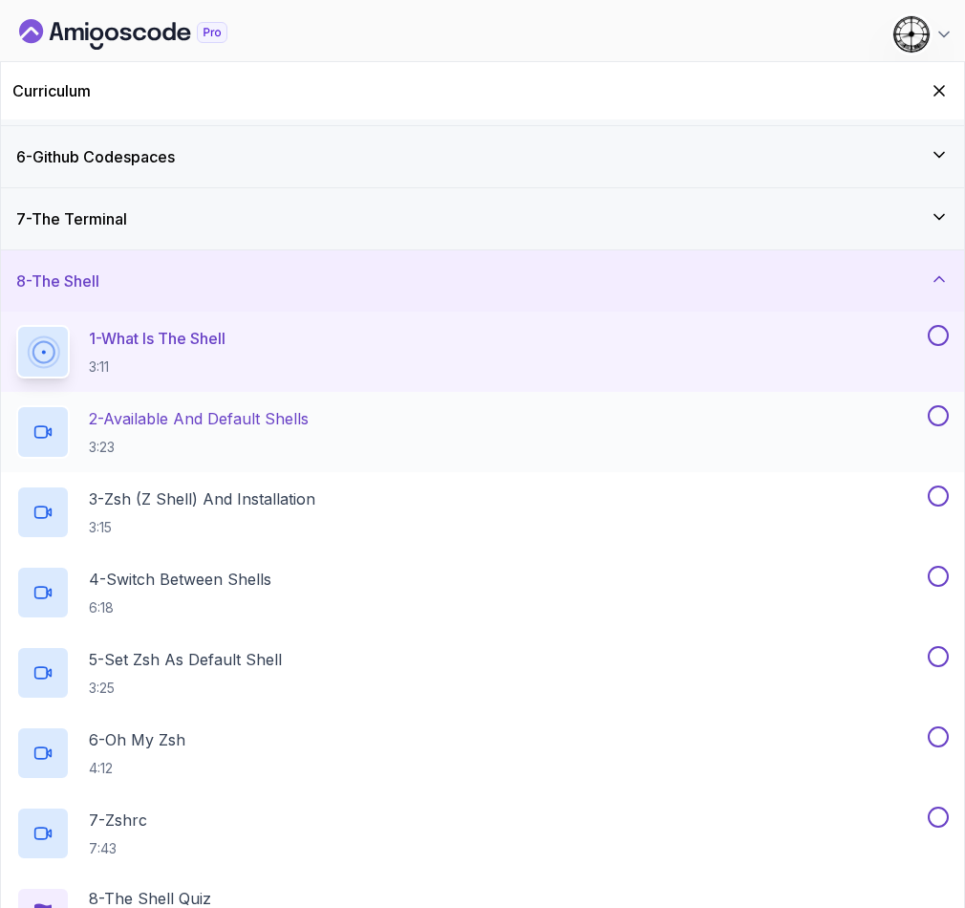
scroll to position [287, 0]
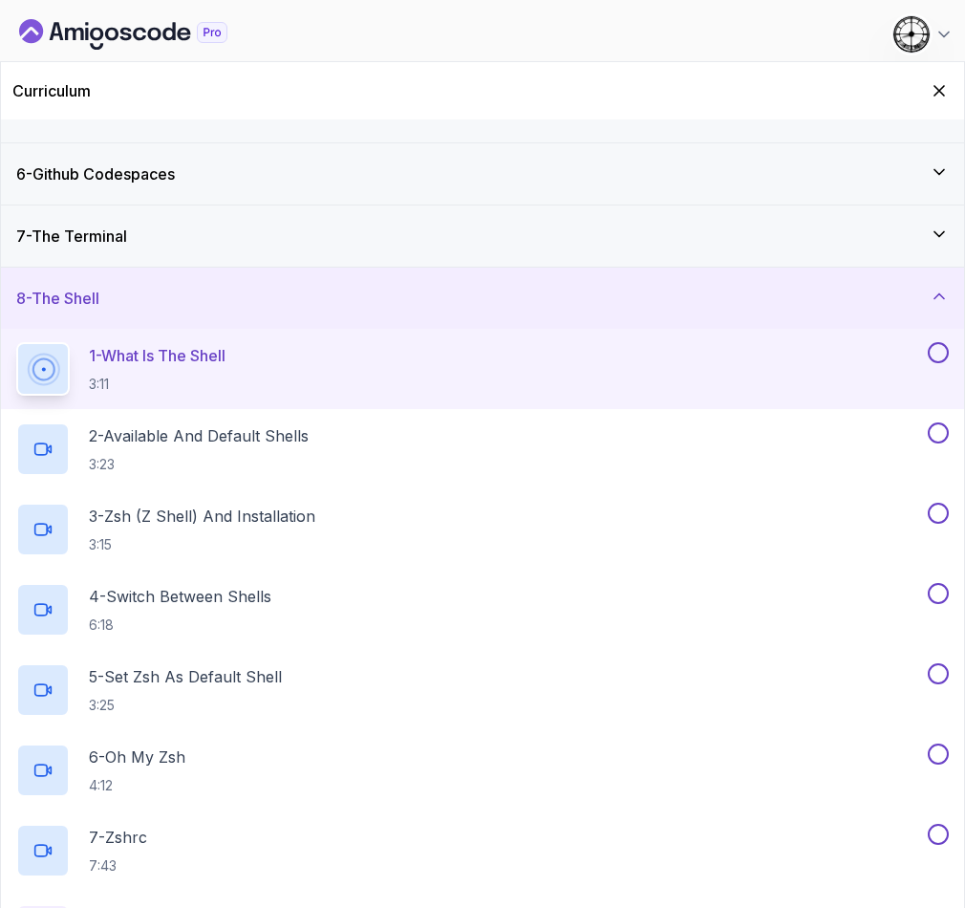
click at [144, 362] on p "1 - What Is The Shell" at bounding box center [157, 355] width 137 height 23
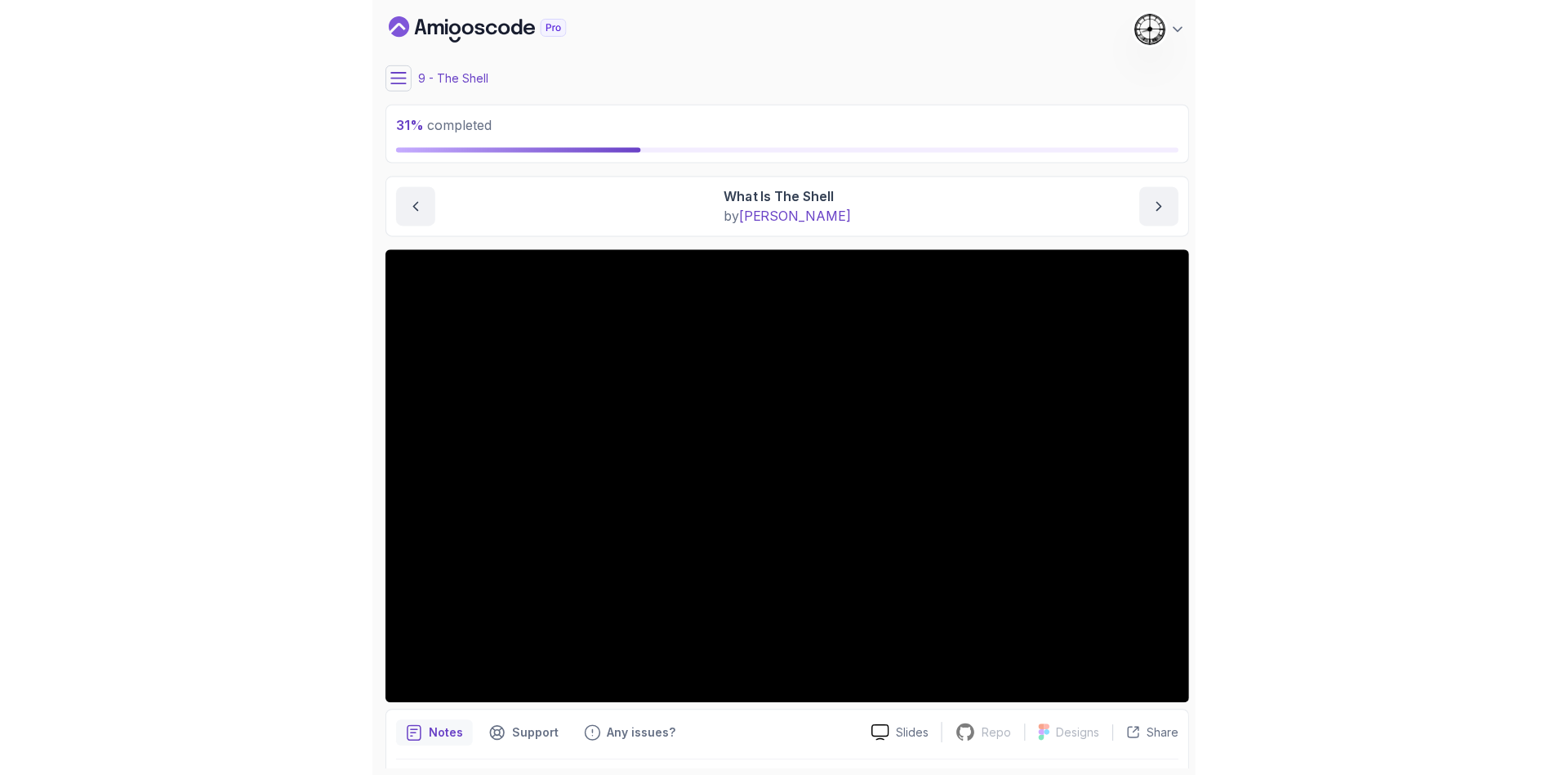
scroll to position [47, 0]
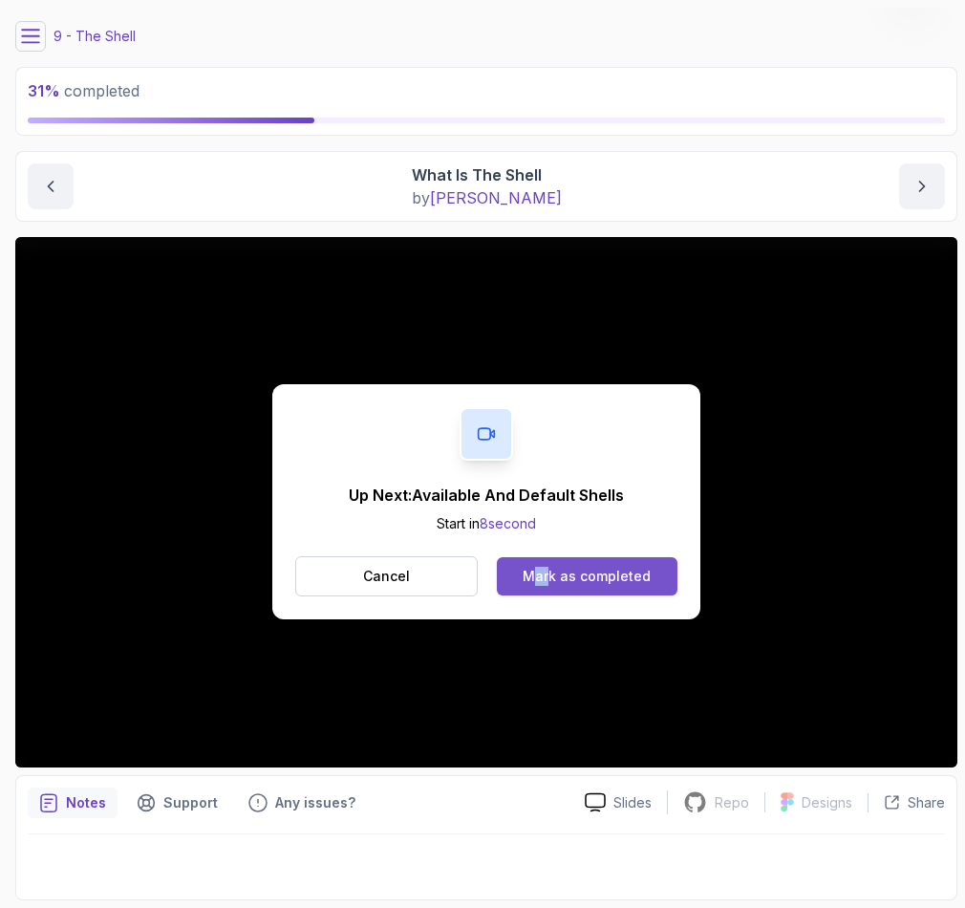
drag, startPoint x: 537, startPoint y: 547, endPoint x: 569, endPoint y: 585, distance: 50.2
click at [549, 565] on div "Up Next: Available And Default Shells Start in 8 second Cancel Mark as completed" at bounding box center [486, 501] width 428 height 235
click at [569, 585] on div "Mark as completed" at bounding box center [587, 576] width 128 height 19
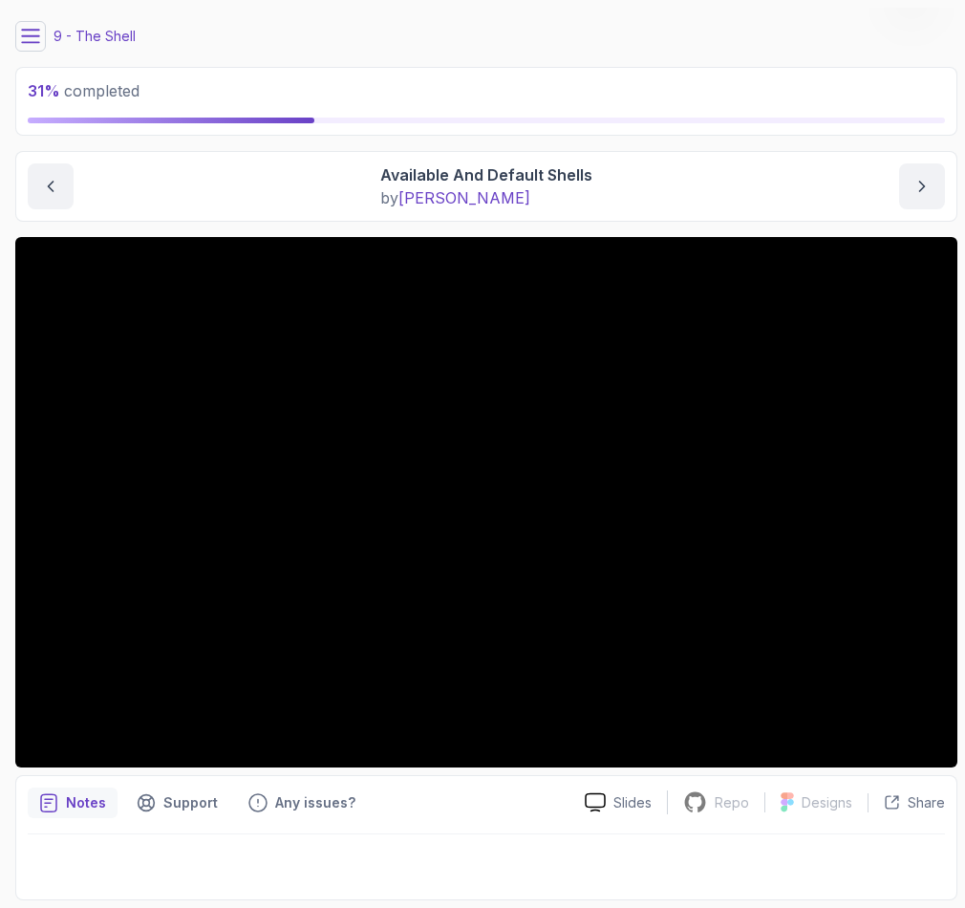
click at [50, 36] on div "9 - The Shell" at bounding box center [486, 36] width 942 height 31
click at [3, 45] on section "31 % completed 1 - Intro 2 - Getting Started 3 - Mac Installation 4 - Windows I…" at bounding box center [482, 454] width 965 height 908
click at [35, 25] on button at bounding box center [30, 36] width 31 height 31
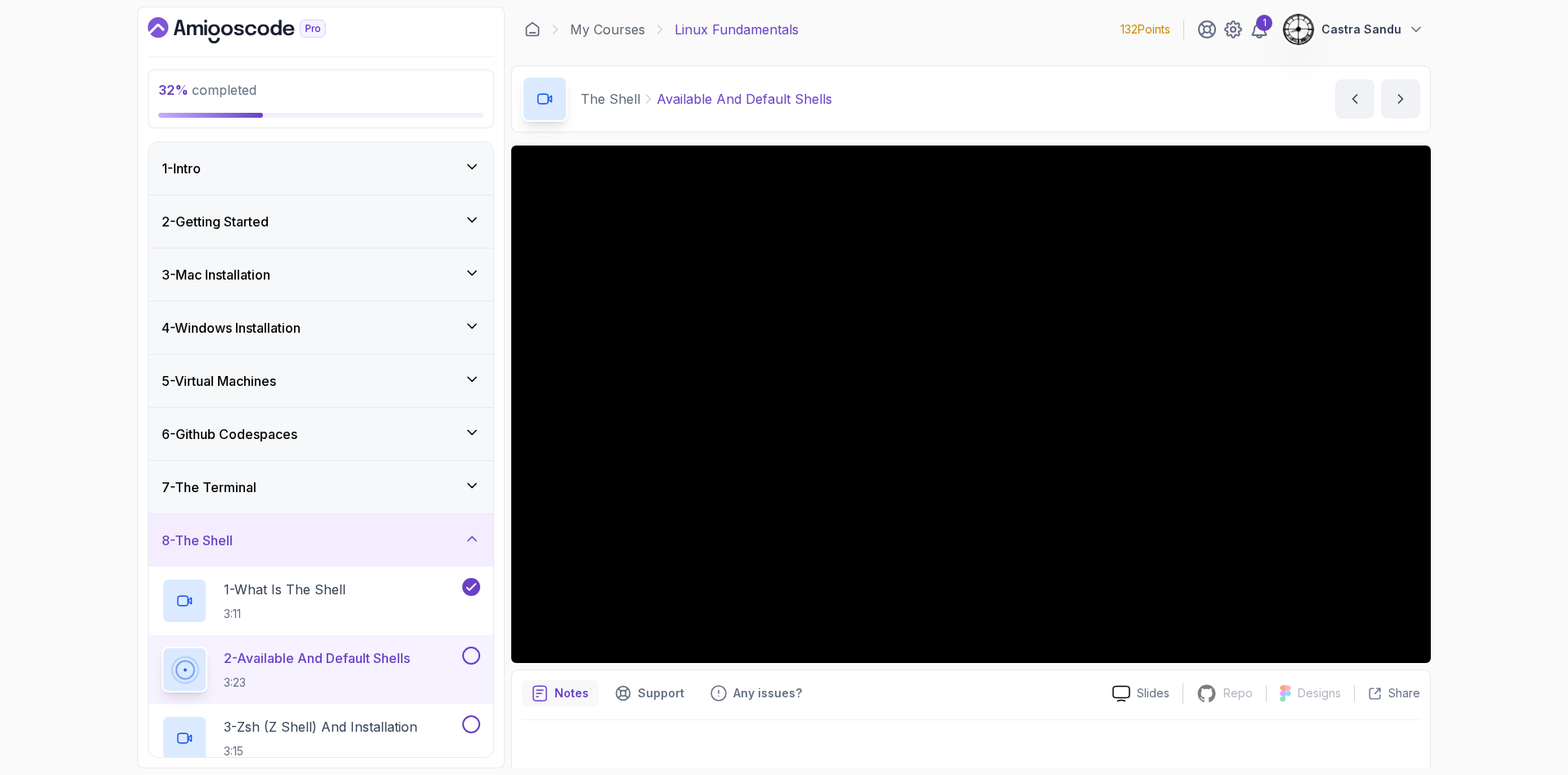
click at [174, 27] on icon "Dashboard" at bounding box center [237, 30] width 178 height 27
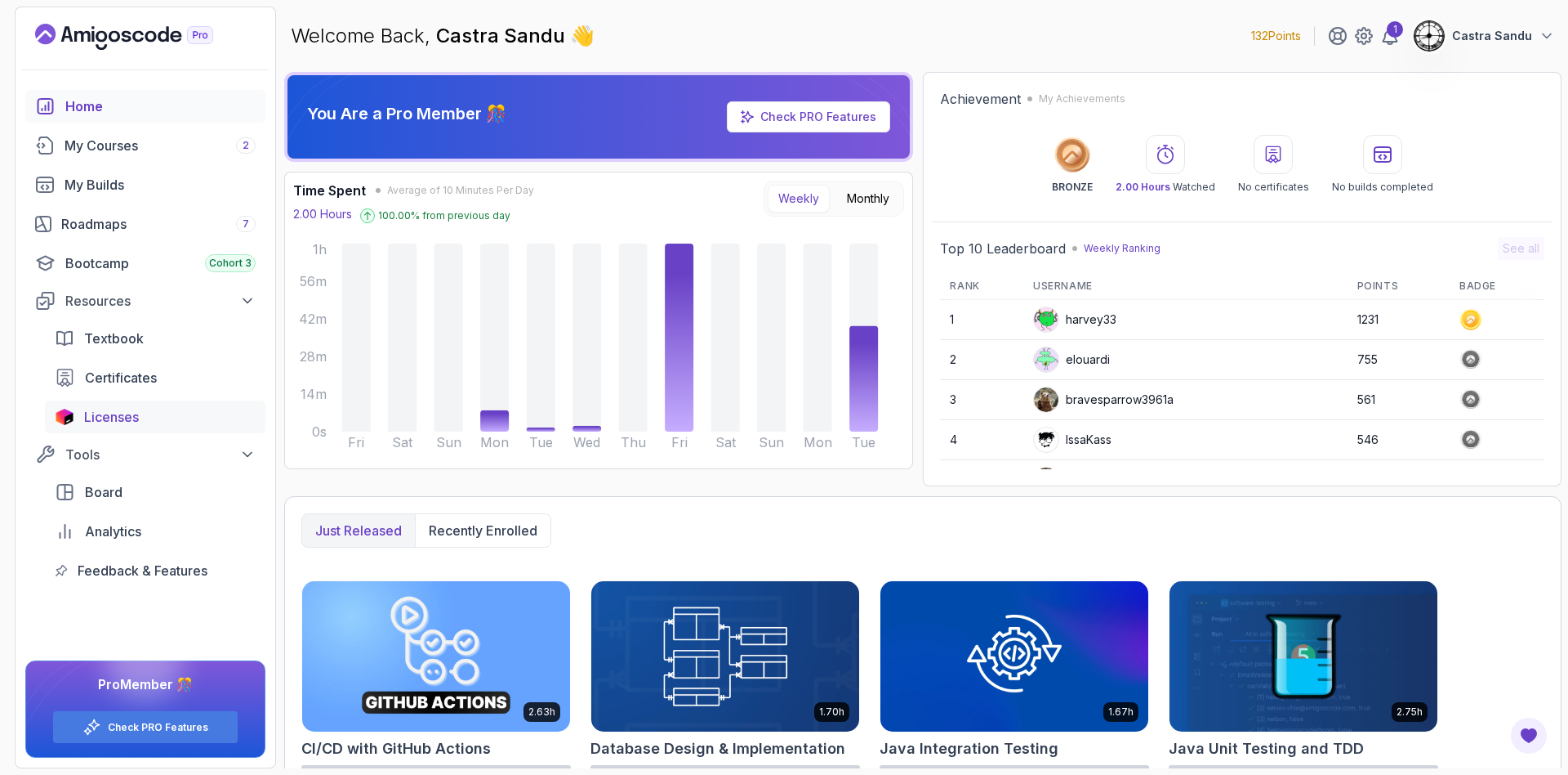
click at [97, 424] on span "Licenses" at bounding box center [111, 417] width 55 height 20
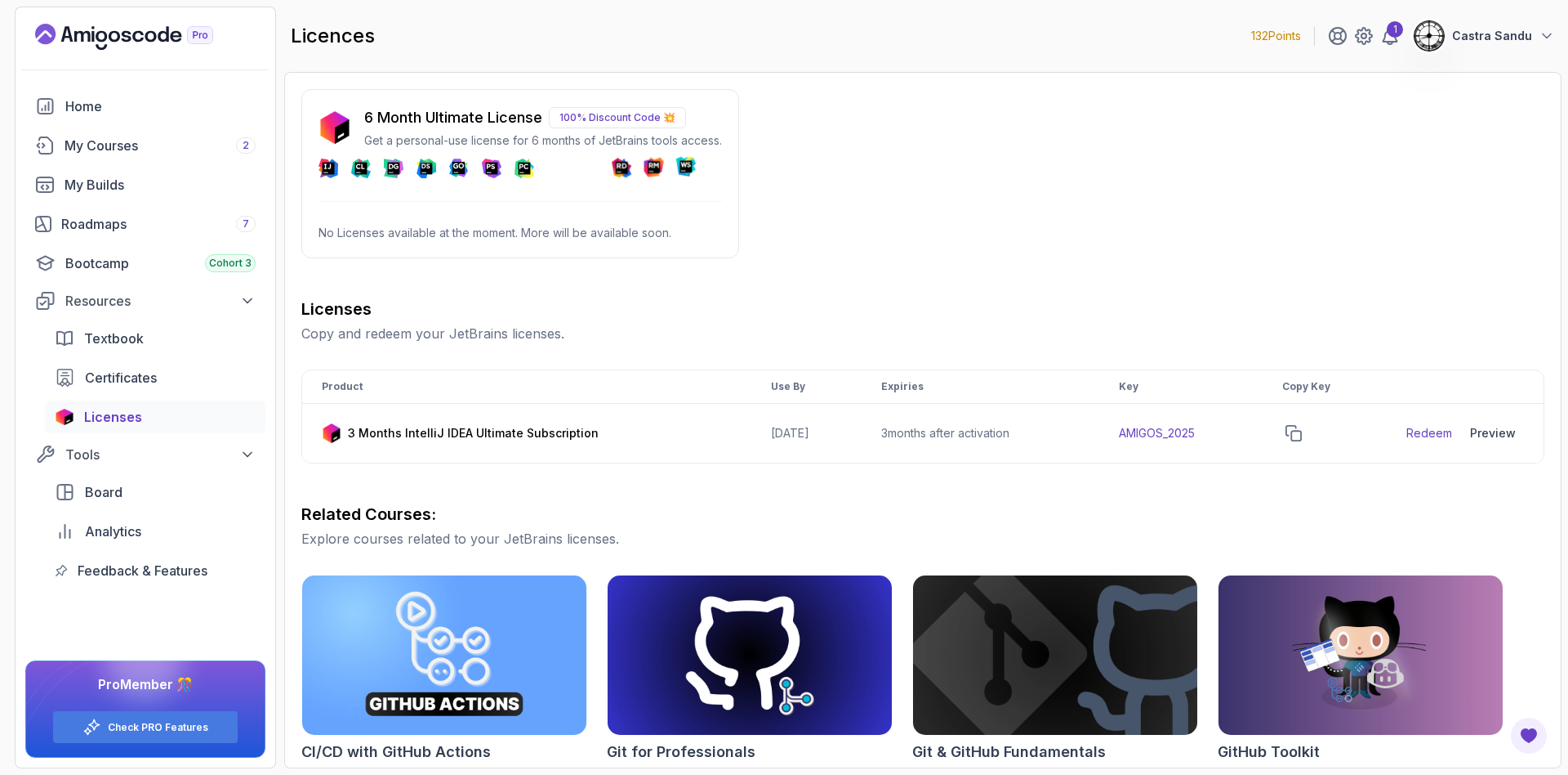
click at [398, 243] on div "6 Month Ultimate License 100% Discount Code 💥 Get a personal-use license for 6 …" at bounding box center [521, 174] width 438 height 169
click at [591, 115] on p "100% Discount Code 💥" at bounding box center [617, 117] width 138 height 21
click at [150, 238] on link "Roadmaps 7" at bounding box center [145, 224] width 240 height 33
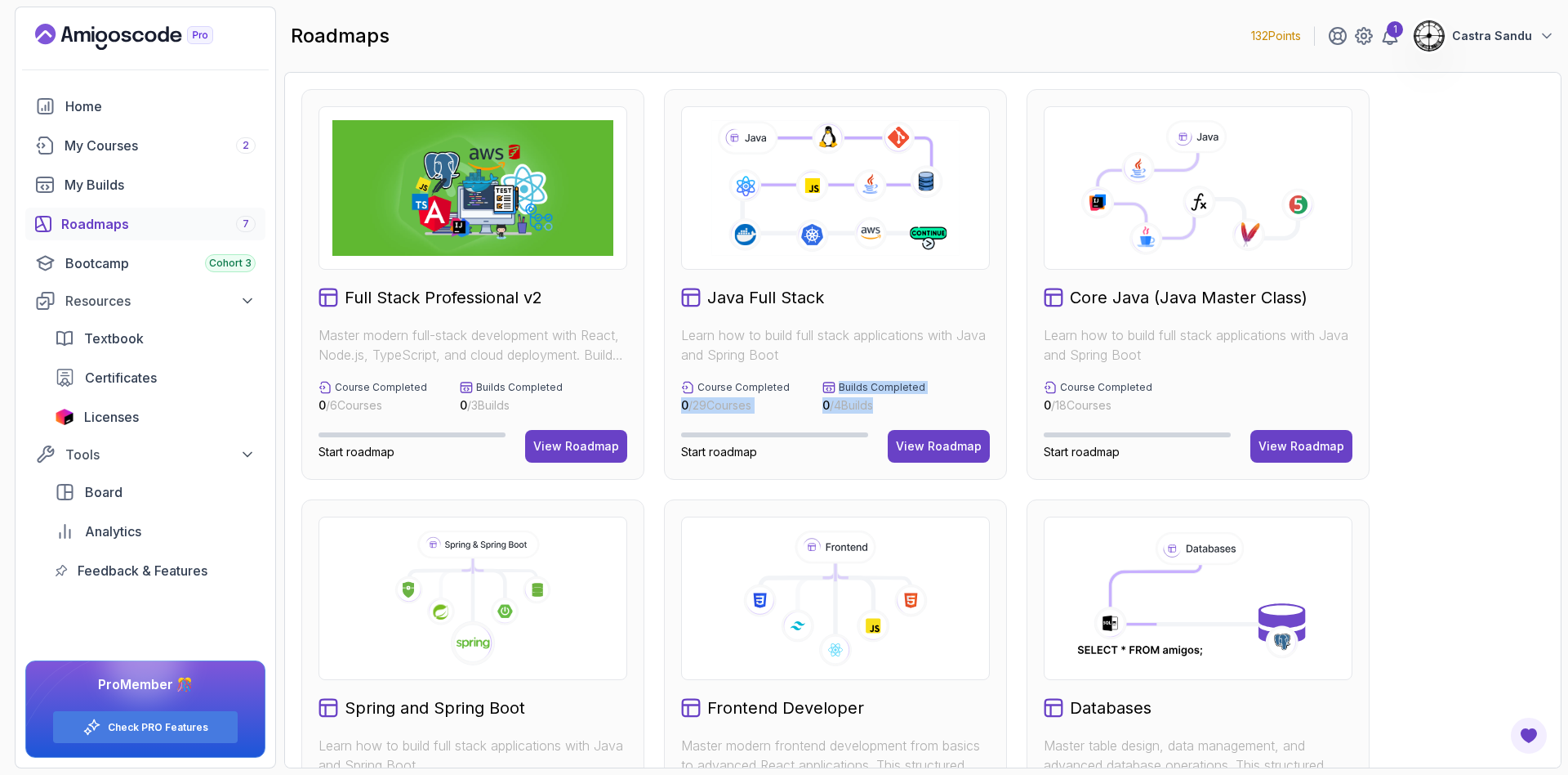
drag, startPoint x: 673, startPoint y: 408, endPoint x: 767, endPoint y: 420, distance: 94.8
click at [767, 420] on div "Java Full Stack Learn how to build full stack applications with Java and Spring…" at bounding box center [835, 284] width 343 height 391
click at [864, 44] on div "roadmaps 132 Points 1 Castra Sandu" at bounding box center [923, 36] width 1277 height 59
click at [959, 447] on div "View Roadmap" at bounding box center [939, 446] width 85 height 16
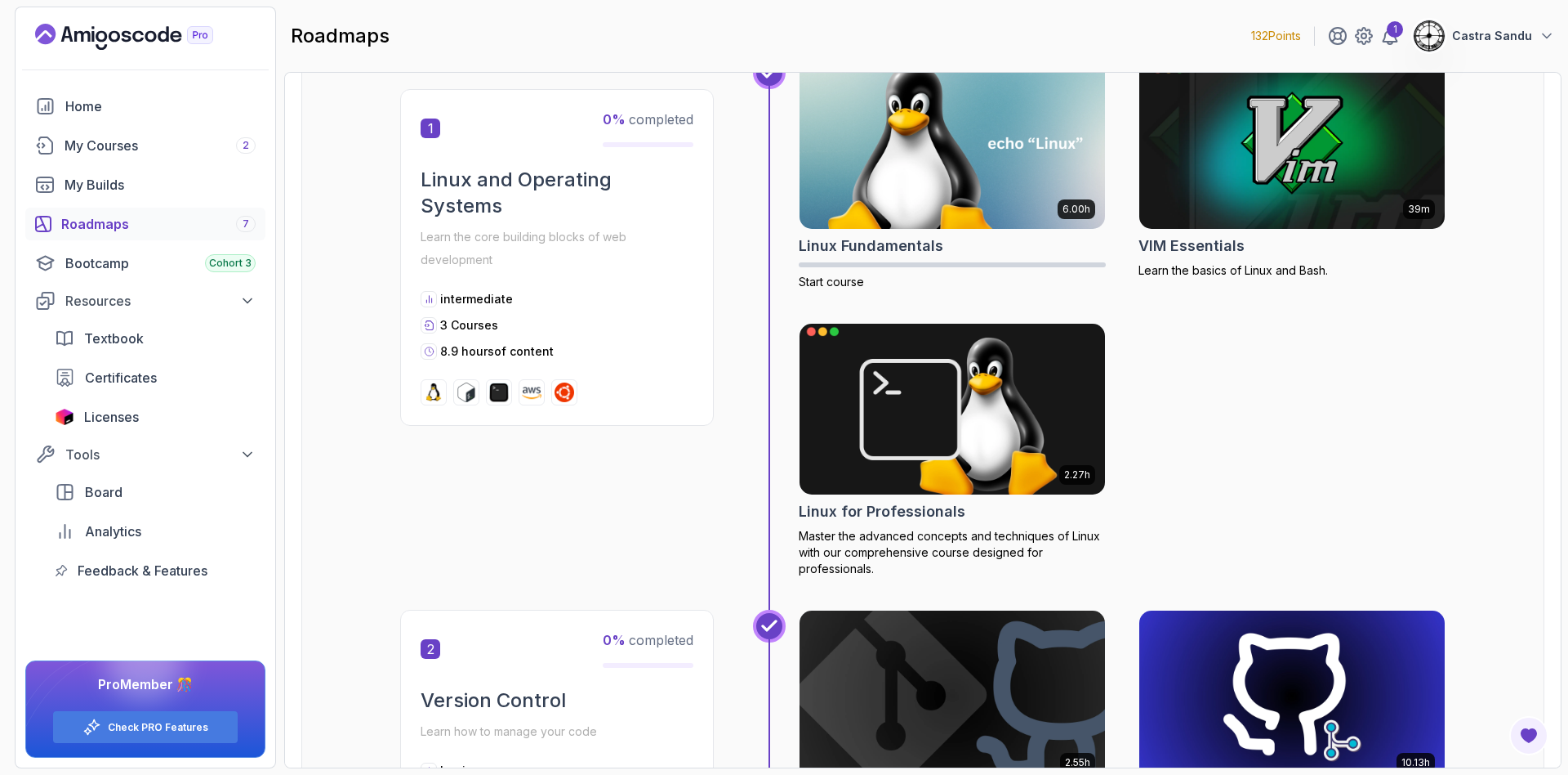
scroll to position [1, 0]
